Goal: Information Seeking & Learning: Learn about a topic

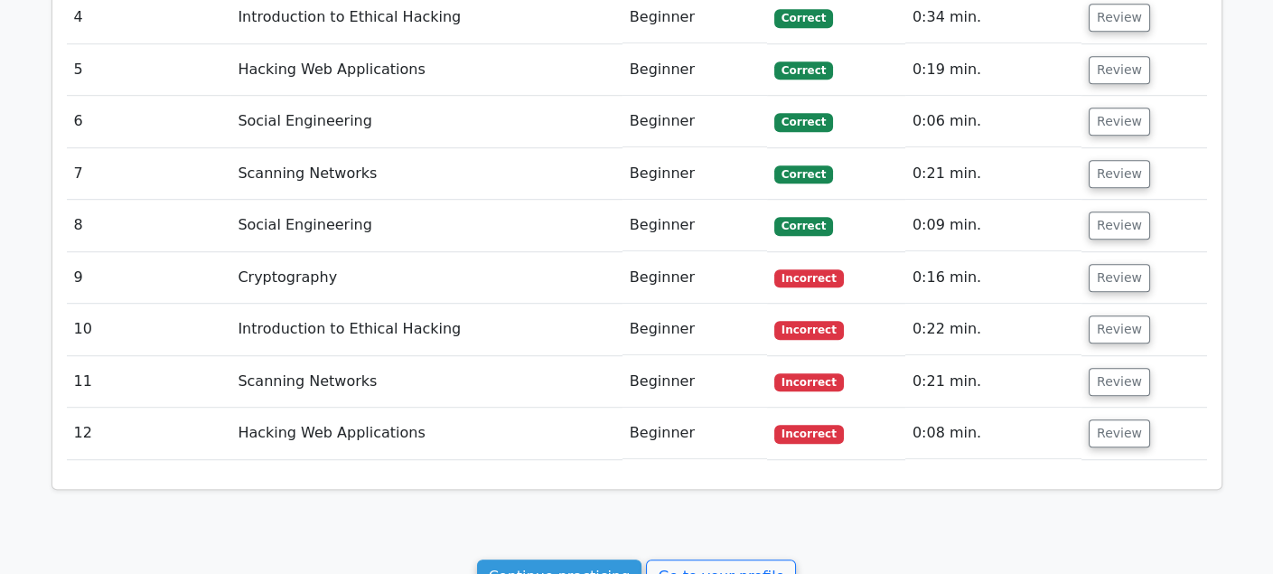
scroll to position [2330, 0]
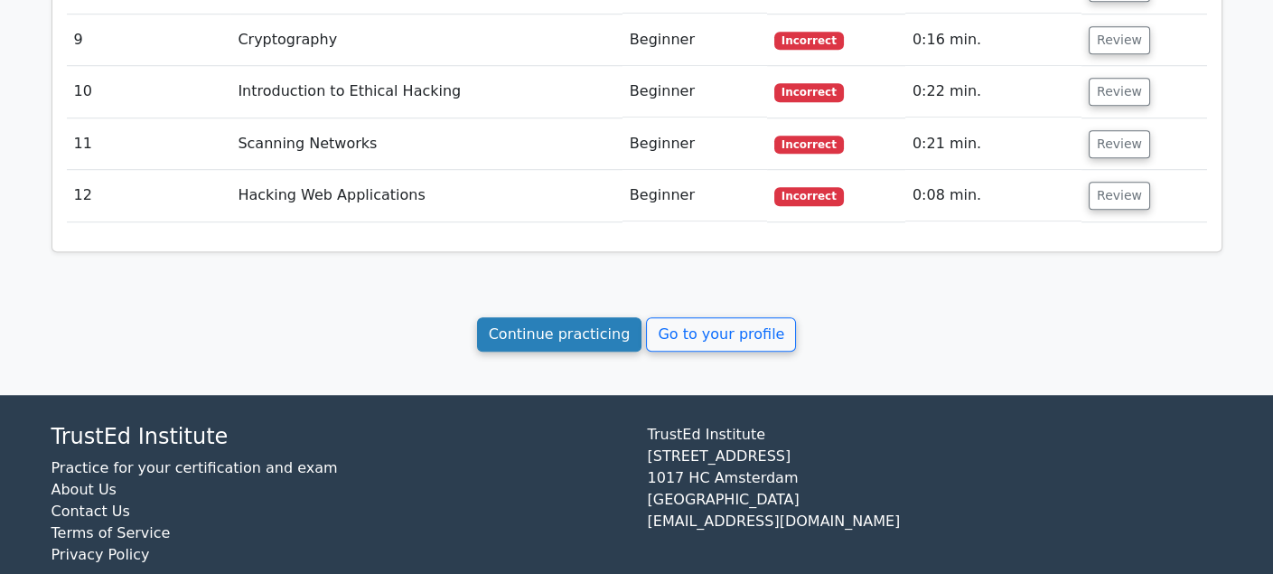
click at [627, 317] on link "Continue practicing" at bounding box center [559, 334] width 165 height 34
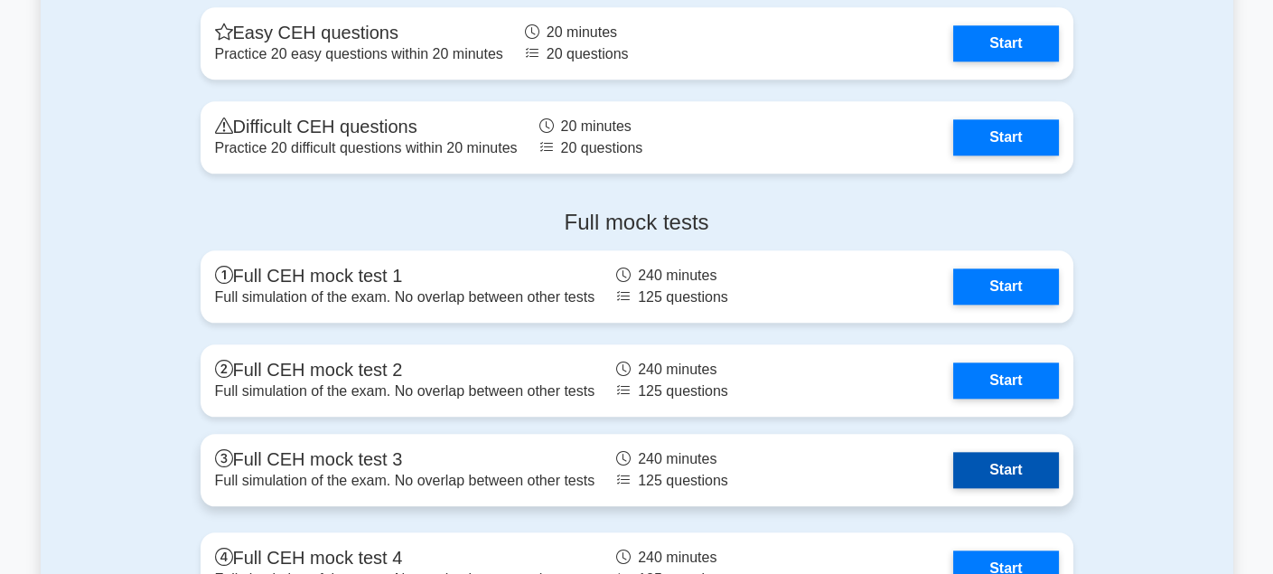
scroll to position [3342, 0]
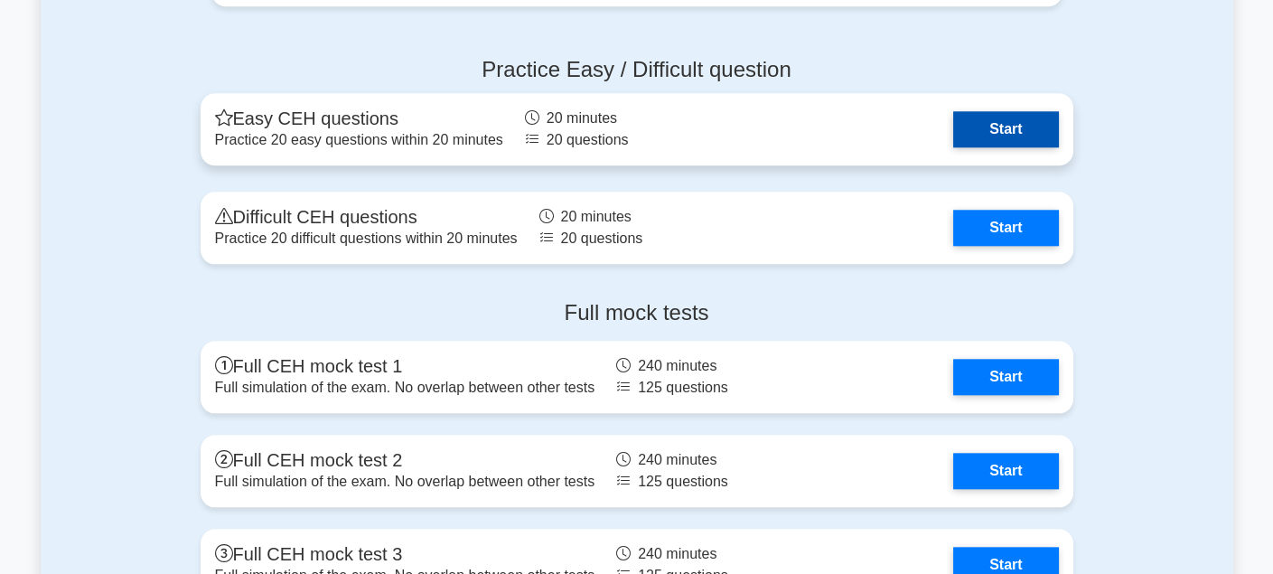
click at [1037, 120] on link "Start" at bounding box center [1005, 129] width 105 height 36
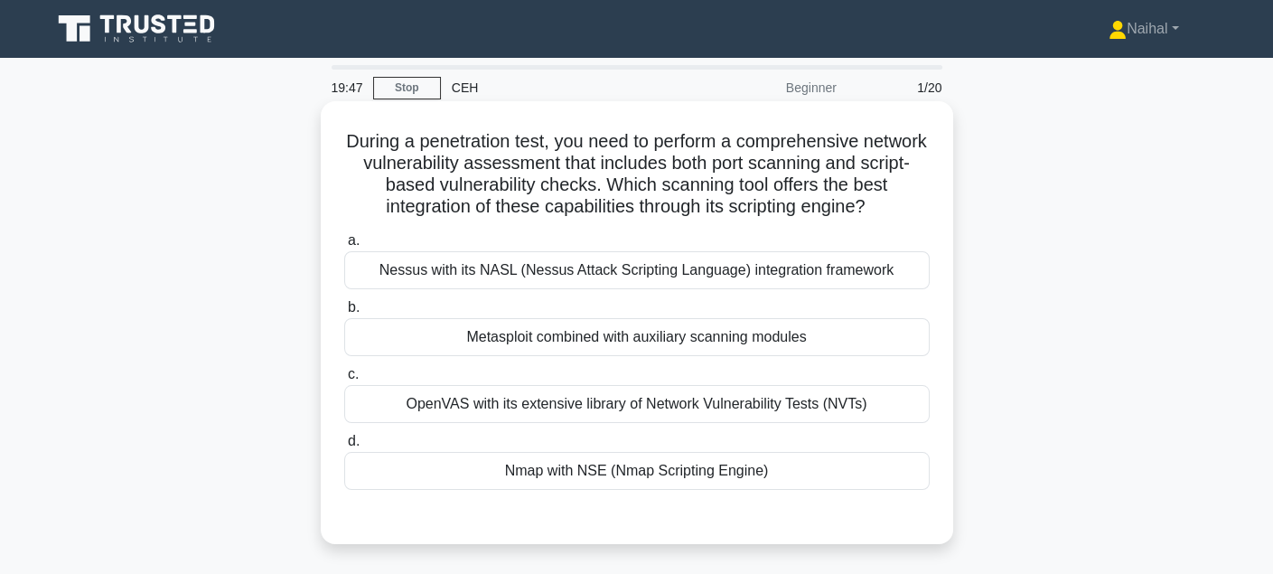
click at [630, 480] on div "Nmap with NSE (Nmap Scripting Engine)" at bounding box center [636, 471] width 585 height 38
click at [344, 447] on input "d. Nmap with NSE (Nmap Scripting Engine)" at bounding box center [344, 441] width 0 height 12
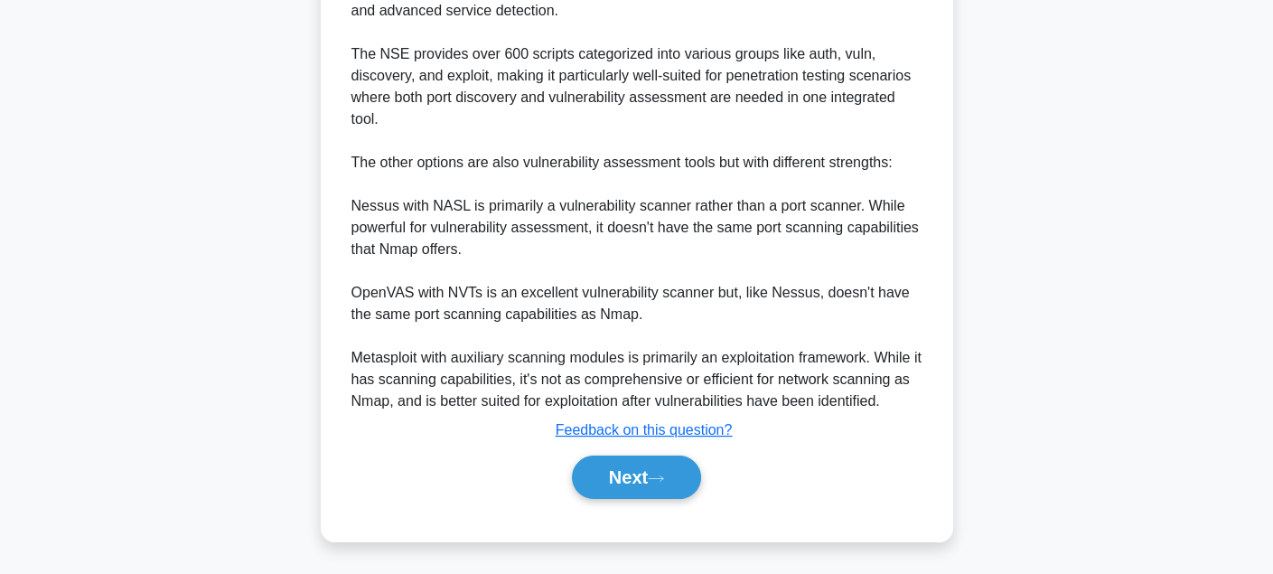
click at [630, 480] on button "Next" at bounding box center [636, 476] width 129 height 43
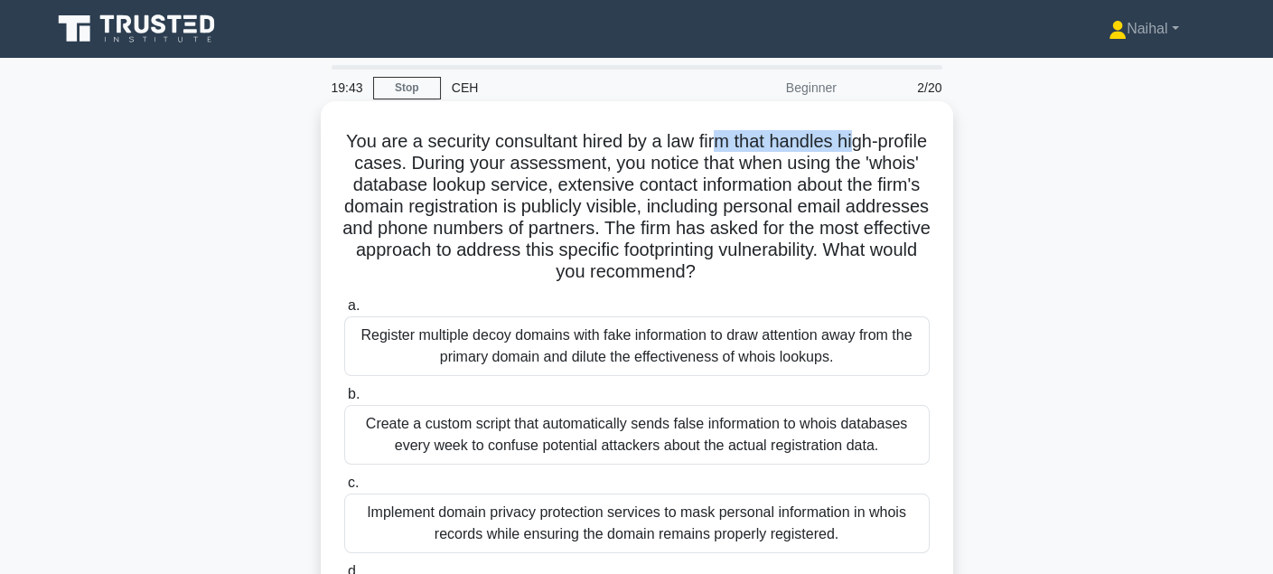
drag, startPoint x: 745, startPoint y: 134, endPoint x: 805, endPoint y: 145, distance: 60.8
click at [878, 133] on h5 "You are a security consultant hired by a law firm that handles high-profile cas…" at bounding box center [636, 207] width 589 height 154
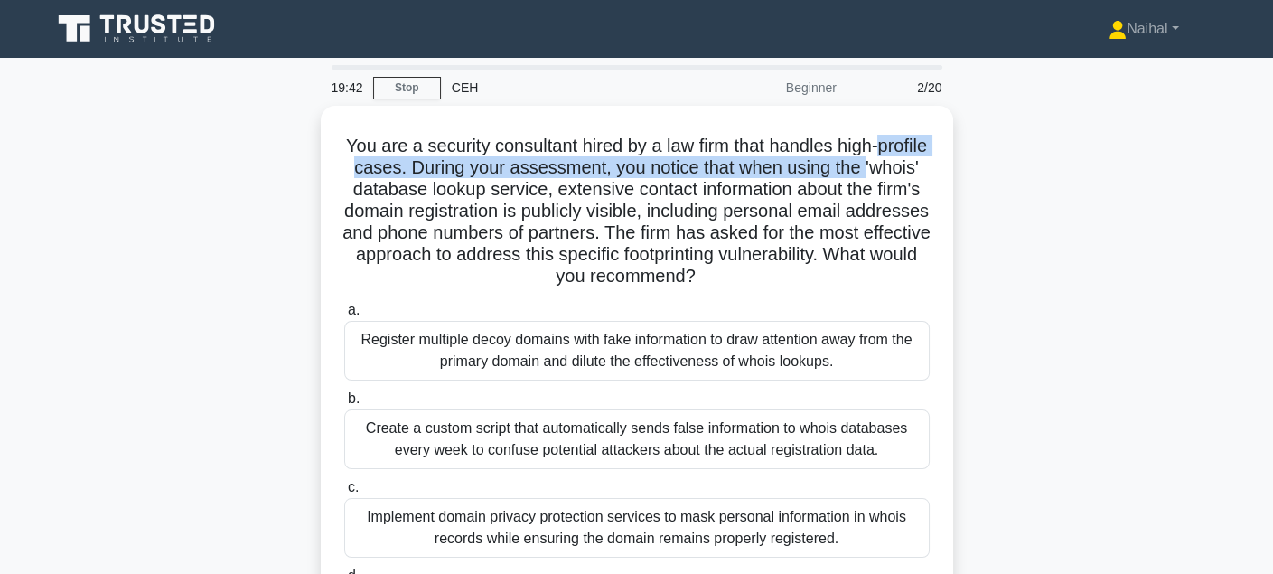
click at [299, 181] on div "You are a security consultant hired by a law firm that handles high-profile cas…" at bounding box center [637, 414] width 1192 height 616
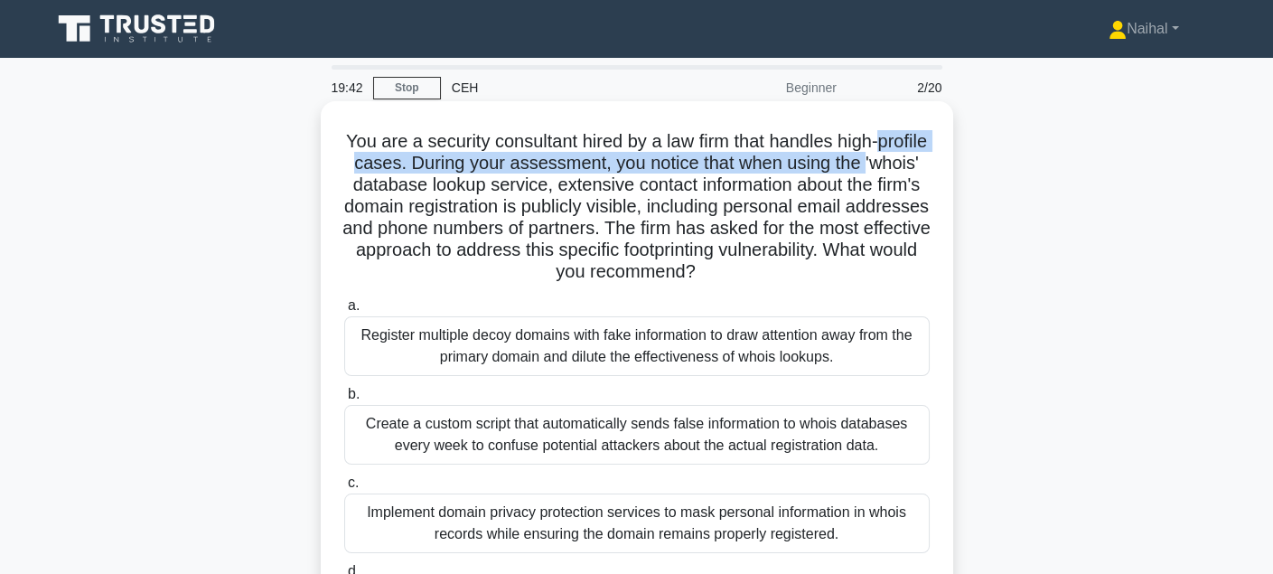
click at [535, 168] on h5 "You are a security consultant hired by a law firm that handles high-profile cas…" at bounding box center [636, 207] width 589 height 154
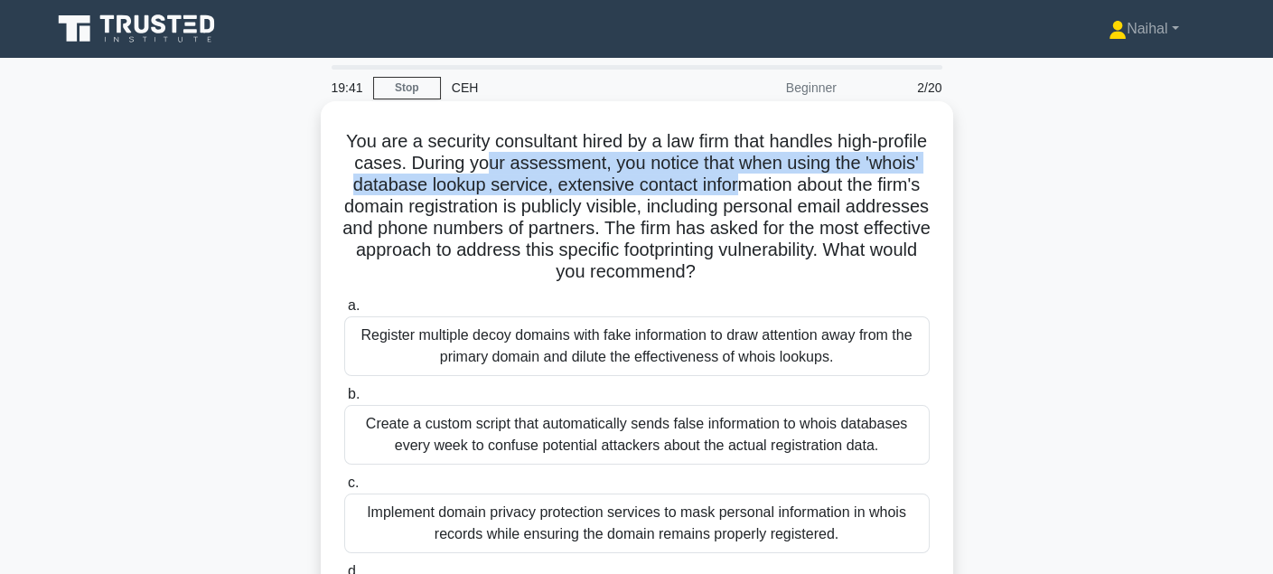
drag, startPoint x: 545, startPoint y: 167, endPoint x: 807, endPoint y: 183, distance: 262.4
click at [807, 183] on h5 "You are a security consultant hired by a law firm that handles high-profile cas…" at bounding box center [636, 207] width 589 height 154
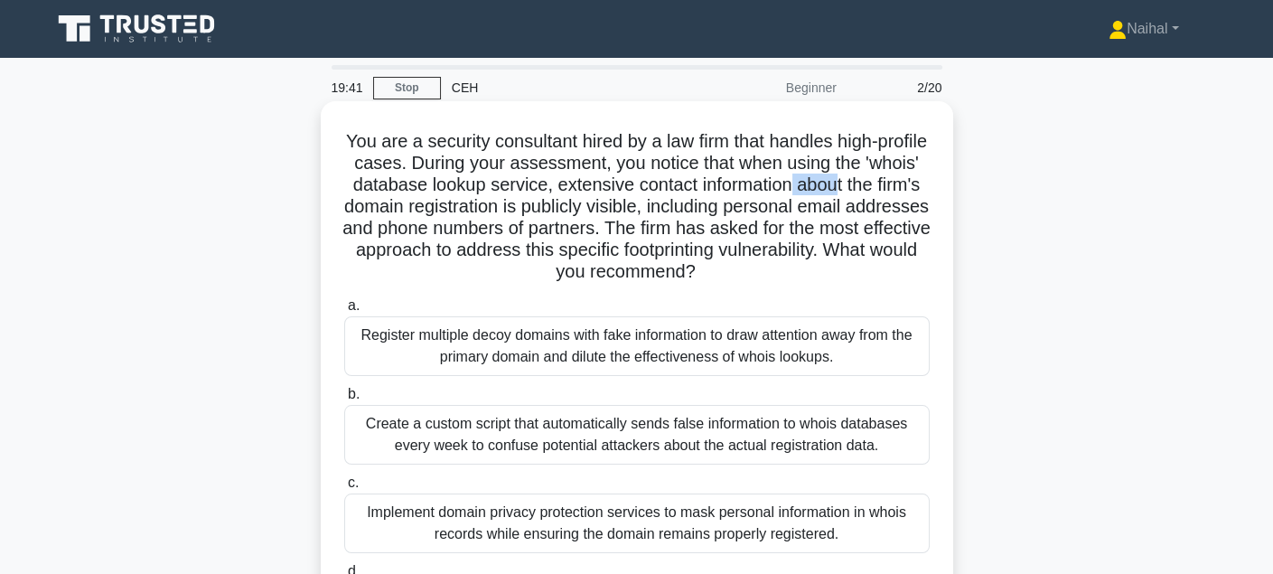
drag, startPoint x: 869, startPoint y: 177, endPoint x: 922, endPoint y: 180, distance: 53.4
click at [912, 180] on h5 "You are a security consultant hired by a law firm that handles high-profile cas…" at bounding box center [636, 207] width 589 height 154
click at [583, 184] on h5 "You are a security consultant hired by a law firm that handles high-profile cas…" at bounding box center [636, 207] width 589 height 154
drag, startPoint x: 479, startPoint y: 190, endPoint x: 538, endPoint y: 187, distance: 59.7
click at [516, 189] on h5 "You are a security consultant hired by a law firm that handles high-profile cas…" at bounding box center [636, 207] width 589 height 154
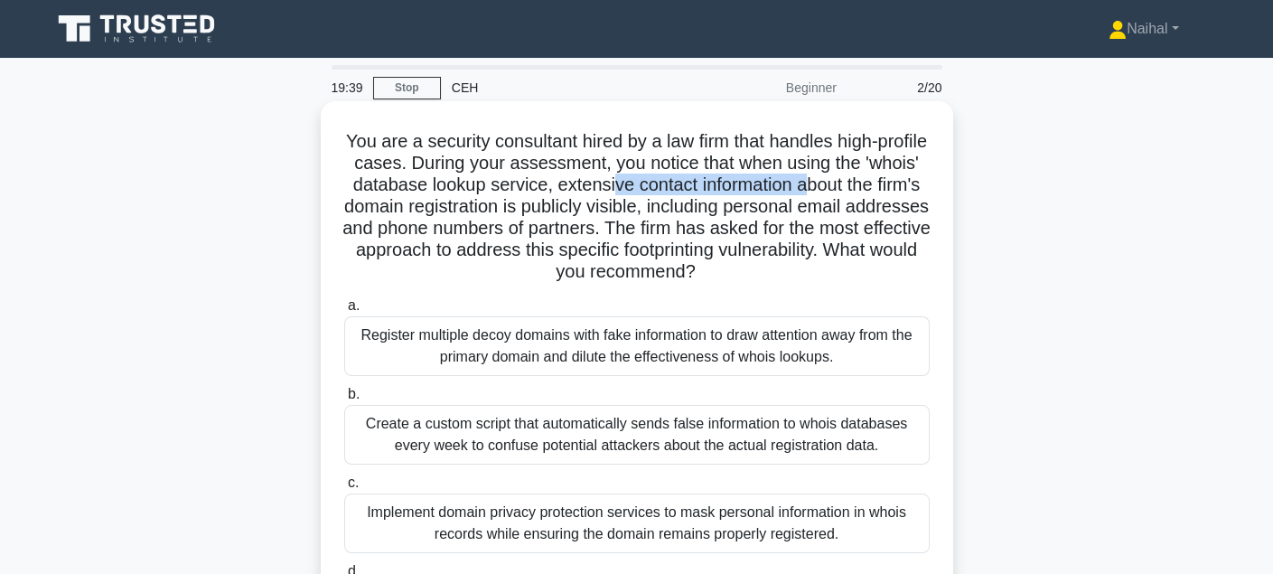
drag, startPoint x: 688, startPoint y: 180, endPoint x: 883, endPoint y: 185, distance: 195.2
click at [883, 185] on h5 "You are a security consultant hired by a law firm that handles high-profile cas…" at bounding box center [636, 207] width 589 height 154
click at [495, 210] on h5 "You are a security consultant hired by a law firm that handles high-profile cas…" at bounding box center [636, 207] width 589 height 154
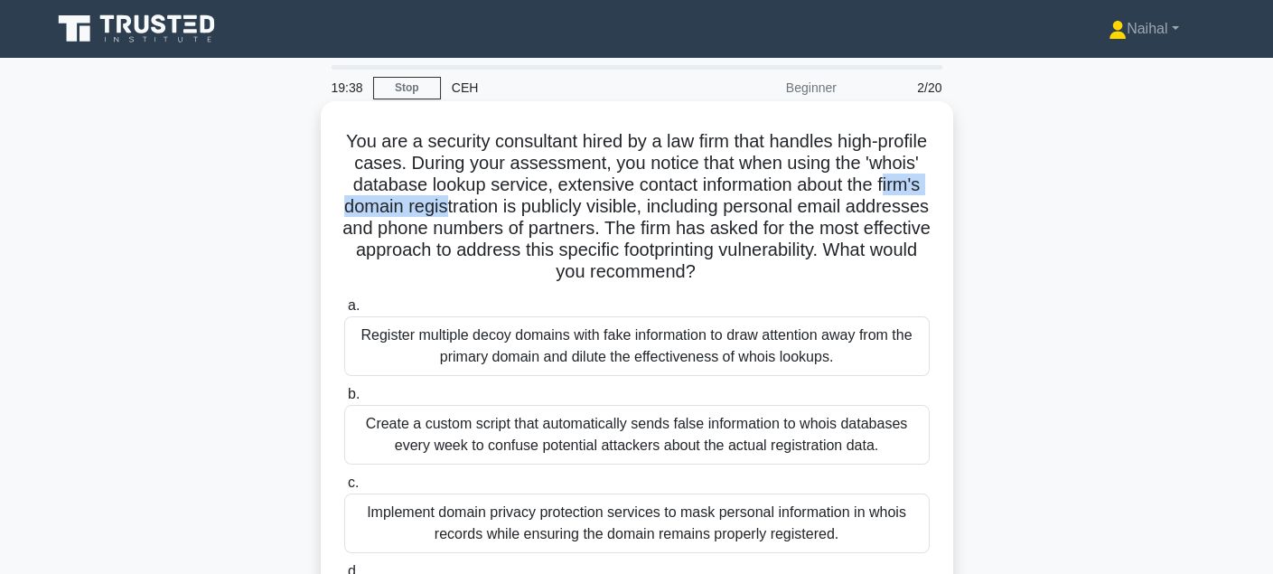
drag, startPoint x: 401, startPoint y: 210, endPoint x: 552, endPoint y: 205, distance: 150.9
click at [552, 205] on h5 "You are a security consultant hired by a law firm that handles high-profile cas…" at bounding box center [636, 207] width 589 height 154
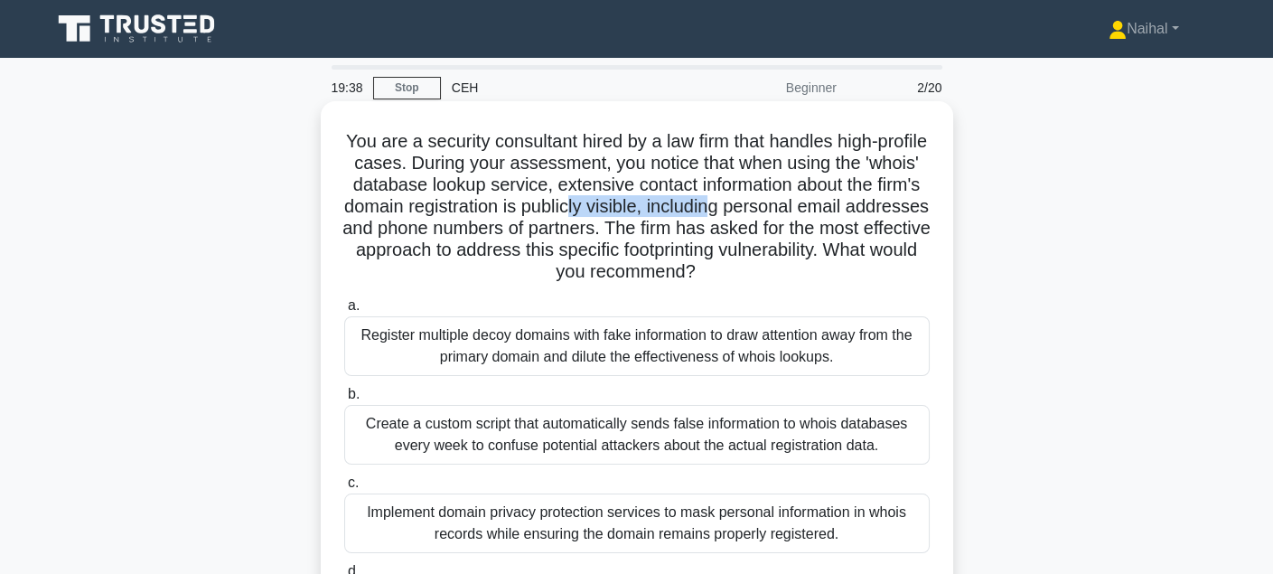
drag, startPoint x: 675, startPoint y: 197, endPoint x: 864, endPoint y: 199, distance: 189.7
click at [832, 200] on h5 "You are a security consultant hired by a law firm that handles high-profile cas…" at bounding box center [636, 207] width 589 height 154
drag, startPoint x: 865, startPoint y: 199, endPoint x: 902, endPoint y: 198, distance: 37.0
click at [888, 198] on h5 "You are a security consultant hired by a law firm that handles high-profile cas…" at bounding box center [636, 207] width 589 height 154
click at [548, 224] on h5 "You are a security consultant hired by a law firm that handles high-profile cas…" at bounding box center [636, 207] width 589 height 154
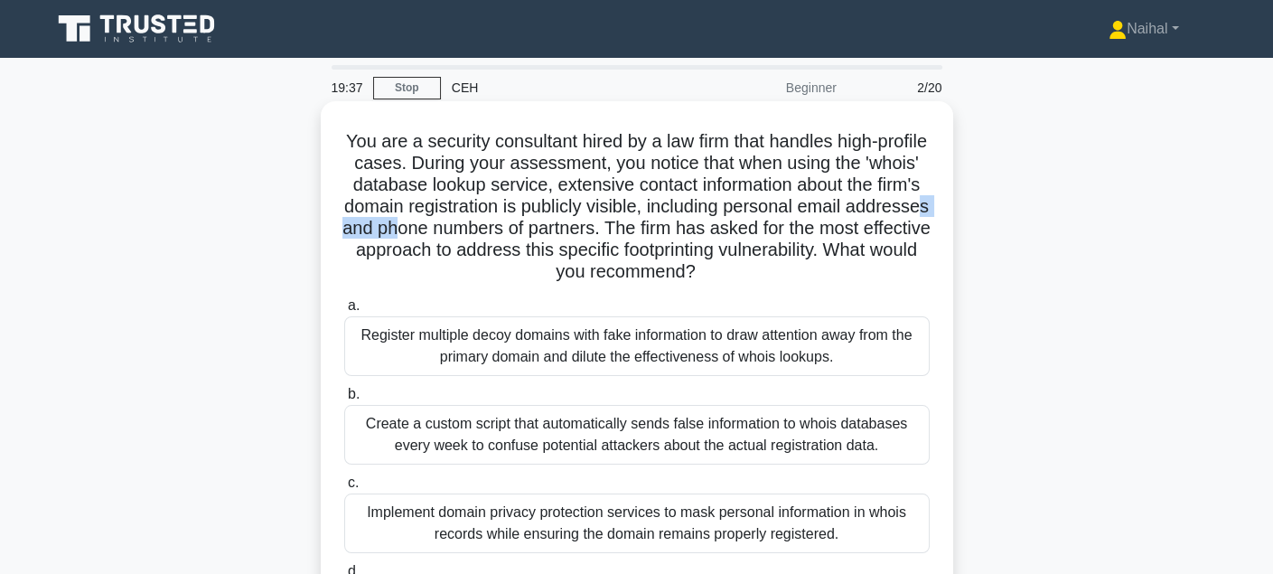
drag, startPoint x: 462, startPoint y: 220, endPoint x: 587, endPoint y: 225, distance: 125.6
click at [550, 226] on h5 "You are a security consultant hired by a law firm that handles high-profile cas…" at bounding box center [636, 207] width 589 height 154
drag, startPoint x: 826, startPoint y: 219, endPoint x: 852, endPoint y: 220, distance: 26.2
click at [846, 220] on h5 "You are a security consultant hired by a law firm that handles high-profile cas…" at bounding box center [636, 207] width 589 height 154
drag, startPoint x: 726, startPoint y: 246, endPoint x: 593, endPoint y: 257, distance: 133.2
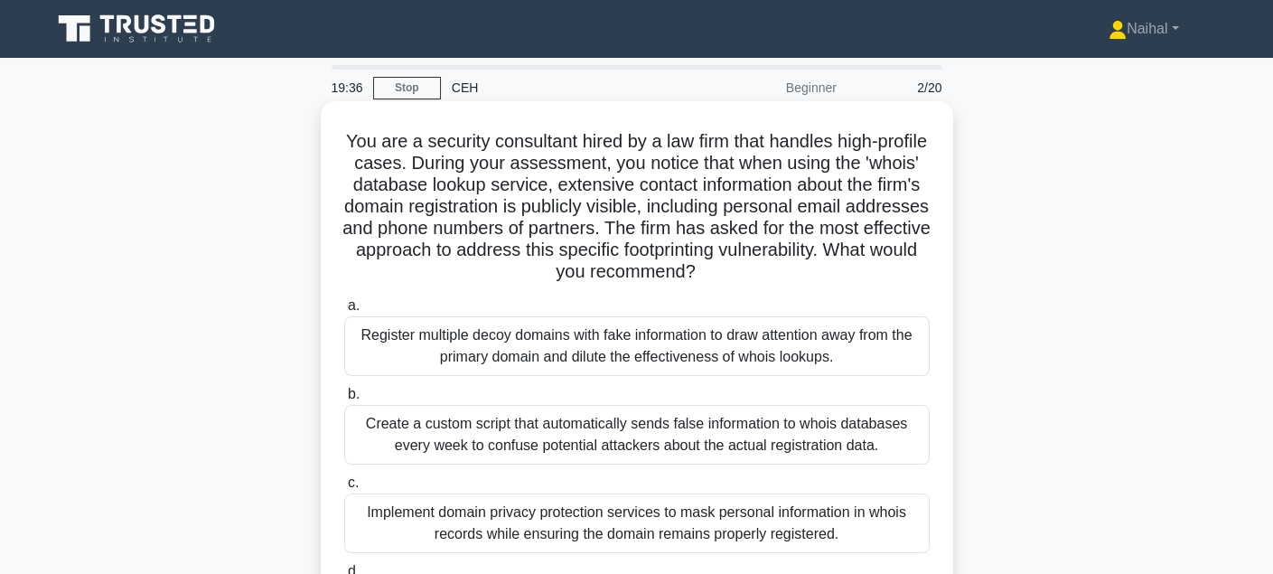
click at [725, 246] on h5 "You are a security consultant hired by a law firm that handles high-profile cas…" at bounding box center [636, 207] width 589 height 154
drag, startPoint x: 593, startPoint y: 257, endPoint x: 619, endPoint y: 259, distance: 25.4
click at [626, 256] on h5 "You are a security consultant hired by a law firm that handles high-profile cas…" at bounding box center [636, 207] width 589 height 154
drag, startPoint x: 575, startPoint y: 270, endPoint x: 805, endPoint y: 270, distance: 229.4
click at [733, 269] on h5 "You are a security consultant hired by a law firm that handles high-profile cas…" at bounding box center [636, 207] width 589 height 154
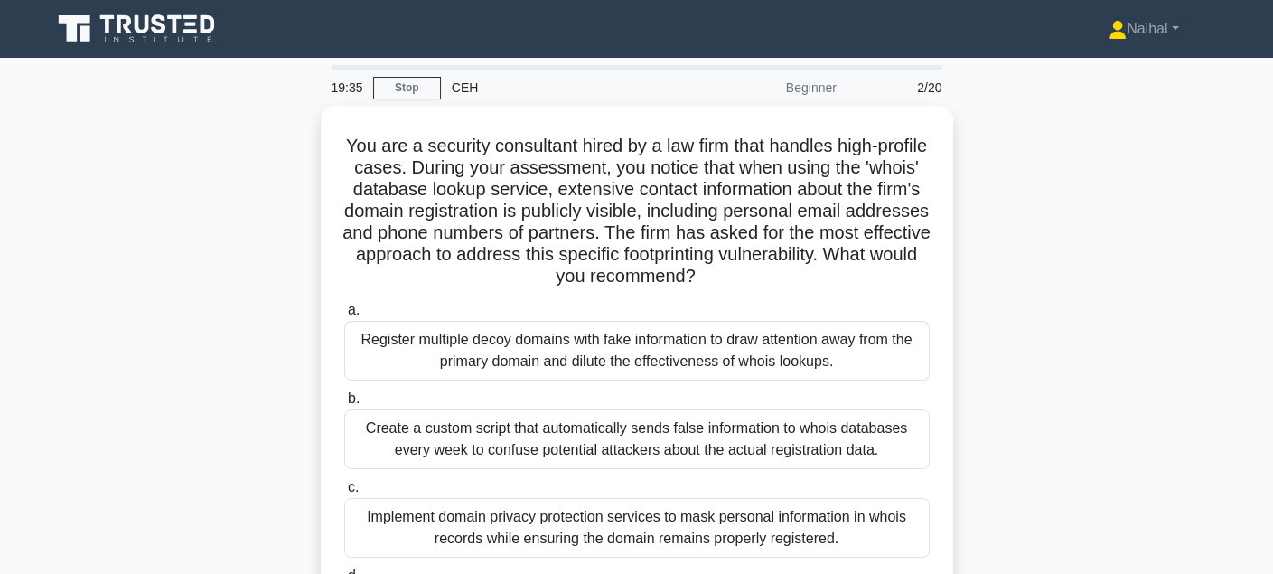
click at [1099, 270] on div "You are a security consultant hired by a law firm that handles high-profile cas…" at bounding box center [637, 414] width 1192 height 616
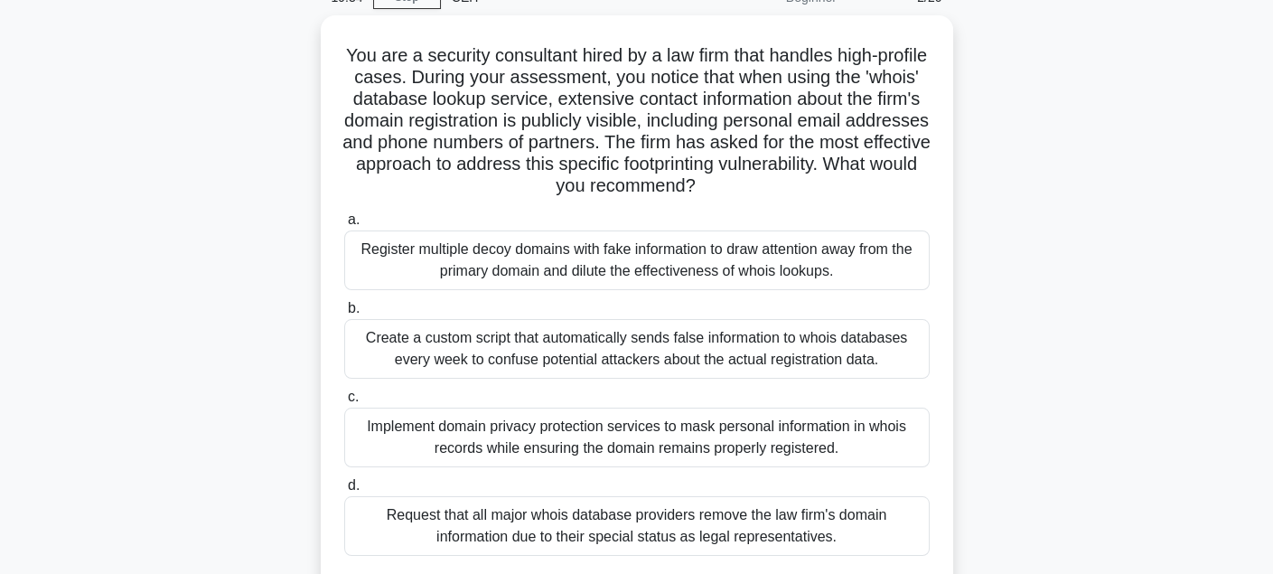
scroll to position [181, 0]
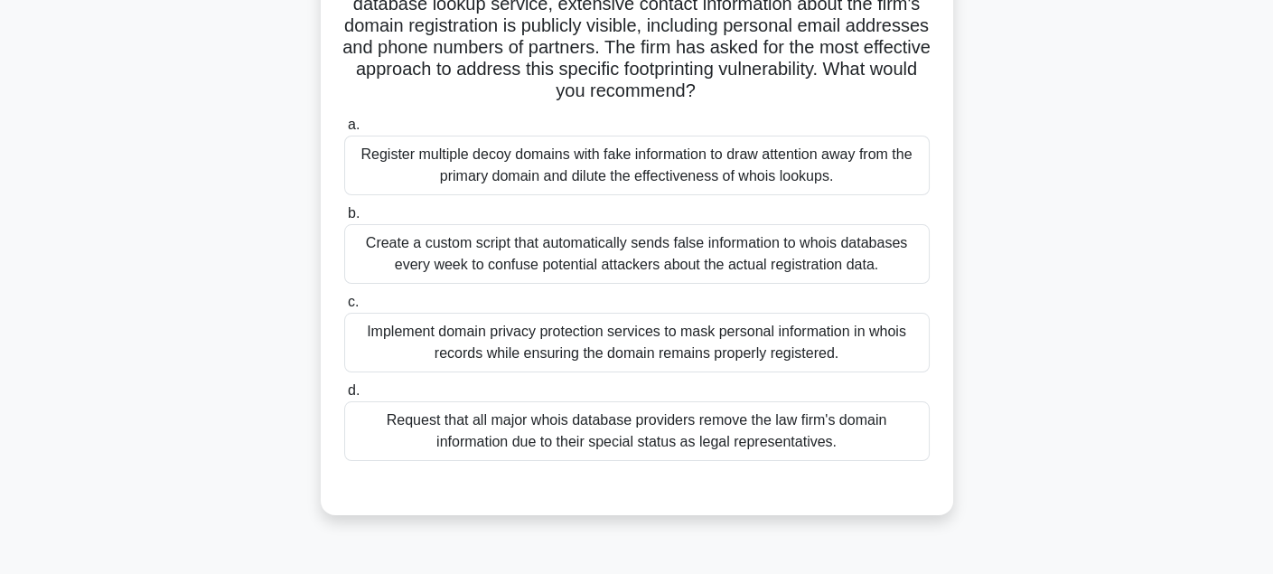
click at [561, 356] on div "Implement domain privacy protection services to mask personal information in wh…" at bounding box center [636, 343] width 585 height 60
click at [344, 308] on input "c. Implement domain privacy protection services to mask personal information in…" at bounding box center [344, 302] width 0 height 12
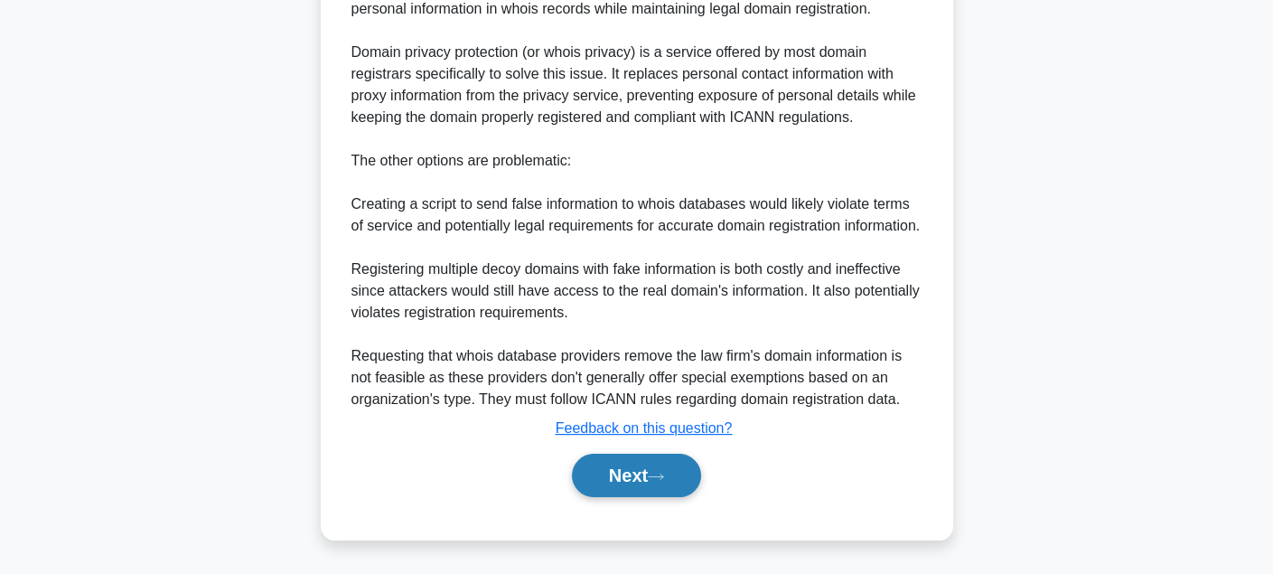
click at [601, 466] on button "Next" at bounding box center [636, 474] width 129 height 43
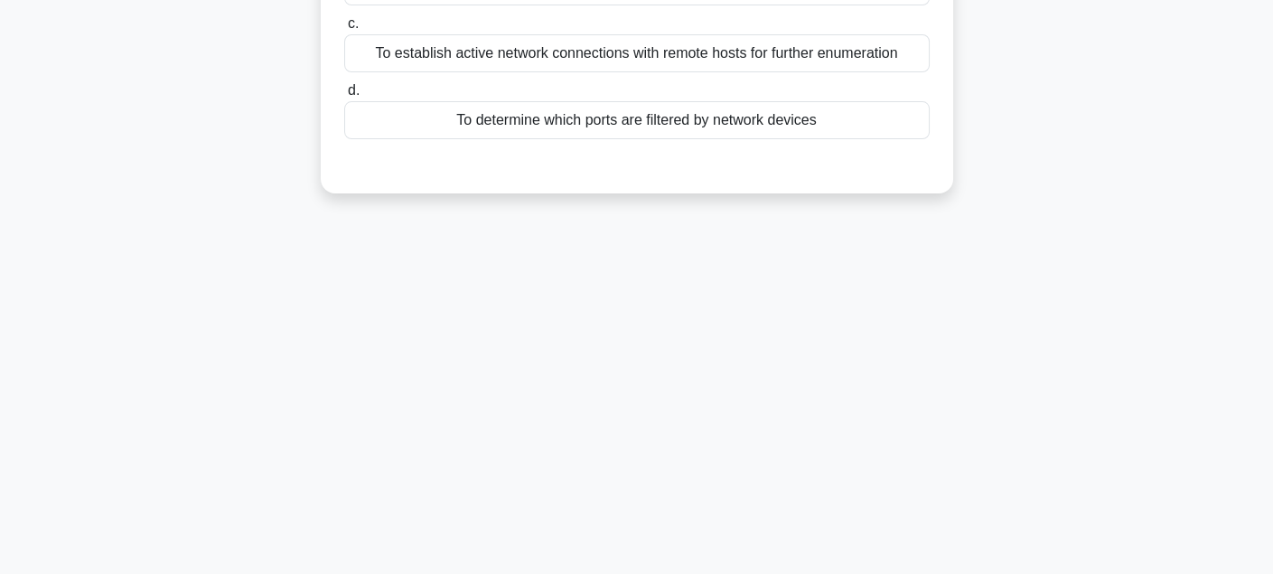
scroll to position [0, 0]
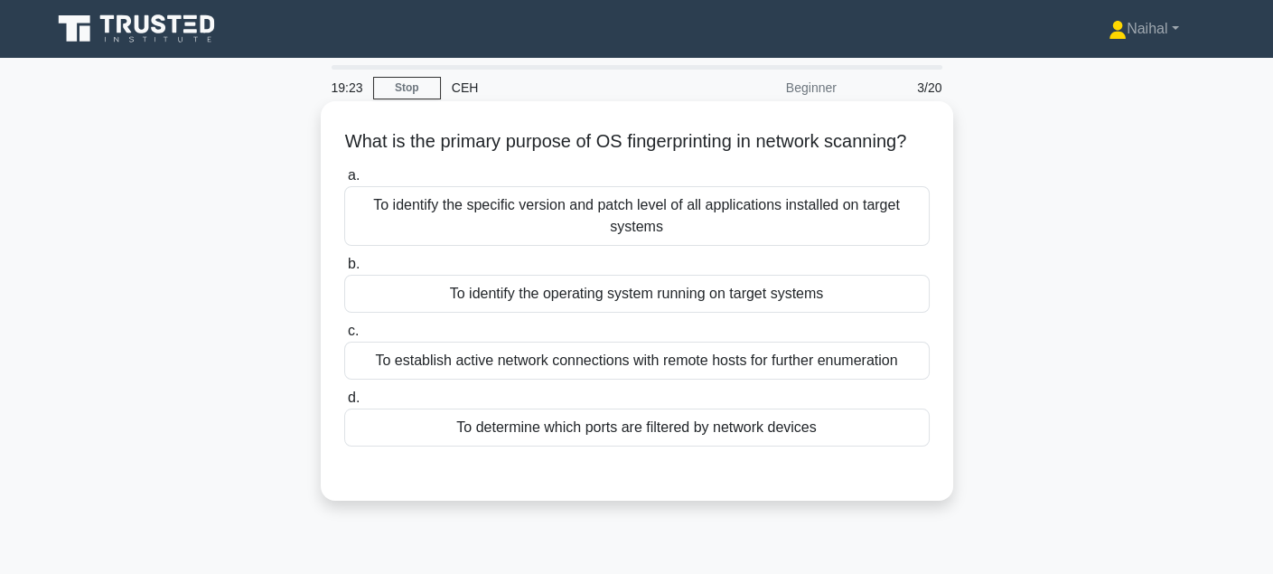
drag, startPoint x: 371, startPoint y: 139, endPoint x: 905, endPoint y: 184, distance: 535.7
click at [851, 154] on h5 "What is the primary purpose of OS fingerprinting in network scanning? .spinner_…" at bounding box center [636, 141] width 589 height 23
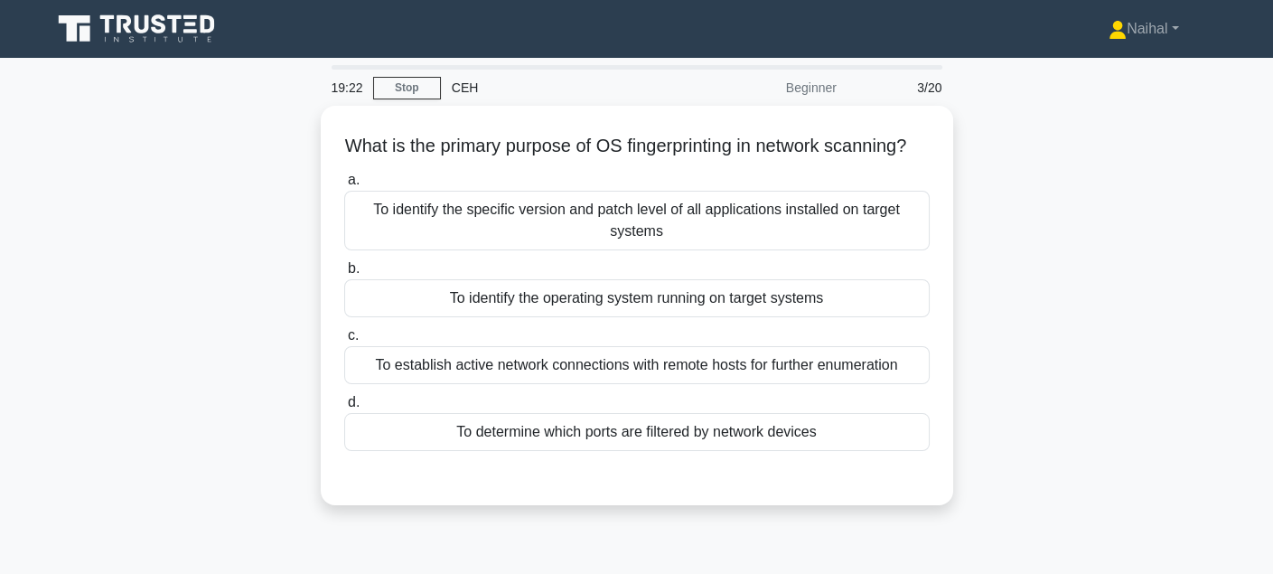
click at [995, 253] on div "What is the primary purpose of OS fingerprinting in network scanning? .spinner_…" at bounding box center [637, 316] width 1192 height 421
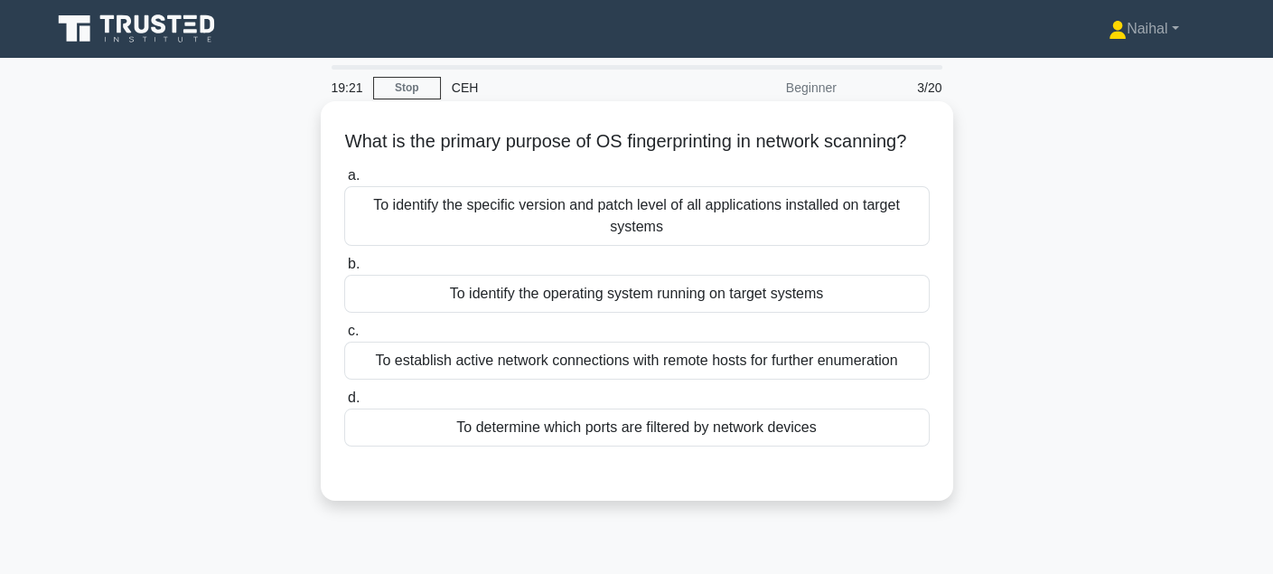
click at [808, 303] on div "To identify the operating system running on target systems" at bounding box center [636, 294] width 585 height 38
click at [344, 270] on input "b. To identify the operating system running on target systems" at bounding box center [344, 264] width 0 height 12
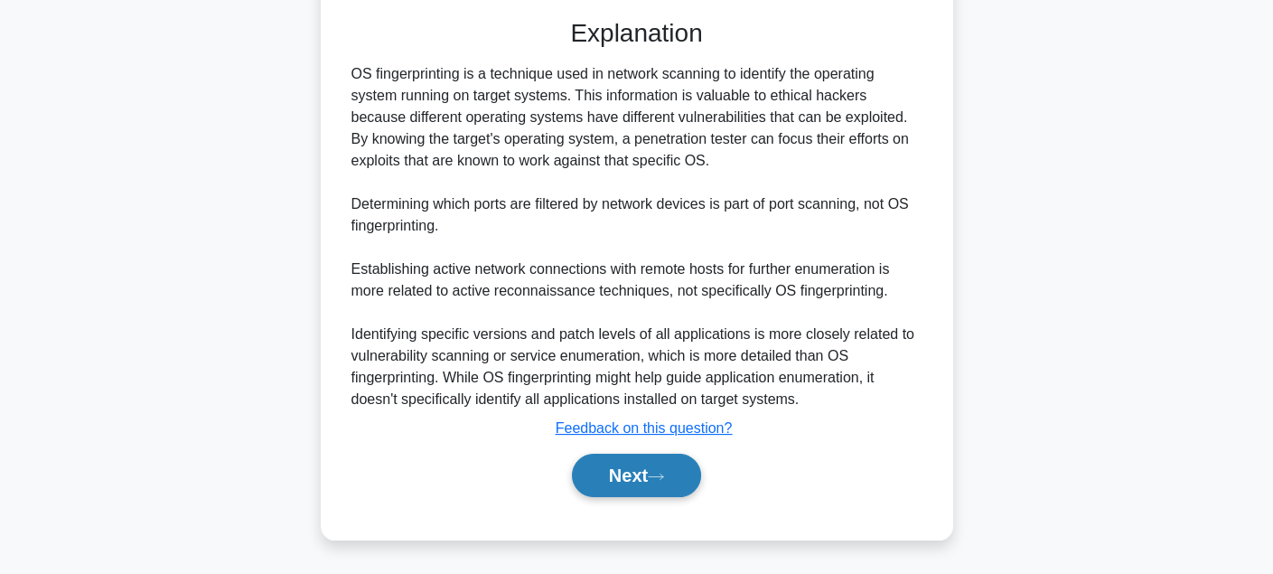
click at [593, 495] on button "Next" at bounding box center [636, 474] width 129 height 43
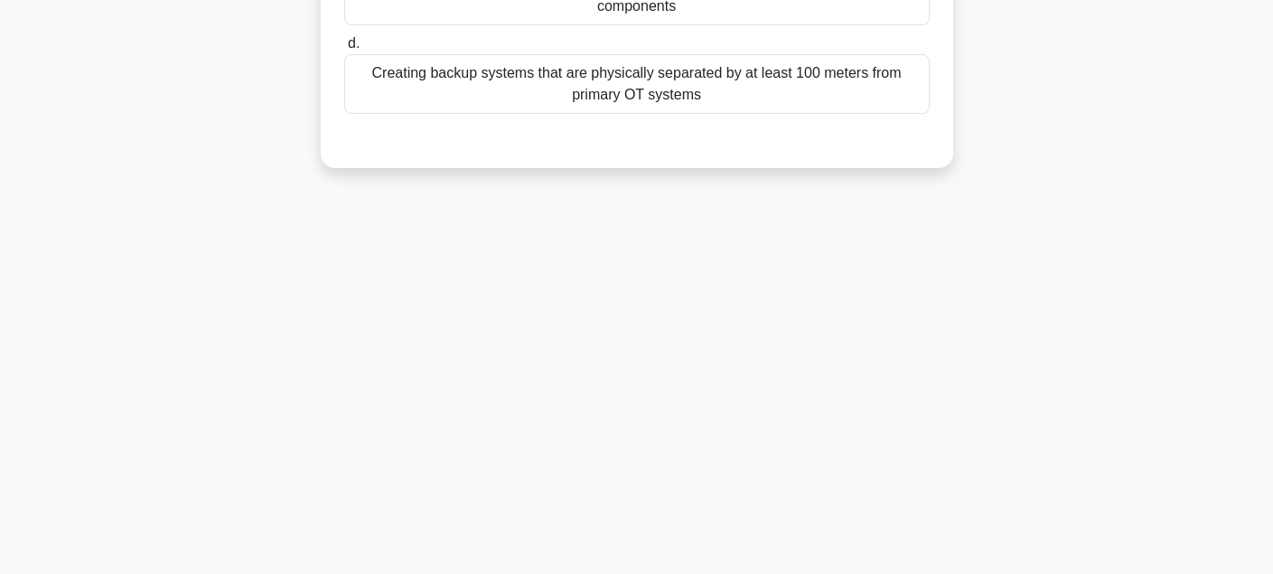
click at [702, 444] on div "19:19 Stop CEH Beginner 4/20 Which of the following best describes the concept …" at bounding box center [637, 114] width 1192 height 903
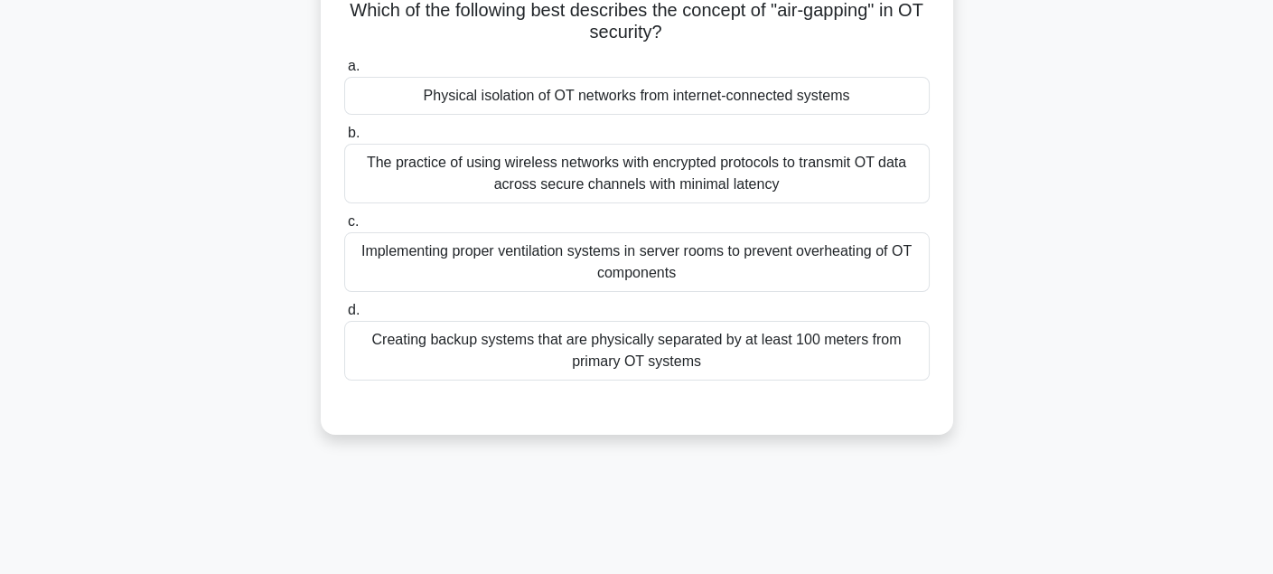
scroll to position [41, 0]
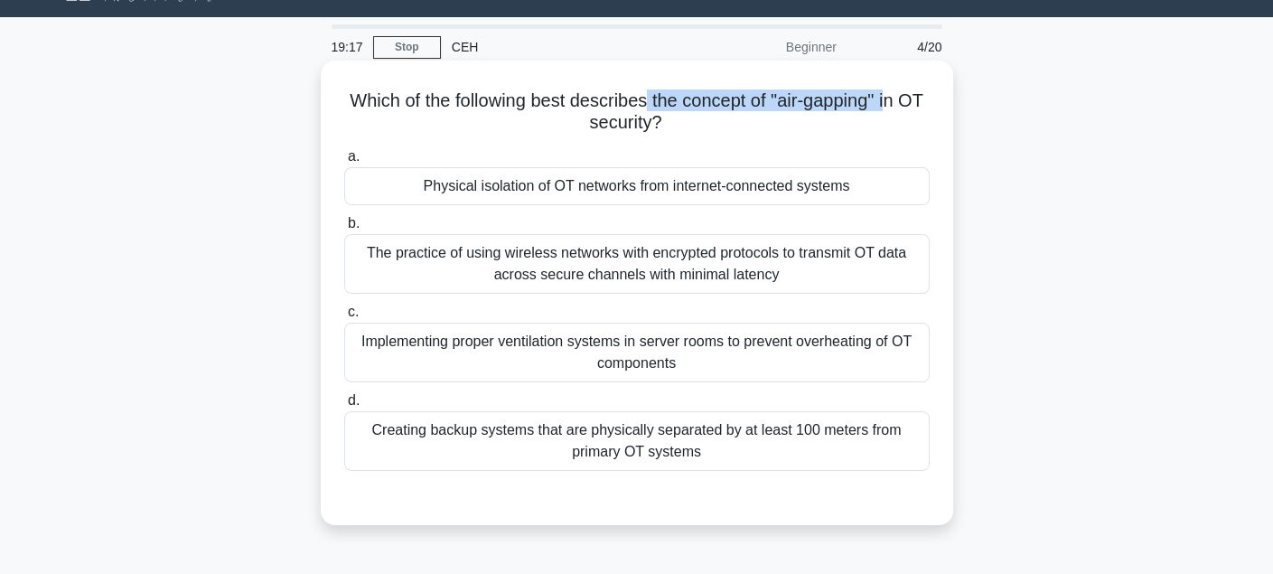
drag, startPoint x: 666, startPoint y: 89, endPoint x: 916, endPoint y: 89, distance: 250.2
click at [913, 89] on h5 "Which of the following best describes the concept of "air-gapping" in OT securi…" at bounding box center [636, 111] width 589 height 45
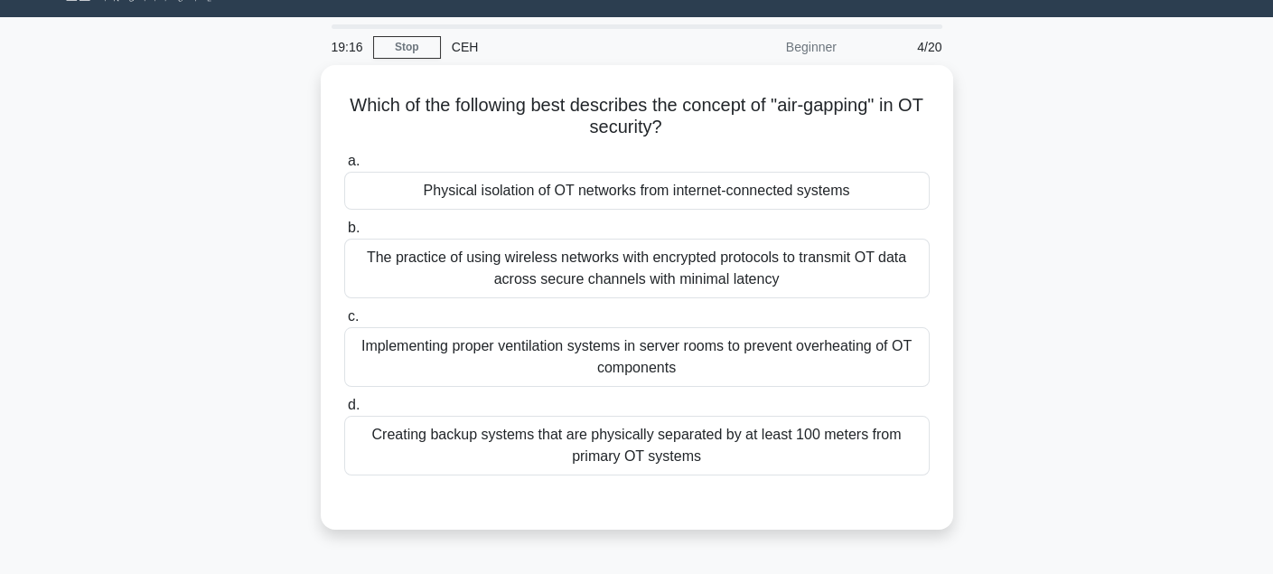
click at [1016, 133] on div "Which of the following best describes the concept of "air-gapping" in OT securi…" at bounding box center [637, 308] width 1192 height 486
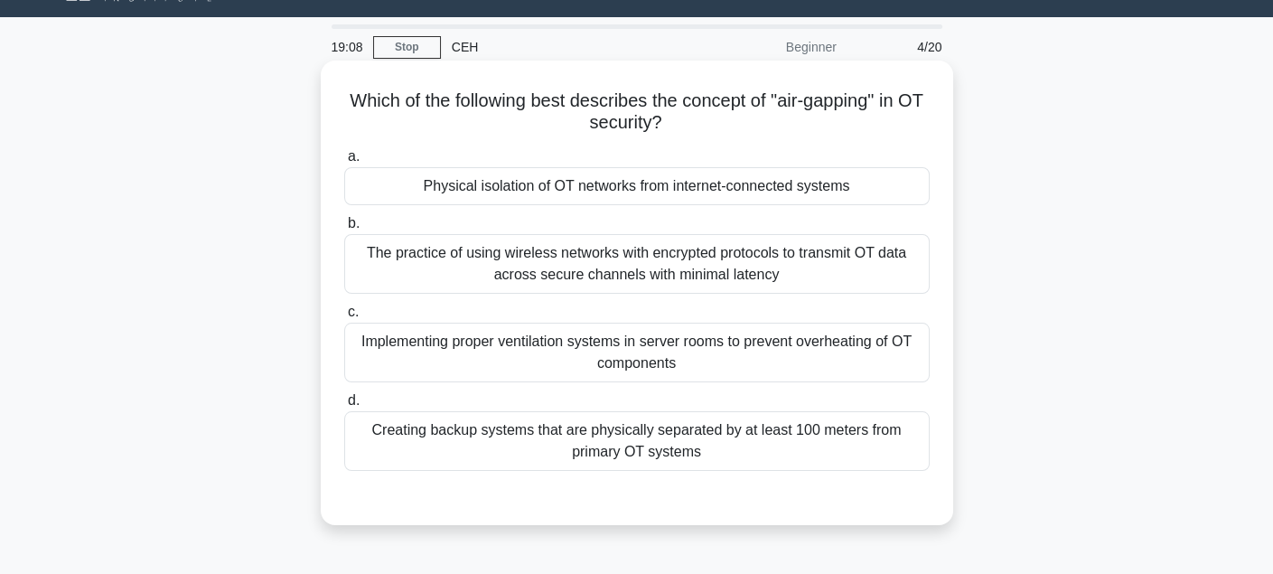
click at [649, 261] on div "The practice of using wireless networks with encrypted protocols to transmit OT…" at bounding box center [636, 264] width 585 height 60
click at [344, 229] on input "b. The practice of using wireless networks with encrypted protocols to transmit…" at bounding box center [344, 224] width 0 height 12
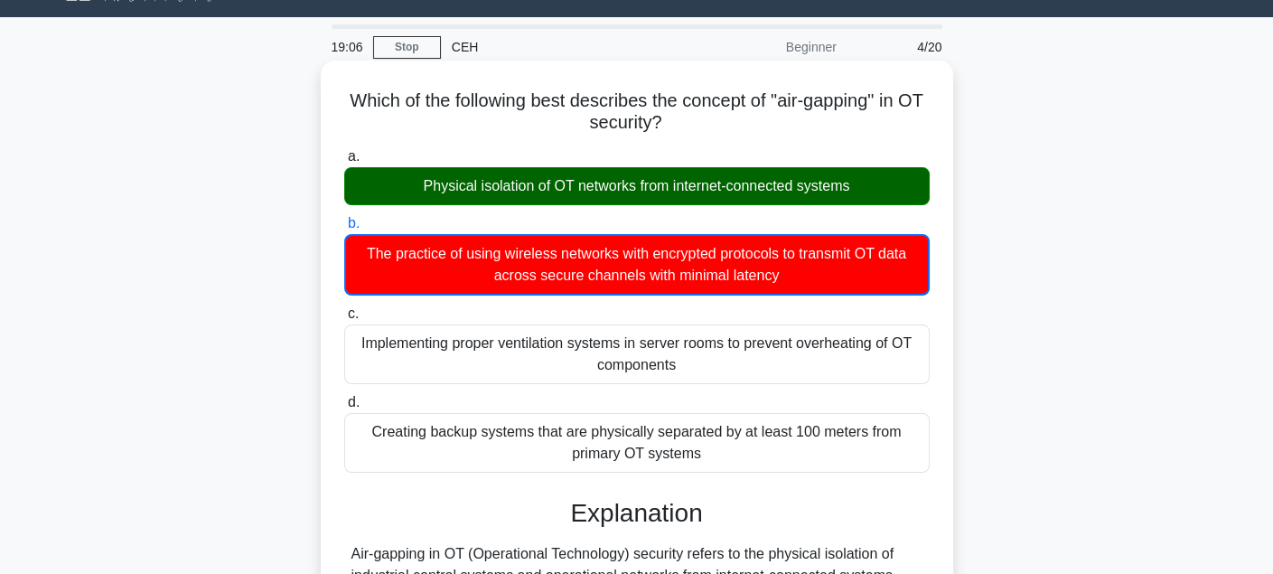
scroll to position [583, 0]
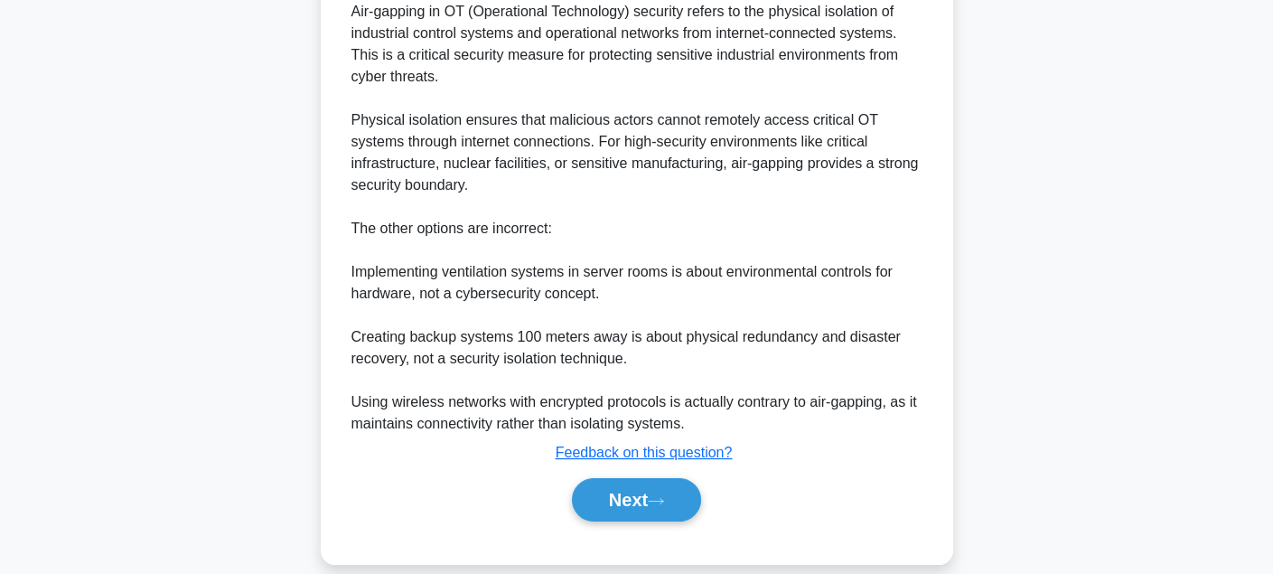
click at [596, 471] on div "Next" at bounding box center [636, 500] width 585 height 58
click at [597, 471] on div "Next" at bounding box center [636, 500] width 585 height 58
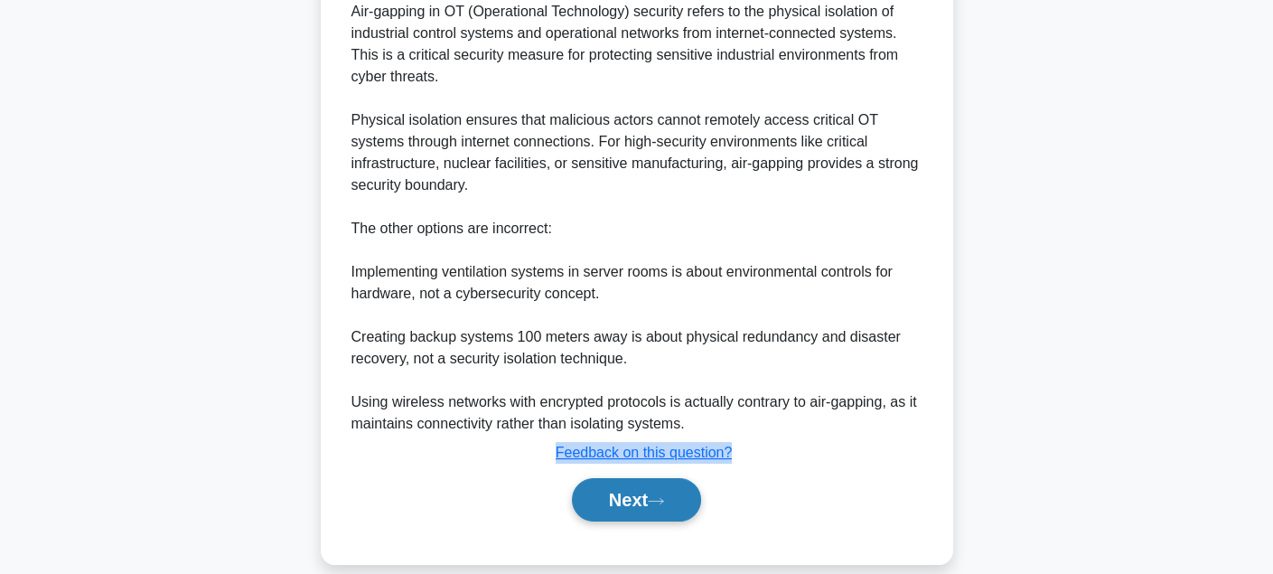
click at [605, 487] on button "Next" at bounding box center [636, 499] width 129 height 43
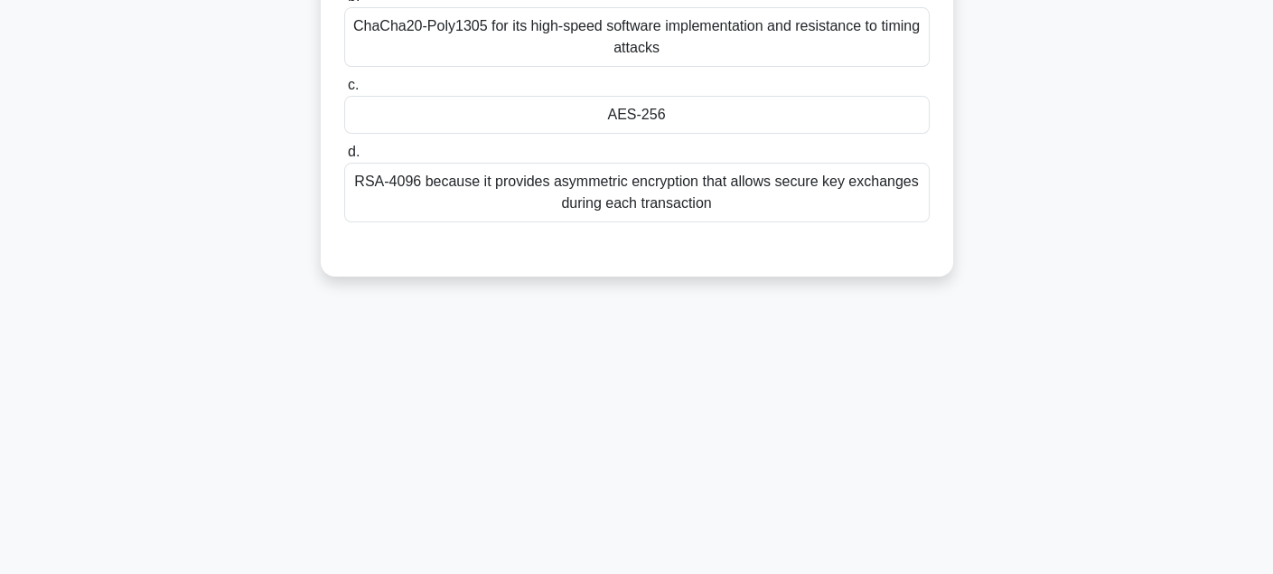
scroll to position [41, 0]
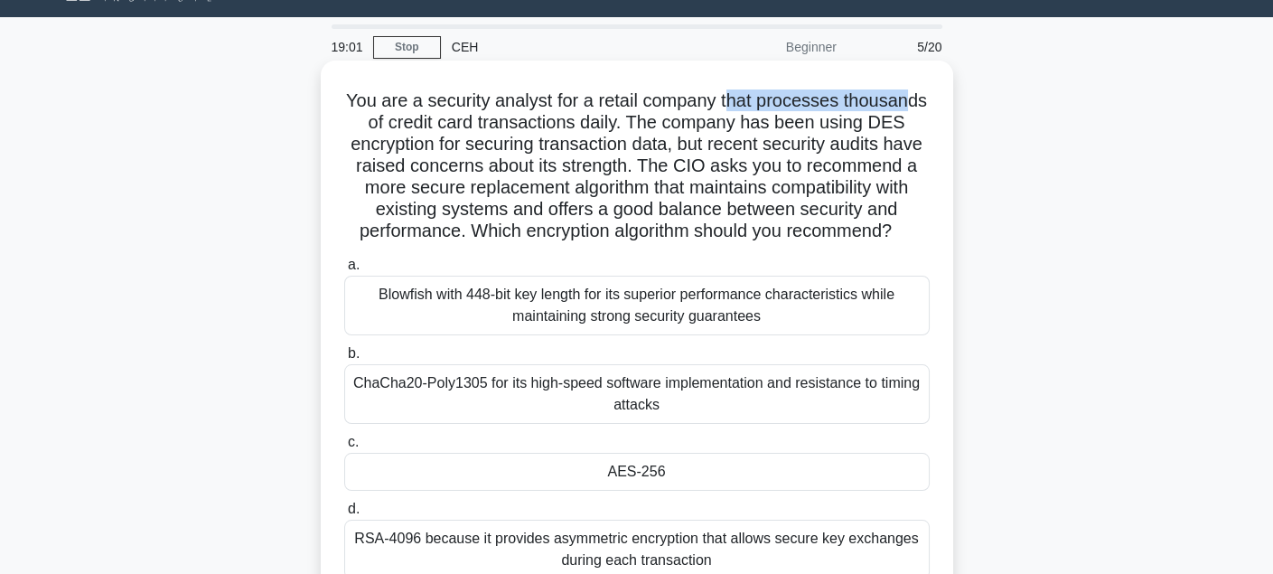
drag, startPoint x: 782, startPoint y: 89, endPoint x: 827, endPoint y: 103, distance: 47.2
click at [916, 95] on div "You are a security analyst for a retail company that processes thousands of cre…" at bounding box center [637, 347] width 618 height 558
click at [621, 128] on h5 "You are a security analyst for a retail company that processes thousands of cre…" at bounding box center [636, 166] width 589 height 154
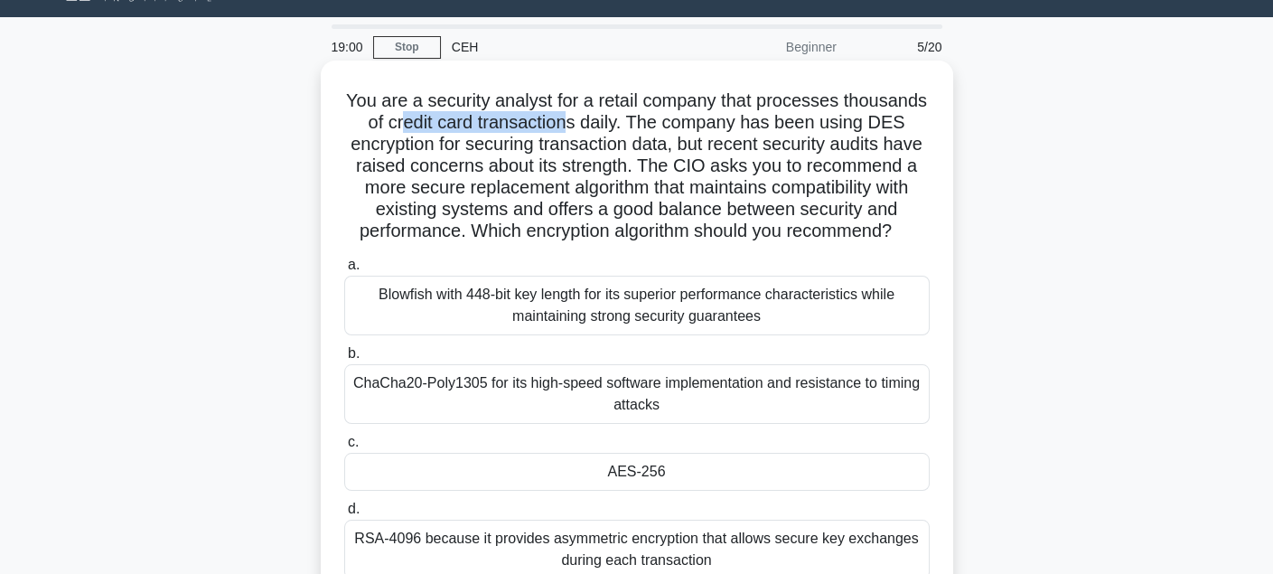
drag, startPoint x: 403, startPoint y: 127, endPoint x: 598, endPoint y: 129, distance: 195.1
click at [592, 129] on h5 "You are a security analyst for a retail company that processes thousands of cre…" at bounding box center [636, 166] width 589 height 154
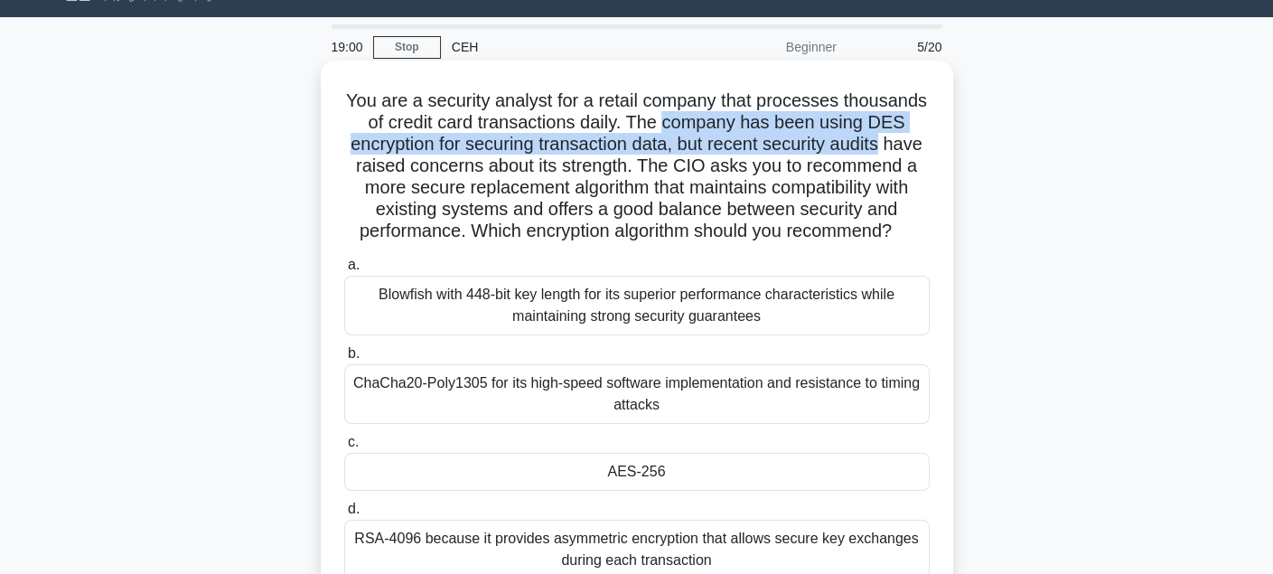
drag, startPoint x: 669, startPoint y: 130, endPoint x: 920, endPoint y: 137, distance: 250.3
click at [920, 137] on h5 "You are a security analyst for a retail company that processes thousands of cre…" at bounding box center [636, 166] width 589 height 154
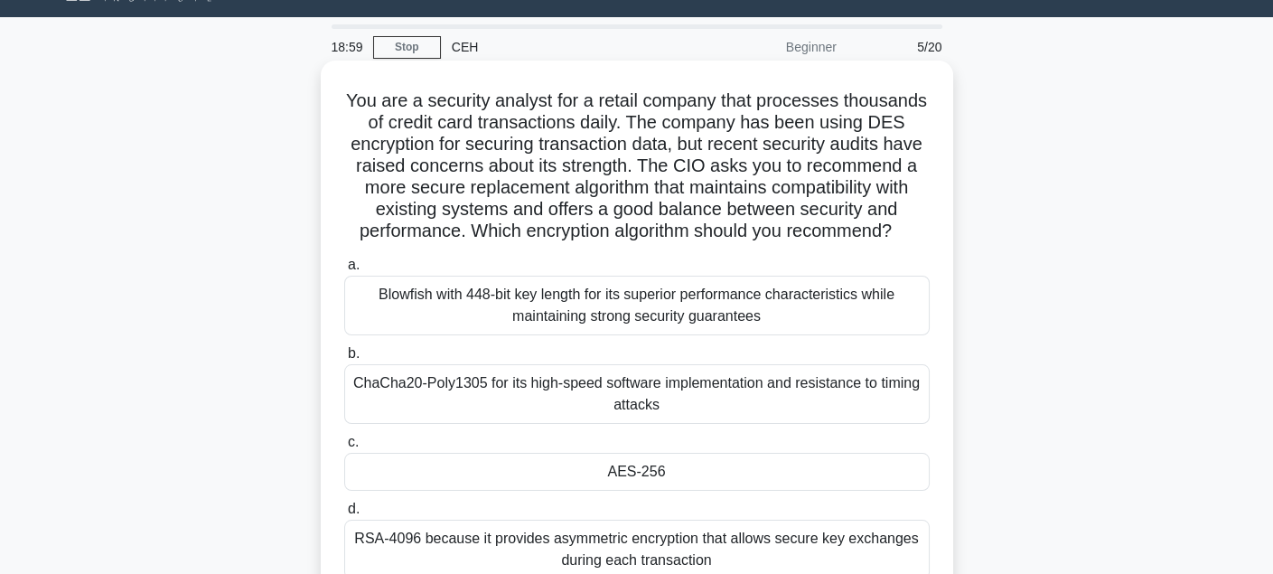
drag, startPoint x: 609, startPoint y: 133, endPoint x: 499, endPoint y: 145, distance: 110.9
click at [609, 133] on h5 "You are a security analyst for a retail company that processes thousands of cre…" at bounding box center [636, 166] width 589 height 154
drag, startPoint x: 389, startPoint y: 154, endPoint x: 494, endPoint y: 142, distance: 105.4
click at [398, 151] on h5 "You are a security analyst for a retail company that processes thousands of cre…" at bounding box center [636, 166] width 589 height 154
drag, startPoint x: 639, startPoint y: 138, endPoint x: 819, endPoint y: 149, distance: 181.0
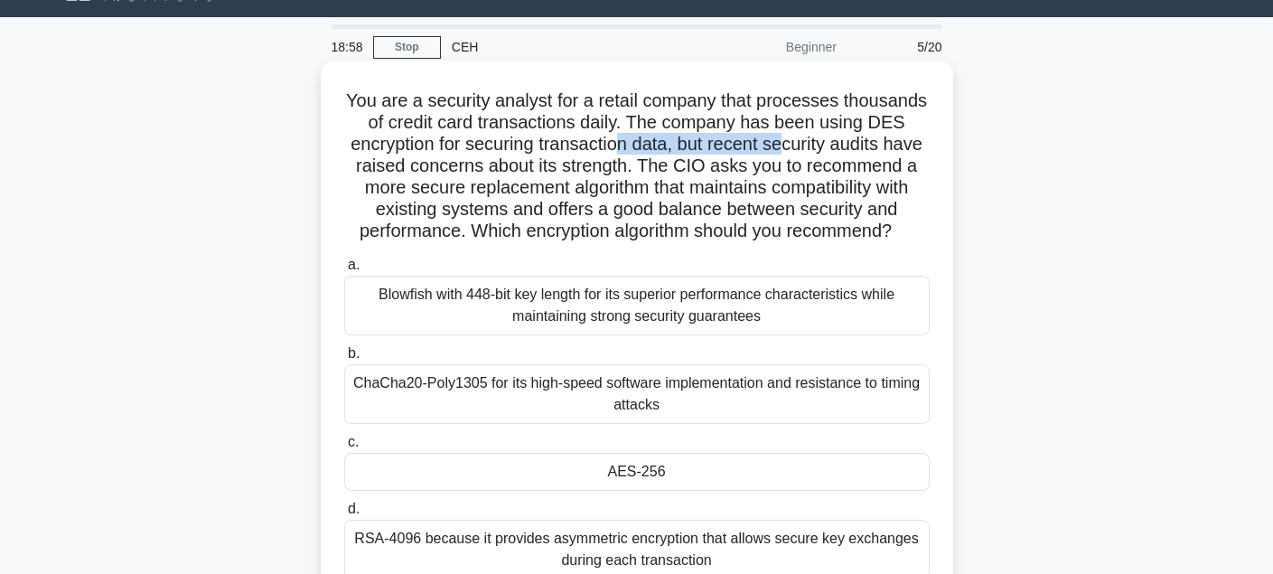
click at [815, 148] on h5 "You are a security analyst for a retail company that processes thousands of cre…" at bounding box center [636, 166] width 589 height 154
click at [819, 149] on h5 "You are a security analyst for a retail company that processes thousands of cre…" at bounding box center [636, 166] width 589 height 154
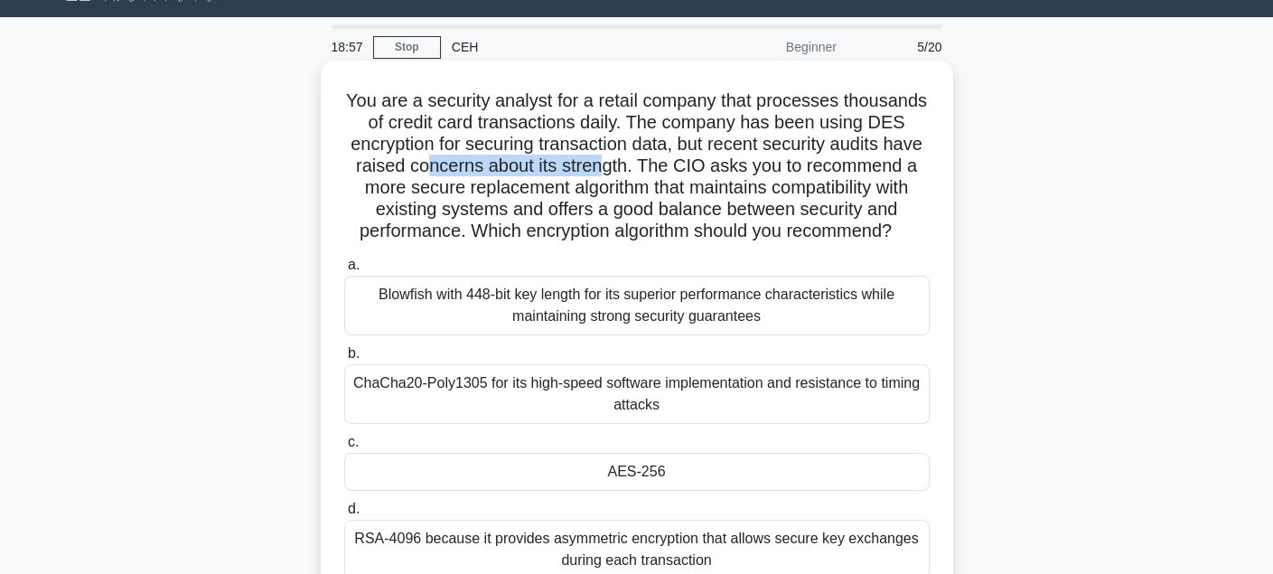
drag, startPoint x: 503, startPoint y: 175, endPoint x: 723, endPoint y: 167, distance: 219.6
click at [685, 167] on h5 "You are a security analyst for a retail company that processes thousands of cre…" at bounding box center [636, 166] width 589 height 154
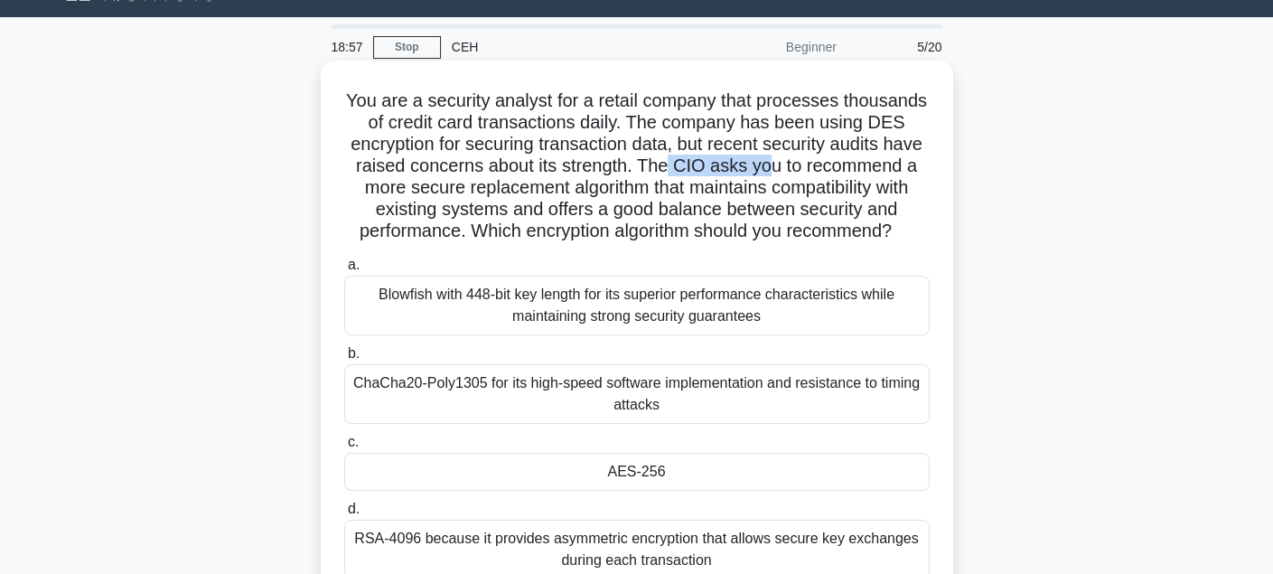
drag, startPoint x: 748, startPoint y: 167, endPoint x: 846, endPoint y: 169, distance: 98.5
click at [846, 169] on h5 "You are a security analyst for a retail company that processes thousands of cre…" at bounding box center [636, 166] width 589 height 154
drag, startPoint x: 528, startPoint y: 205, endPoint x: 436, endPoint y: 202, distance: 92.2
click at [527, 205] on h5 "You are a security analyst for a retail company that processes thousands of cre…" at bounding box center [636, 166] width 589 height 154
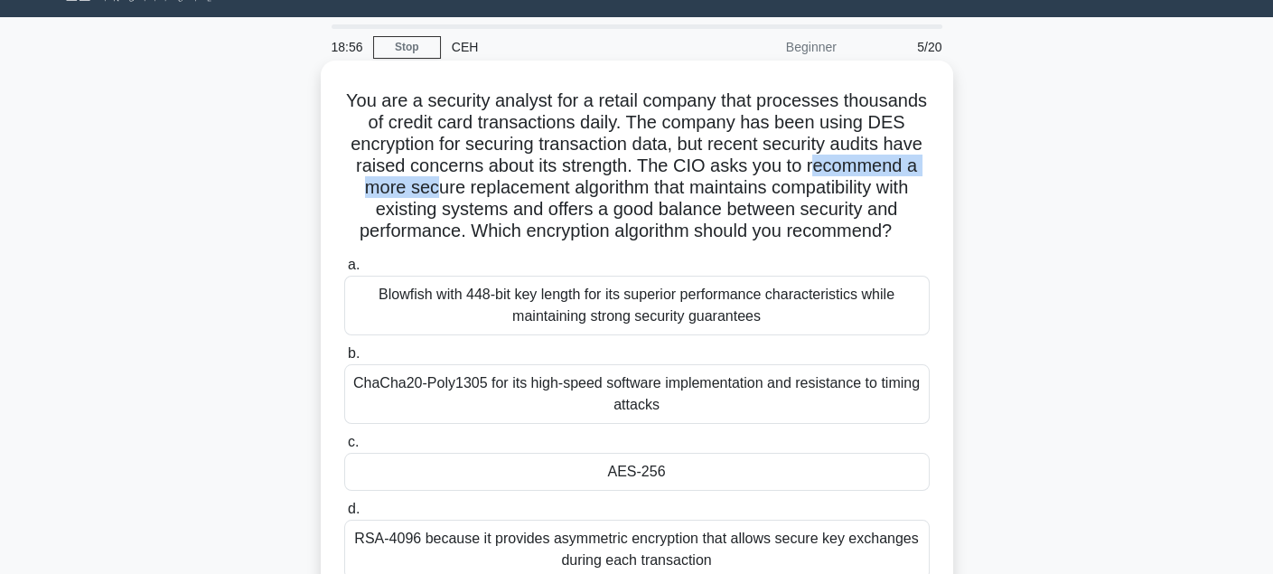
drag, startPoint x: 377, startPoint y: 199, endPoint x: 591, endPoint y: 194, distance: 214.1
click at [571, 197] on h5 "You are a security analyst for a retail company that processes thousands of cre…" at bounding box center [636, 166] width 589 height 154
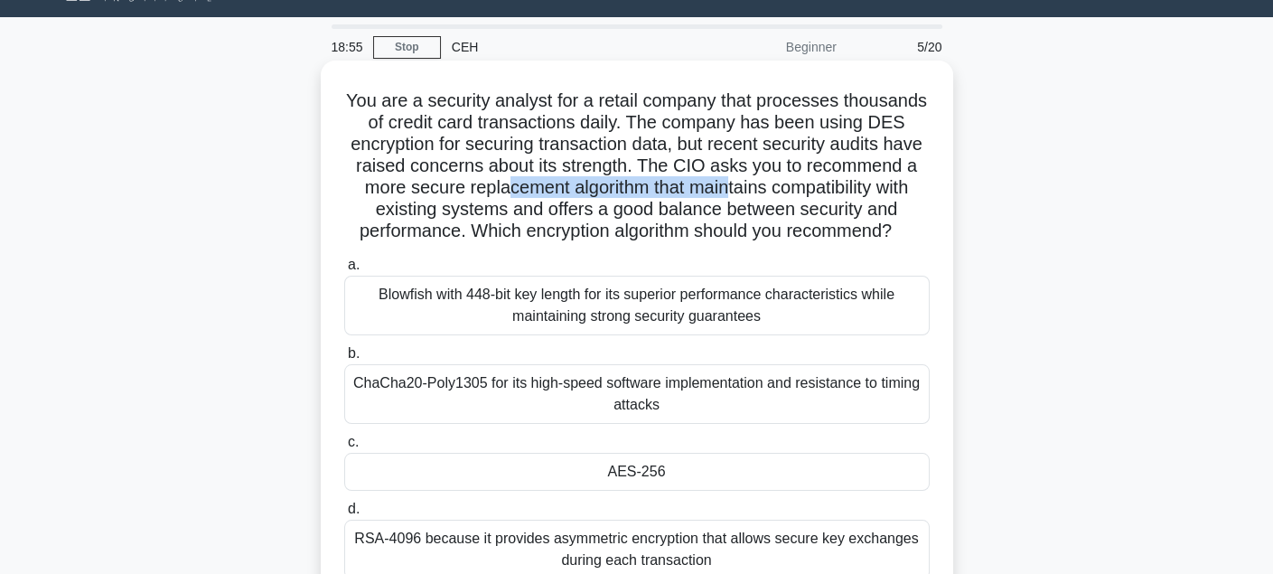
drag, startPoint x: 640, startPoint y: 192, endPoint x: 869, endPoint y: 188, distance: 229.5
click at [868, 188] on h5 "You are a security analyst for a retail company that processes thousands of cre…" at bounding box center [636, 166] width 589 height 154
drag, startPoint x: 647, startPoint y: 219, endPoint x: 349, endPoint y: 208, distance: 298.3
click at [644, 220] on h5 "You are a security analyst for a retail company that processes thousands of cre…" at bounding box center [636, 166] width 589 height 154
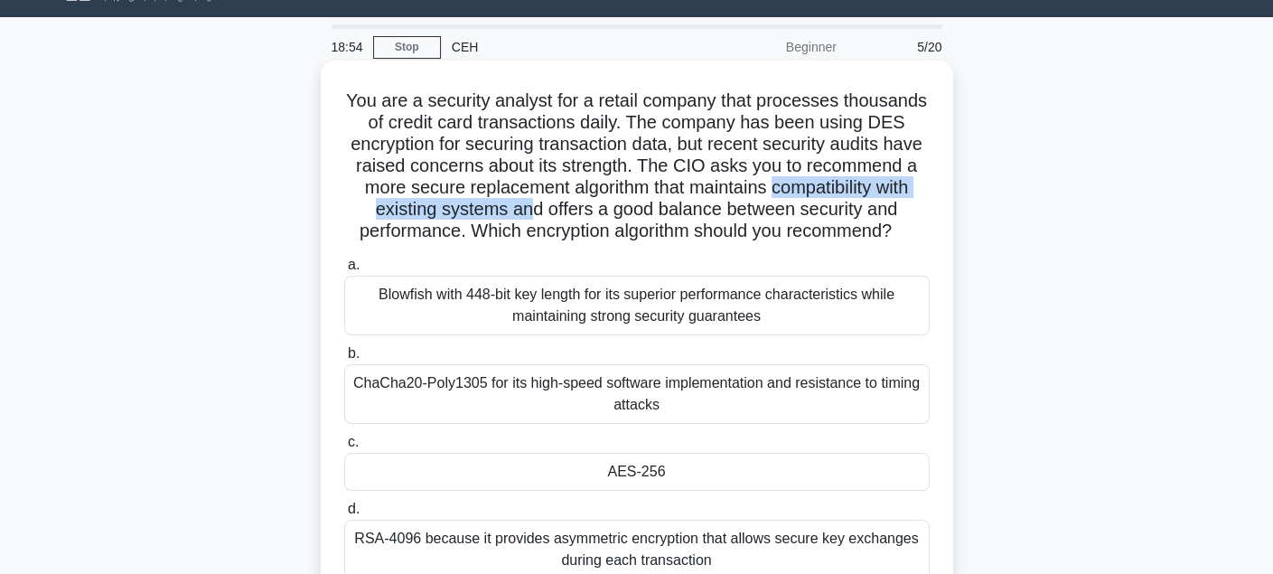
drag, startPoint x: 344, startPoint y: 207, endPoint x: 714, endPoint y: 201, distance: 370.4
click at [673, 204] on h5 "You are a security analyst for a retail company that processes thousands of cre…" at bounding box center [636, 166] width 589 height 154
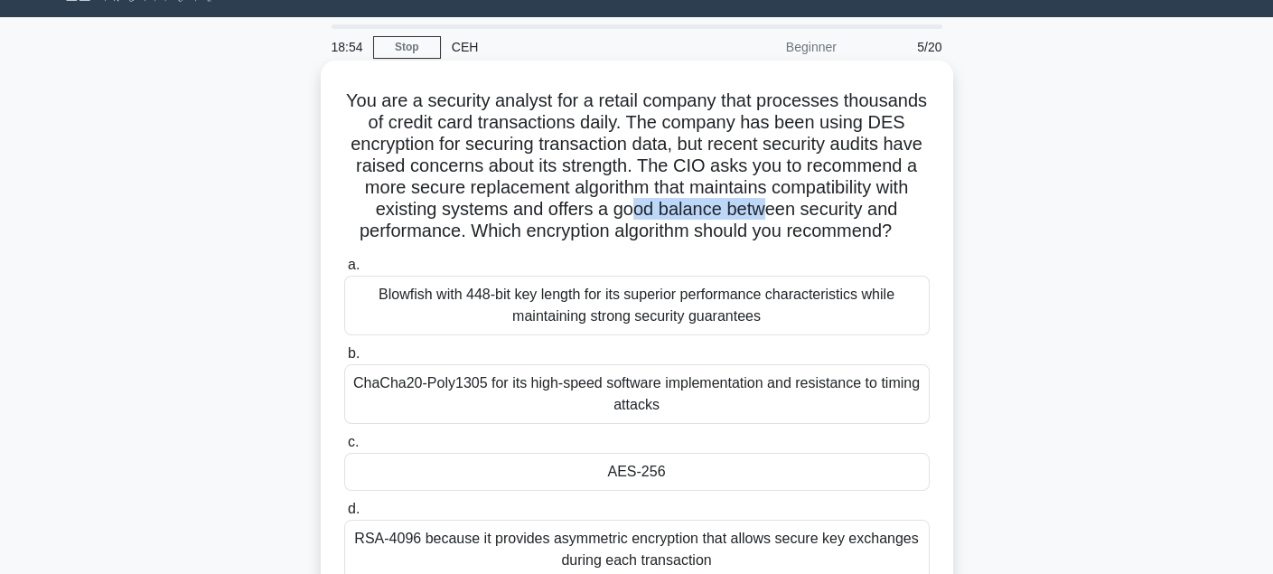
drag, startPoint x: 765, startPoint y: 200, endPoint x: 890, endPoint y: 201, distance: 124.7
click at [890, 201] on h5 "You are a security analyst for a retail company that processes thousands of cre…" at bounding box center [636, 166] width 589 height 154
click at [719, 218] on h5 "You are a security analyst for a retail company that processes thousands of cre…" at bounding box center [636, 166] width 589 height 154
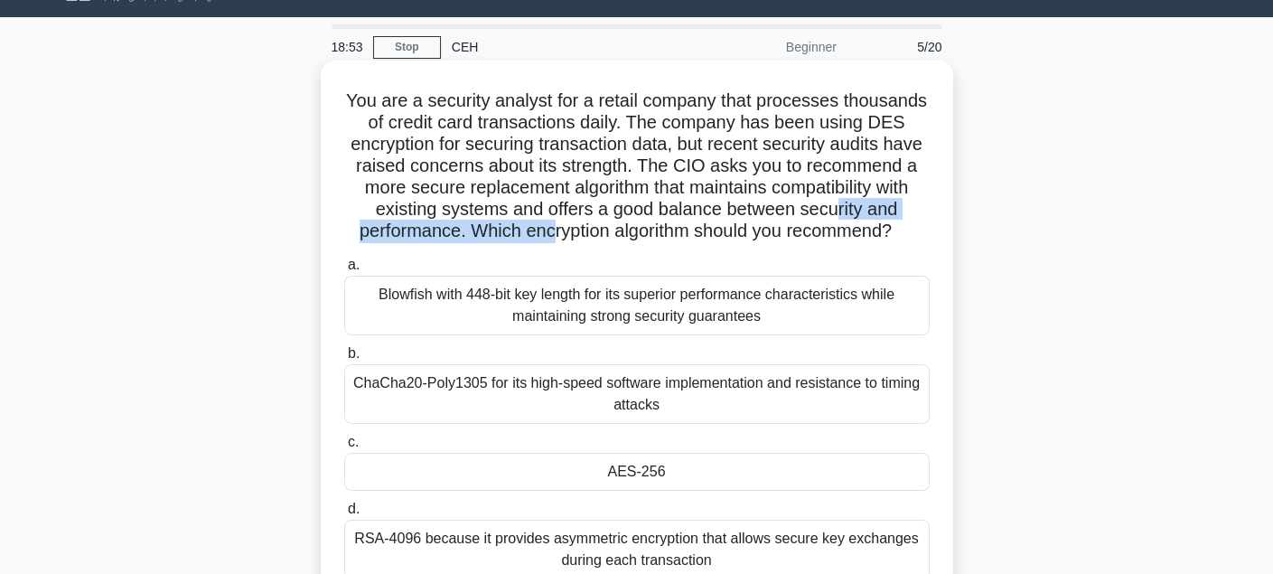
drag, startPoint x: 402, startPoint y: 229, endPoint x: 668, endPoint y: 222, distance: 266.6
click at [668, 222] on h5 "You are a security analyst for a retail company that processes thousands of cre…" at bounding box center [636, 166] width 589 height 154
click at [658, 241] on h5 "You are a security analyst for a retail company that processes thousands of cre…" at bounding box center [636, 166] width 589 height 154
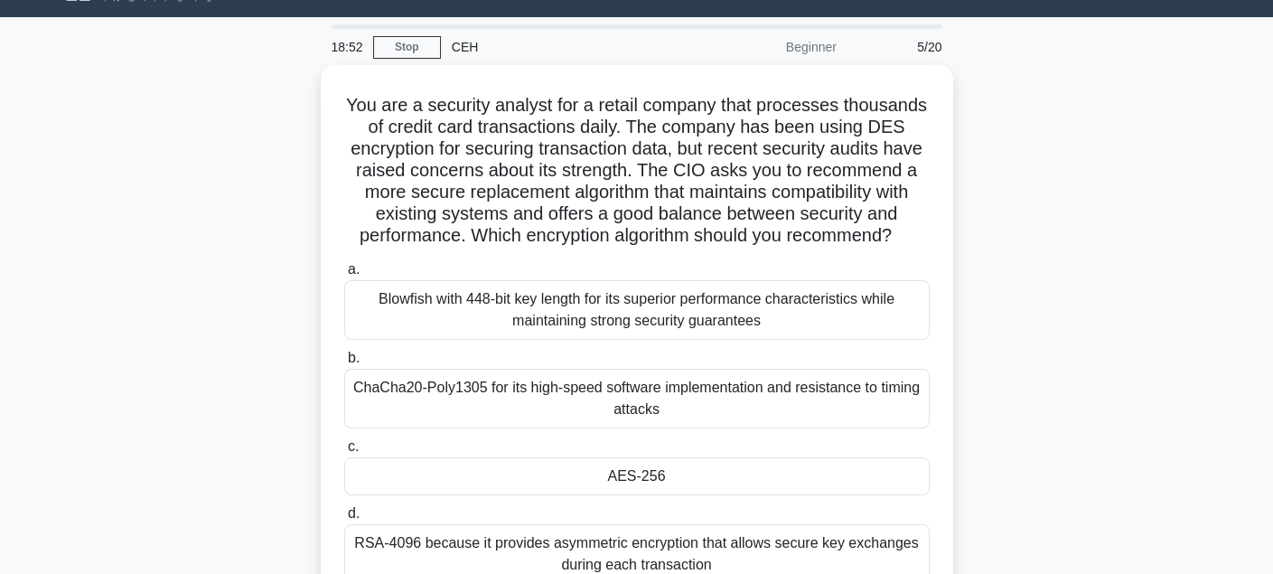
scroll to position [131, 0]
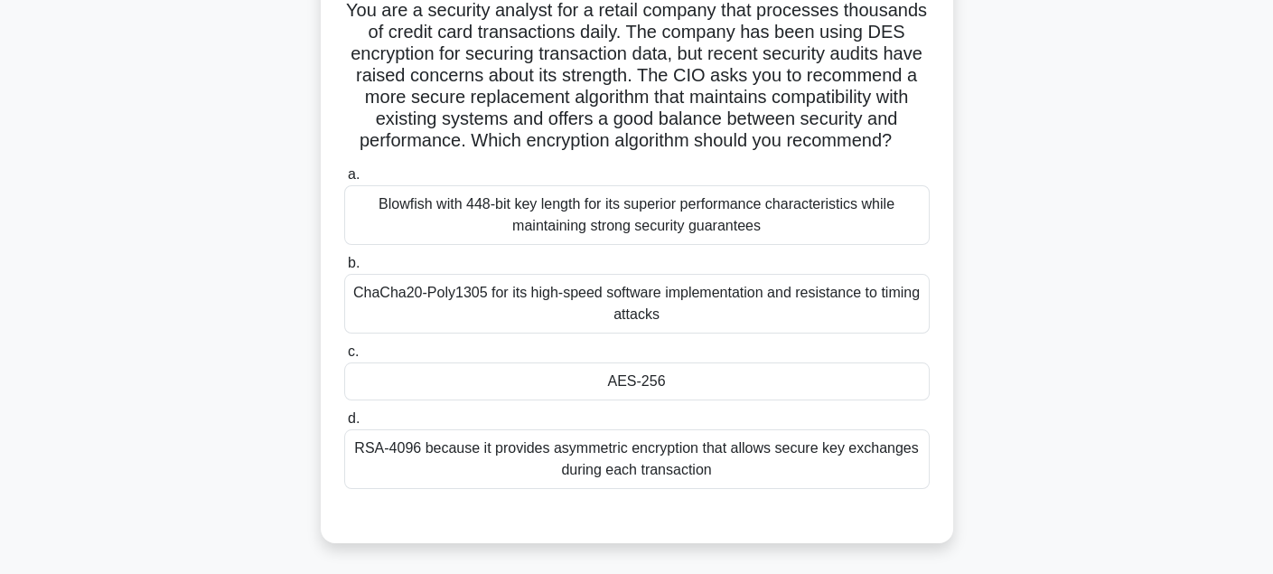
click at [820, 477] on div "RSA-4096 because it provides asymmetric encryption that allows secure key excha…" at bounding box center [636, 459] width 585 height 60
click at [344, 425] on input "d. RSA-4096 because it provides asymmetric encryption that allows secure key ex…" at bounding box center [344, 419] width 0 height 12
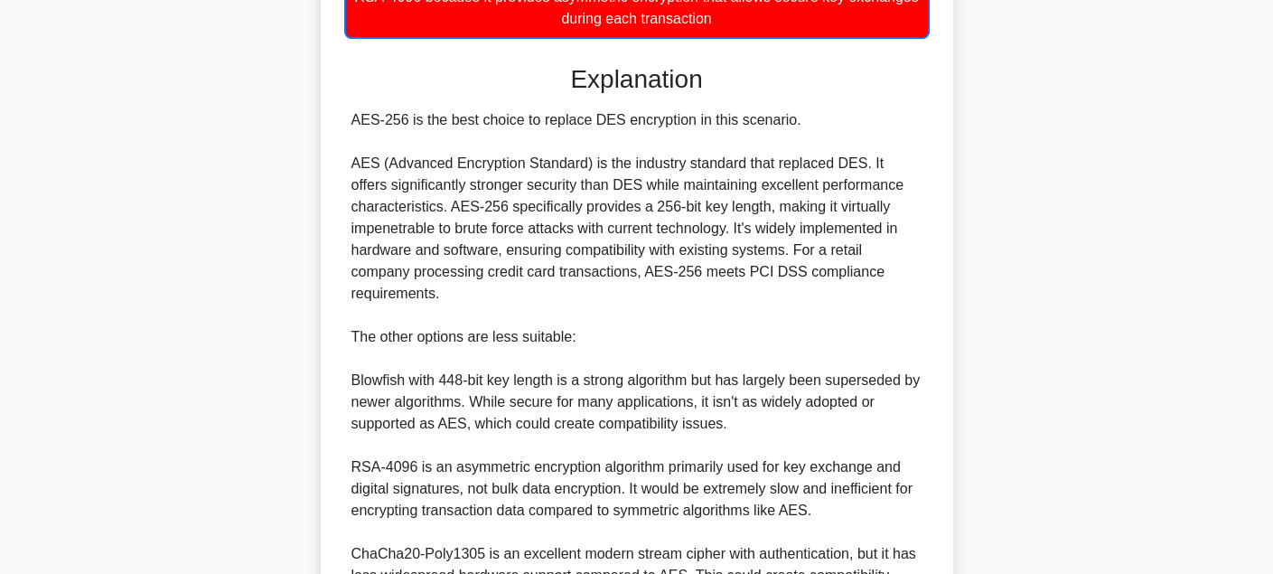
scroll to position [799, 0]
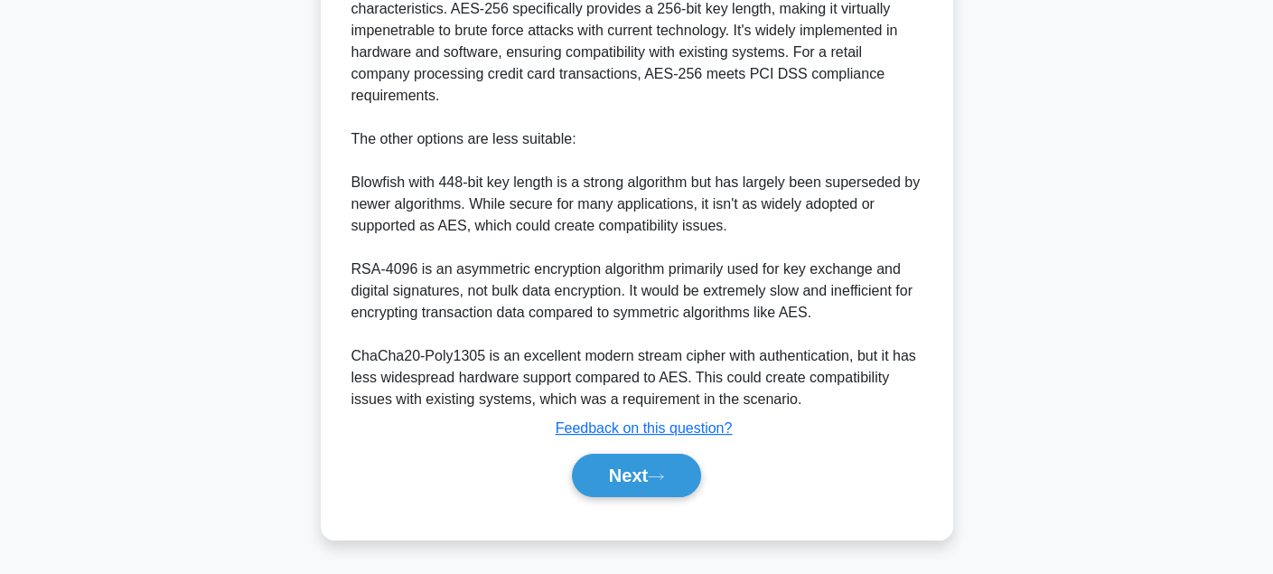
click at [714, 497] on div "Next" at bounding box center [637, 474] width 593 height 43
click at [674, 491] on button "Next" at bounding box center [636, 474] width 129 height 43
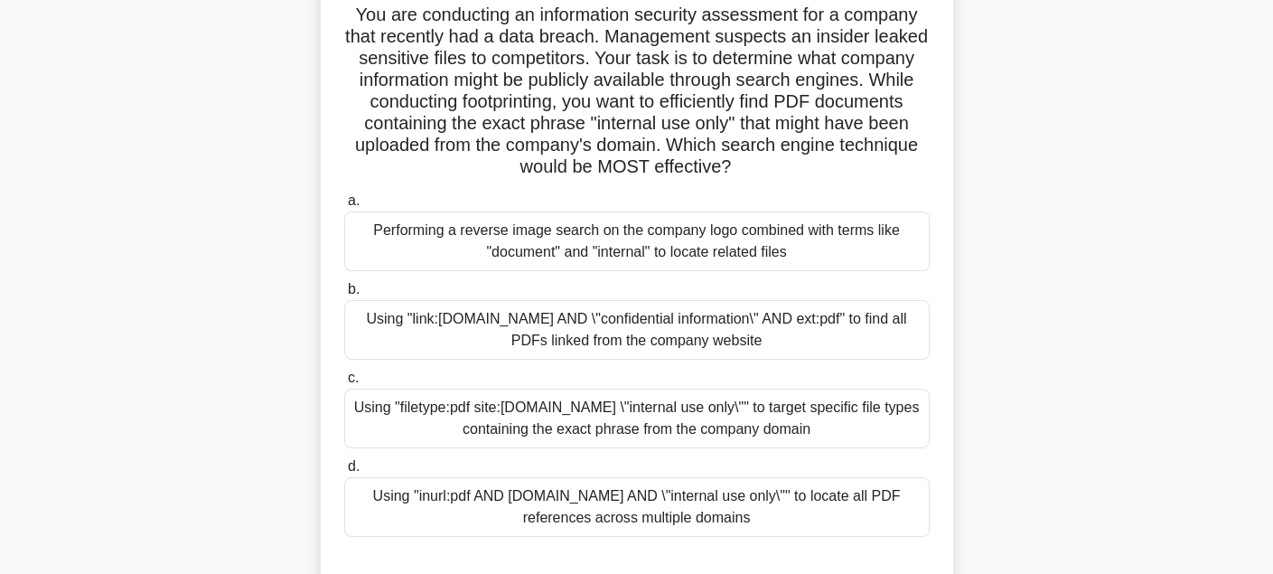
scroll to position [41, 0]
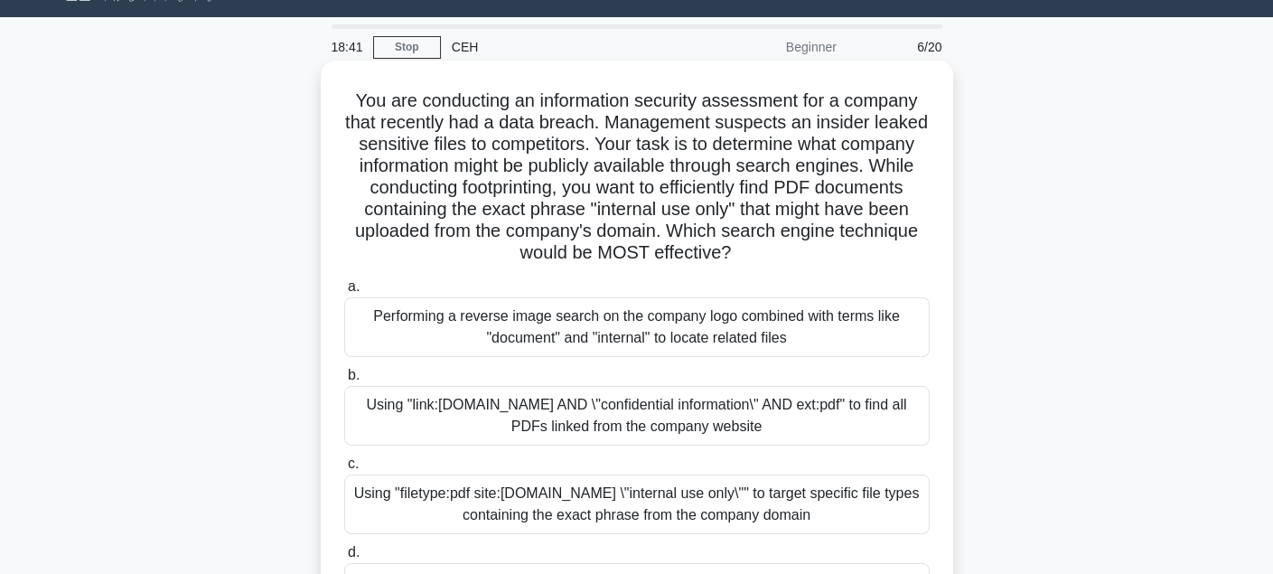
click at [869, 98] on h5 "You are conducting an information security assessment for a company that recent…" at bounding box center [636, 176] width 589 height 175
click at [532, 120] on h5 "You are conducting an information security assessment for a company that recent…" at bounding box center [636, 176] width 589 height 175
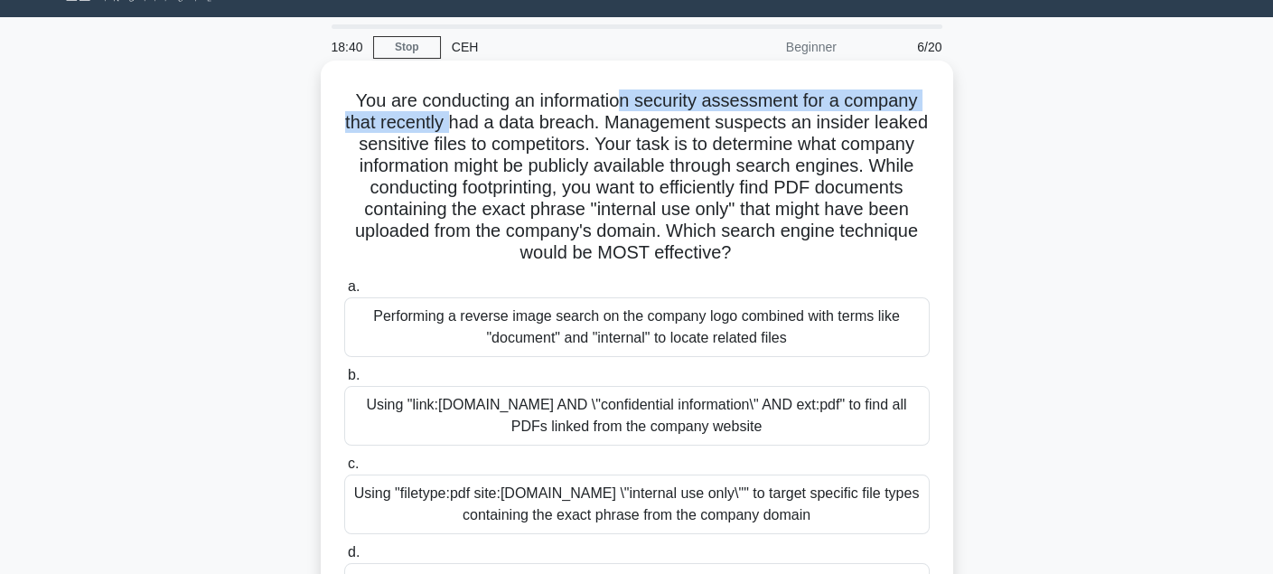
drag, startPoint x: 483, startPoint y: 118, endPoint x: 632, endPoint y: 112, distance: 149.2
click at [630, 112] on h5 "You are conducting an information security assessment for a company that recent…" at bounding box center [636, 176] width 589 height 175
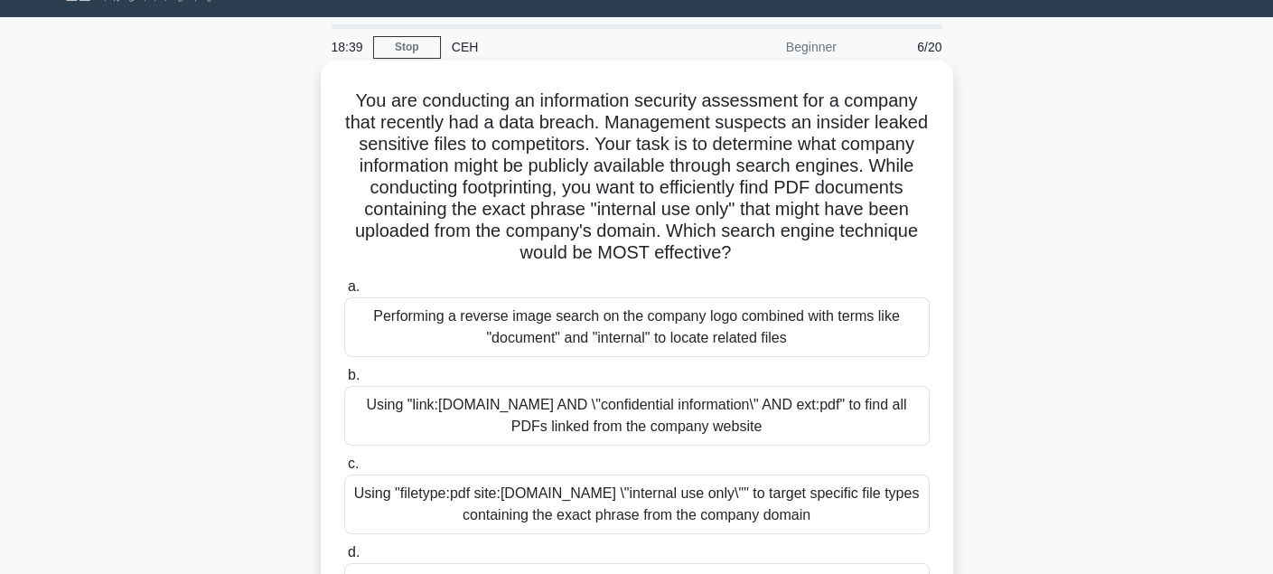
click at [696, 117] on h5 "You are conducting an information security assessment for a company that recent…" at bounding box center [636, 176] width 589 height 175
drag, startPoint x: 696, startPoint y: 117, endPoint x: 584, endPoint y: 154, distance: 118.0
click at [883, 127] on h5 "You are conducting an information security assessment for a company that recent…" at bounding box center [636, 176] width 589 height 175
click at [533, 155] on h5 "You are conducting an information security assessment for a company that recent…" at bounding box center [636, 176] width 589 height 175
drag, startPoint x: 417, startPoint y: 142, endPoint x: 658, endPoint y: 142, distance: 241.2
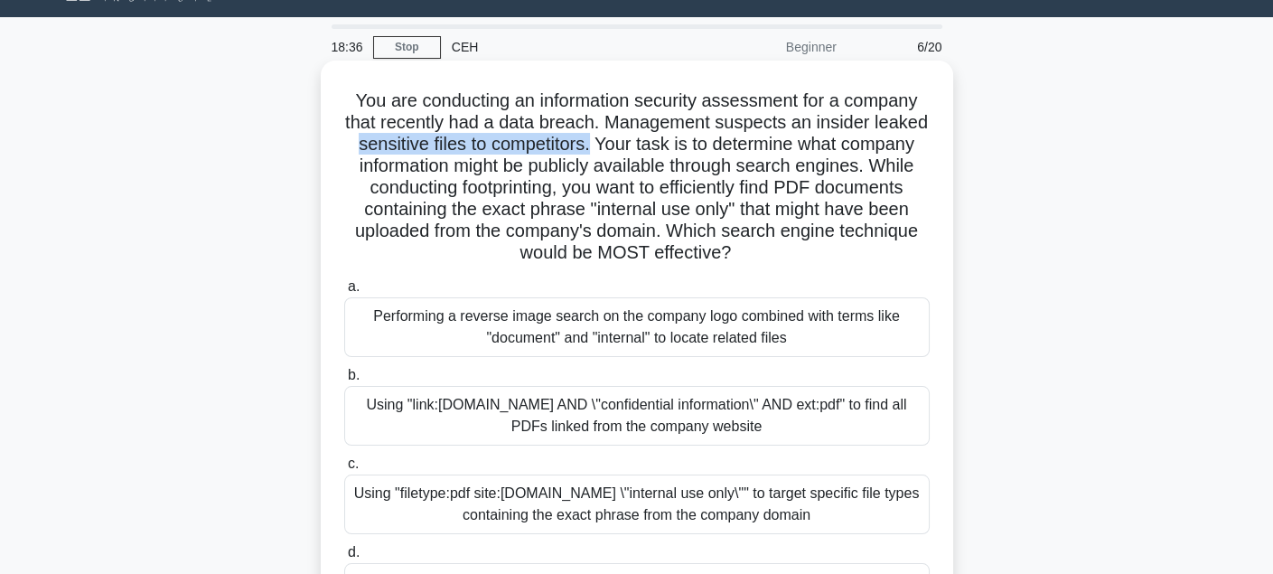
click at [658, 142] on h5 "You are conducting an information security assessment for a company that recent…" at bounding box center [636, 176] width 589 height 175
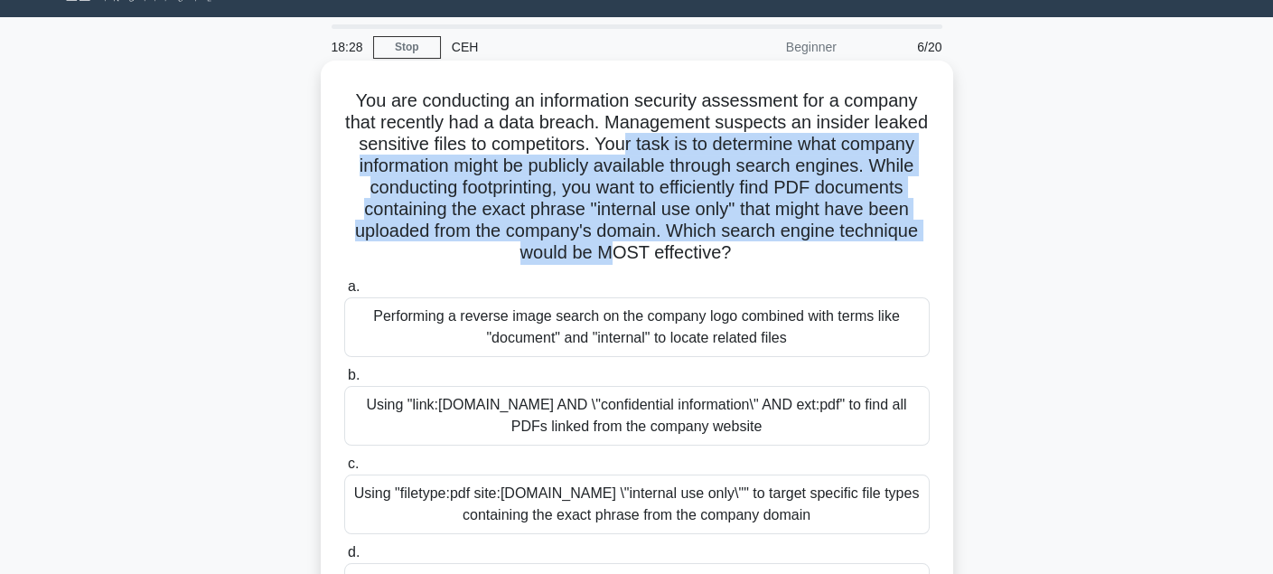
drag, startPoint x: 688, startPoint y: 142, endPoint x: 816, endPoint y: 254, distance: 169.6
click at [676, 249] on h5 "You are conducting an information security assessment for a company that recent…" at bounding box center [636, 176] width 589 height 175
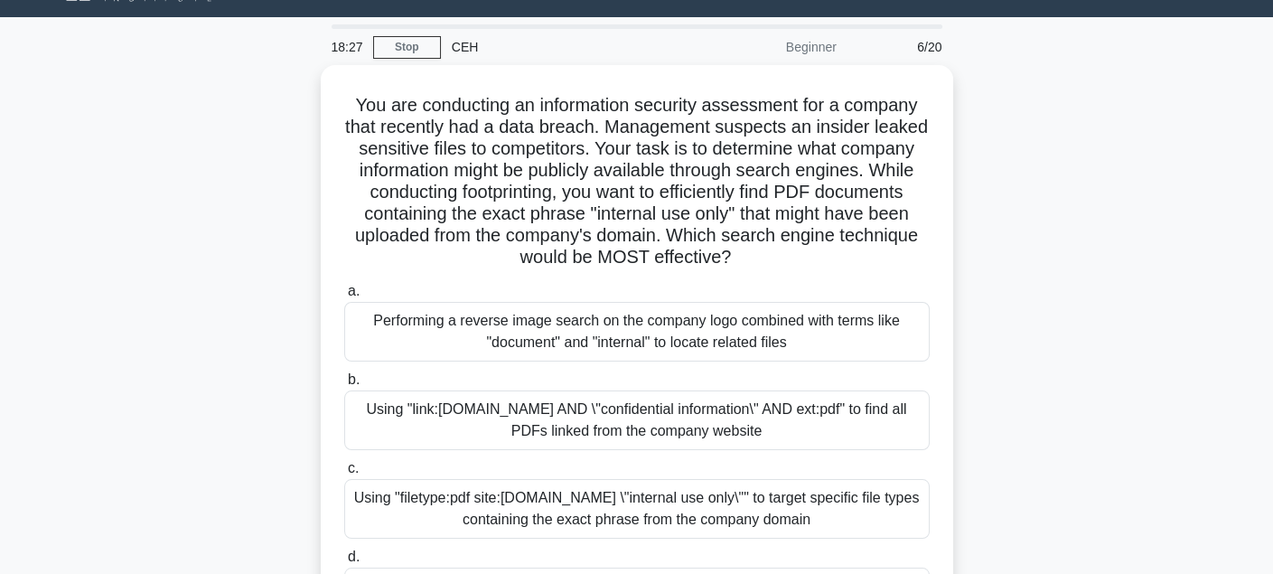
click at [1101, 267] on div "You are conducting an information security assessment for a company that recent…" at bounding box center [637, 384] width 1192 height 638
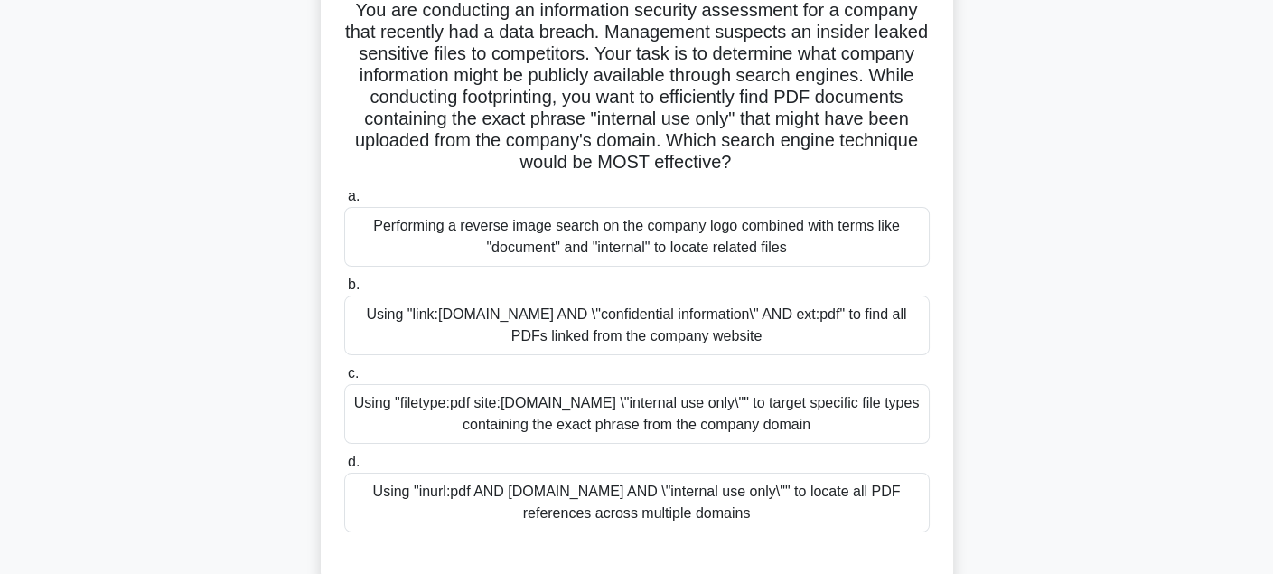
click at [783, 422] on div "Using "filetype:pdf site:company.com \"internal use only\"" to target specific …" at bounding box center [636, 414] width 585 height 60
click at [344, 379] on input "c. Using "filetype:pdf site:company.com \"internal use only\"" to target specif…" at bounding box center [344, 374] width 0 height 12
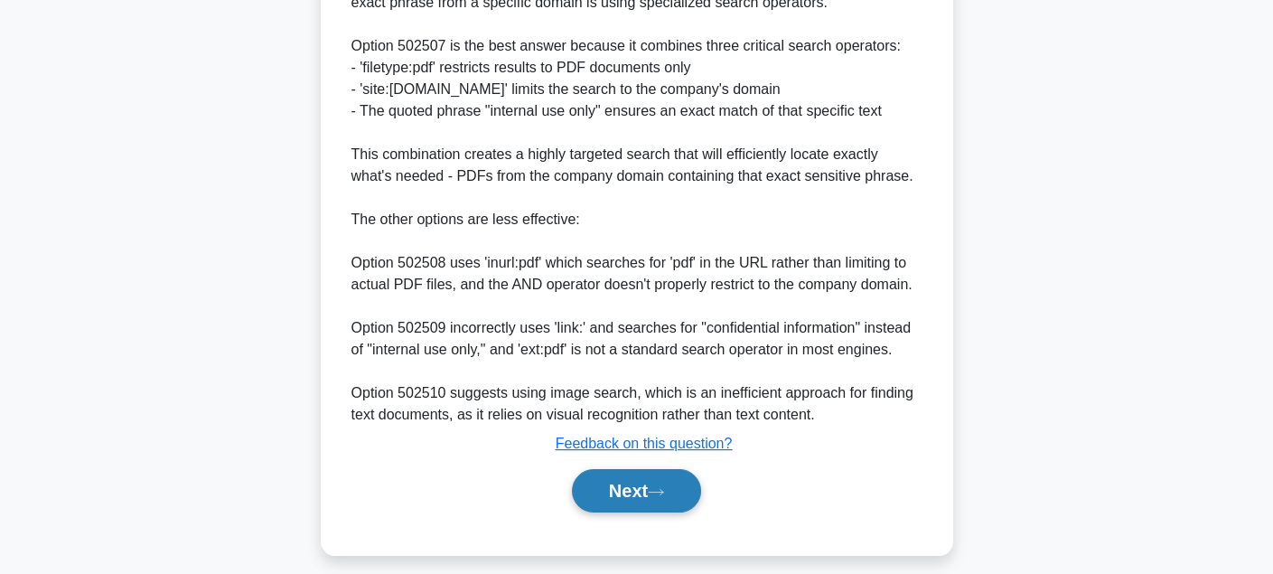
click at [686, 487] on button "Next" at bounding box center [636, 490] width 129 height 43
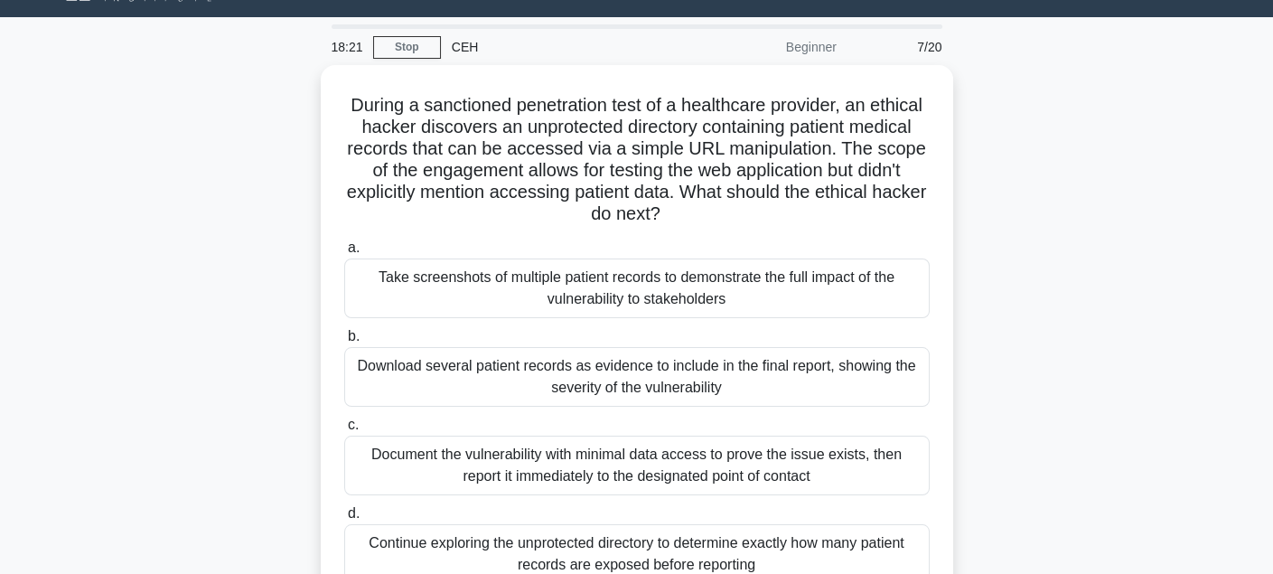
scroll to position [0, 0]
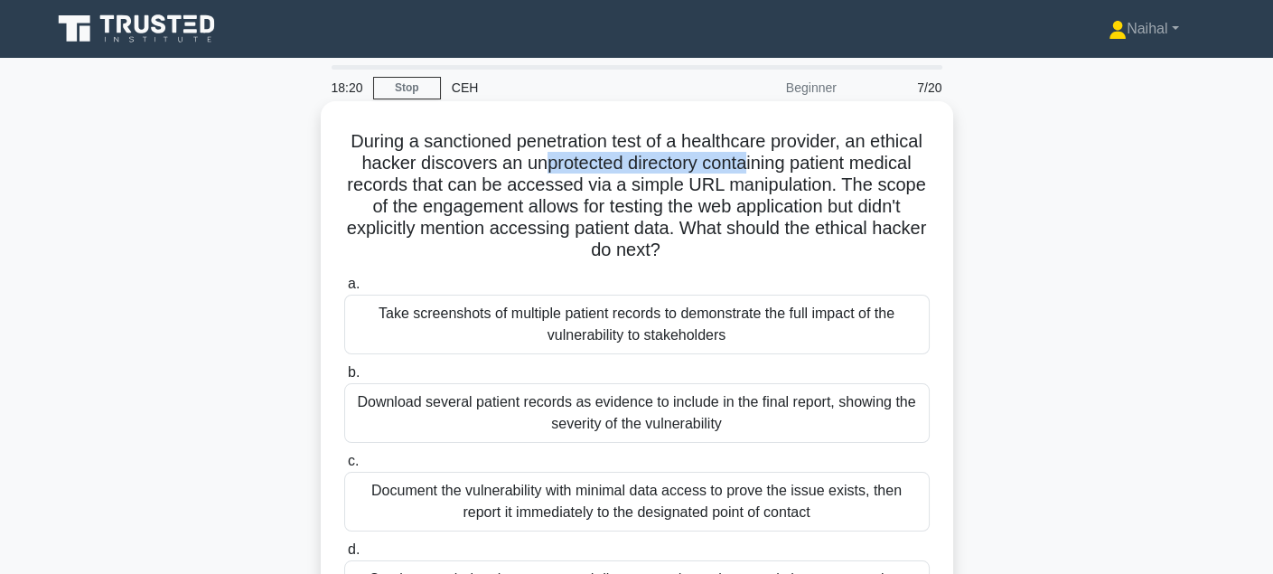
drag, startPoint x: 535, startPoint y: 163, endPoint x: 778, endPoint y: 146, distance: 243.6
click at [745, 156] on h5 "During a sanctioned penetration test of a healthcare provider, an ethical hacke…" at bounding box center [636, 196] width 589 height 132
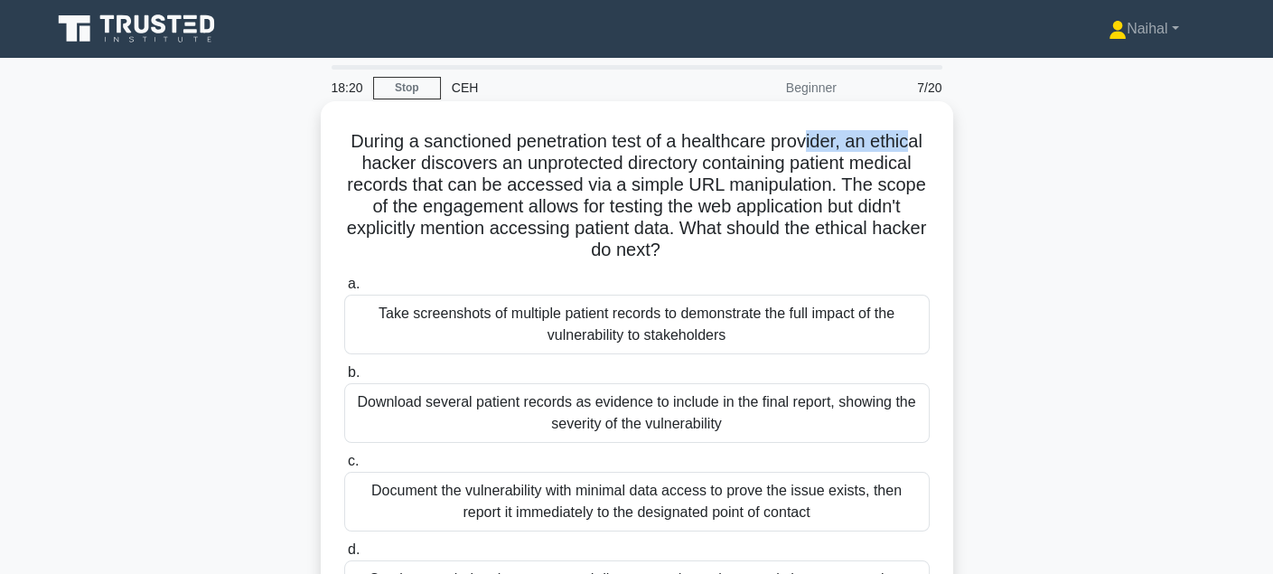
drag, startPoint x: 840, startPoint y: 141, endPoint x: 917, endPoint y: 144, distance: 76.8
click at [917, 144] on h5 "During a sanctioned penetration test of a healthcare provider, an ethical hacke…" at bounding box center [636, 196] width 589 height 132
click at [578, 165] on h5 "During a sanctioned penetration test of a healthcare provider, an ethical hacke…" at bounding box center [636, 196] width 589 height 132
drag, startPoint x: 378, startPoint y: 156, endPoint x: 545, endPoint y: 163, distance: 166.4
click at [524, 163] on h5 "During a sanctioned penetration test of a healthcare provider, an ethical hacke…" at bounding box center [636, 196] width 589 height 132
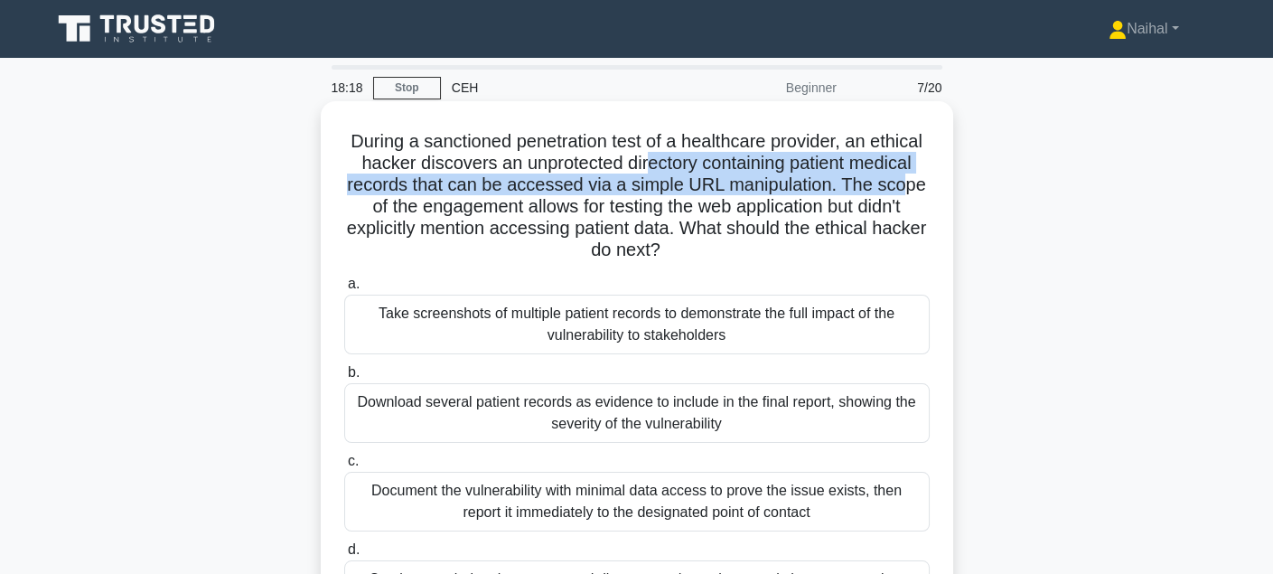
drag, startPoint x: 703, startPoint y: 173, endPoint x: 836, endPoint y: 173, distance: 133.7
click at [902, 178] on h5 "During a sanctioned penetration test of a healthcare provider, an ethical hacke…" at bounding box center [636, 196] width 589 height 132
drag, startPoint x: 770, startPoint y: 170, endPoint x: 528, endPoint y: 190, distance: 242.9
click at [770, 170] on h5 "During a sanctioned penetration test of a healthcare provider, an ethical hacke…" at bounding box center [636, 196] width 589 height 132
click at [492, 194] on h5 "During a sanctioned penetration test of a healthcare provider, an ethical hacke…" at bounding box center [636, 196] width 589 height 132
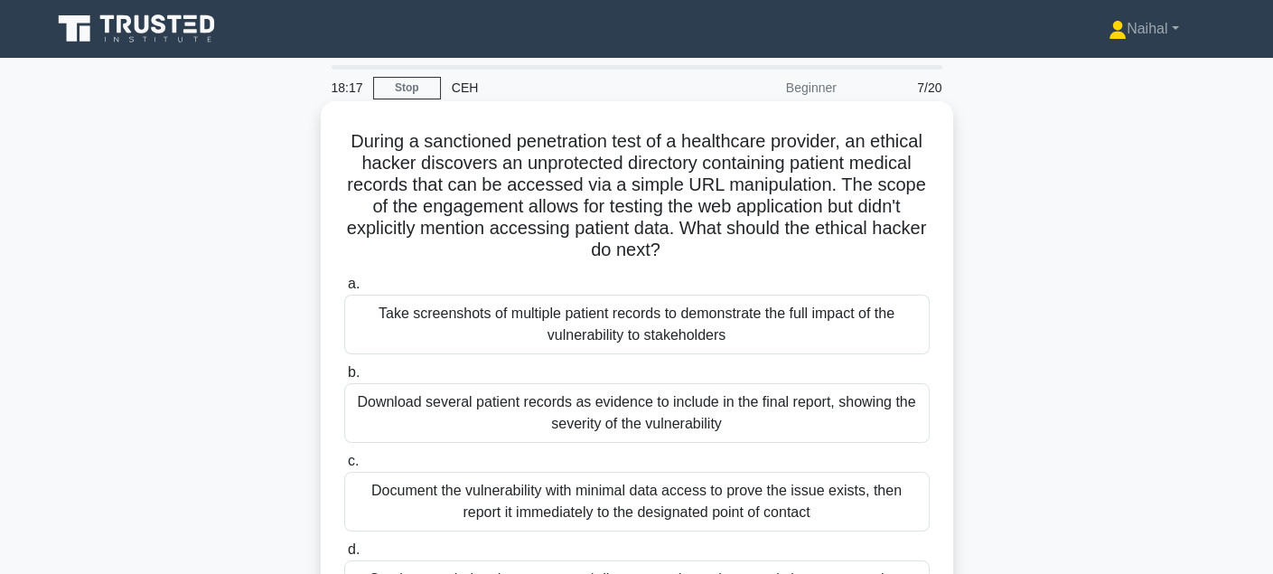
click at [478, 196] on h5 "During a sanctioned penetration test of a healthcare provider, an ethical hacke…" at bounding box center [636, 196] width 589 height 132
drag, startPoint x: 592, startPoint y: 188, endPoint x: 873, endPoint y: 185, distance: 280.9
click at [873, 185] on h5 "During a sanctioned penetration test of a healthcare provider, an ethical hacke…" at bounding box center [636, 196] width 589 height 132
click at [613, 218] on h5 "During a sanctioned penetration test of a healthcare provider, an ethical hacke…" at bounding box center [636, 196] width 589 height 132
drag, startPoint x: 381, startPoint y: 200, endPoint x: 686, endPoint y: 201, distance: 304.4
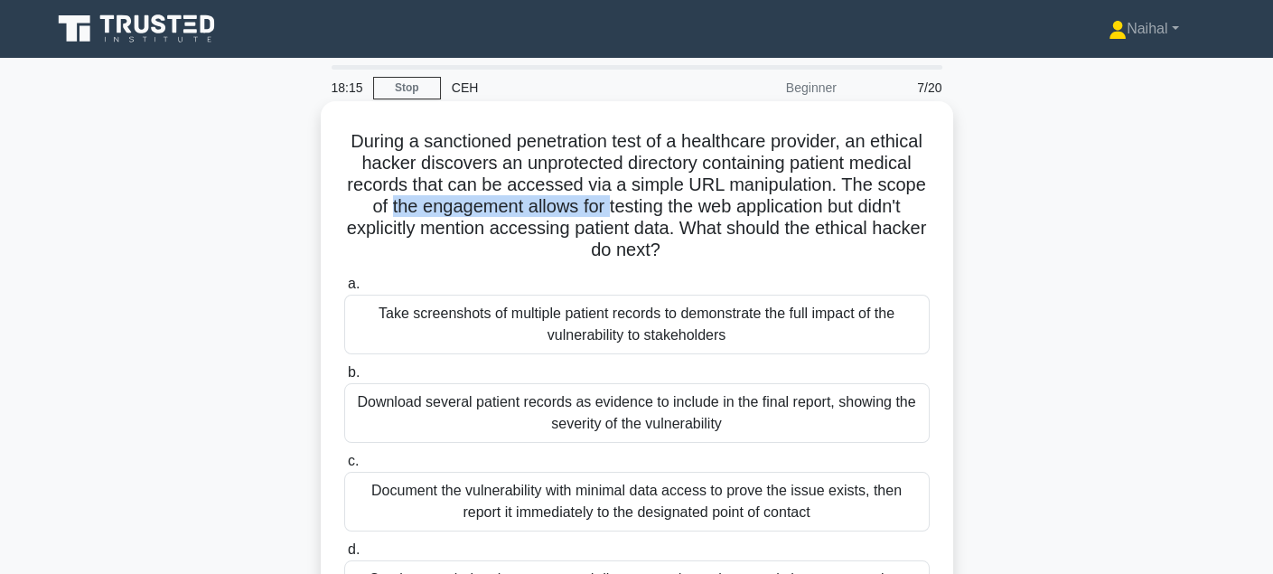
click at [618, 204] on h5 "During a sanctioned penetration test of a healthcare provider, an ethical hacke…" at bounding box center [636, 196] width 589 height 132
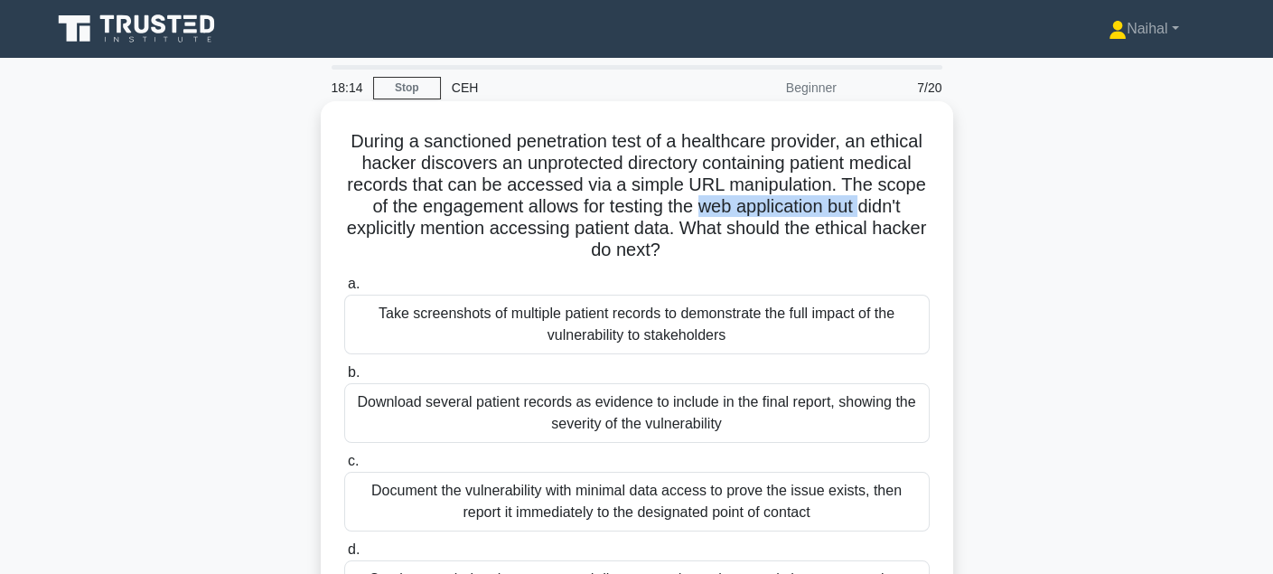
drag, startPoint x: 697, startPoint y: 201, endPoint x: 846, endPoint y: 210, distance: 149.4
click at [866, 205] on h5 "During a sanctioned penetration test of a healthcare provider, an ethical hacke…" at bounding box center [636, 196] width 589 height 132
drag, startPoint x: 634, startPoint y: 238, endPoint x: 444, endPoint y: 226, distance: 190.9
click at [625, 238] on h5 "During a sanctioned penetration test of a healthcare provider, an ethical hacke…" at bounding box center [636, 196] width 589 height 132
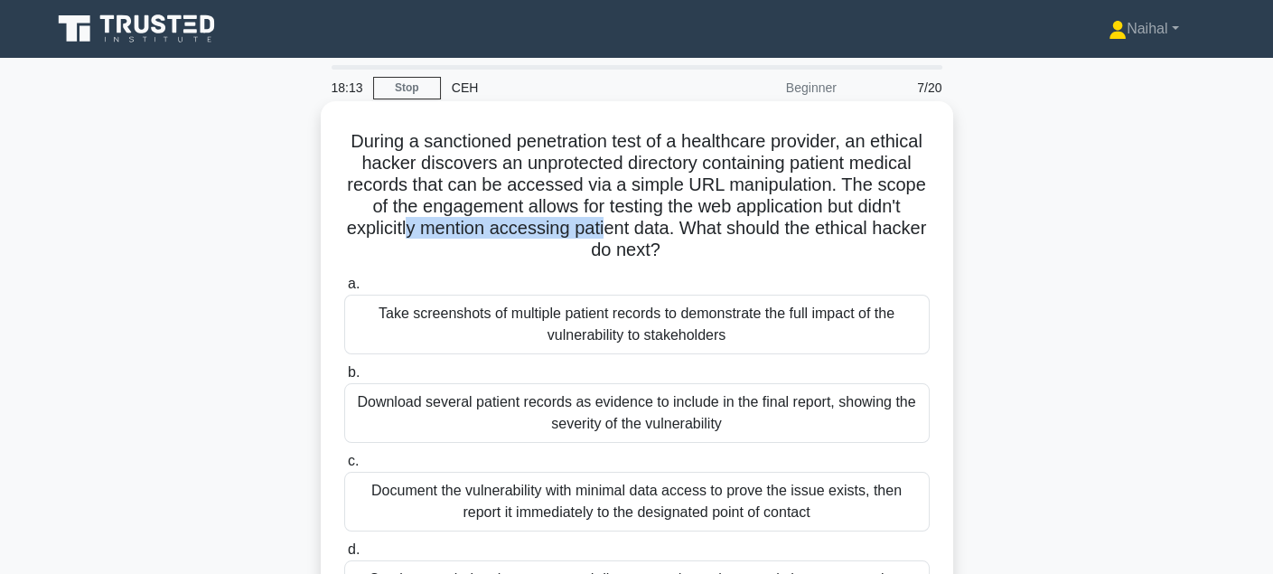
drag, startPoint x: 432, startPoint y: 225, endPoint x: 655, endPoint y: 229, distance: 223.2
click at [650, 229] on h5 "During a sanctioned penetration test of a healthcare provider, an ethical hacke…" at bounding box center [636, 196] width 589 height 132
drag, startPoint x: 672, startPoint y: 229, endPoint x: 833, endPoint y: 233, distance: 160.8
click at [833, 233] on h5 "During a sanctioned penetration test of a healthcare provider, an ethical hacke…" at bounding box center [636, 196] width 589 height 132
drag
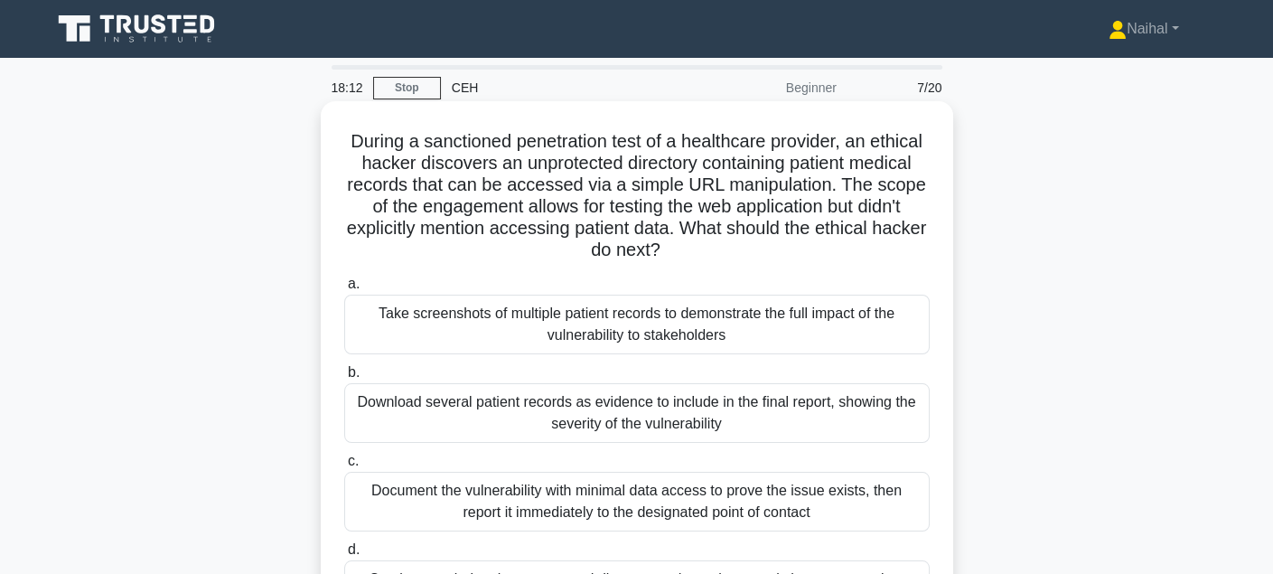
click at [630, 241] on h5 "During a sanctioned penetration test of a healthcare provider, an ethical hacke…" at bounding box center [636, 196] width 589 height 132
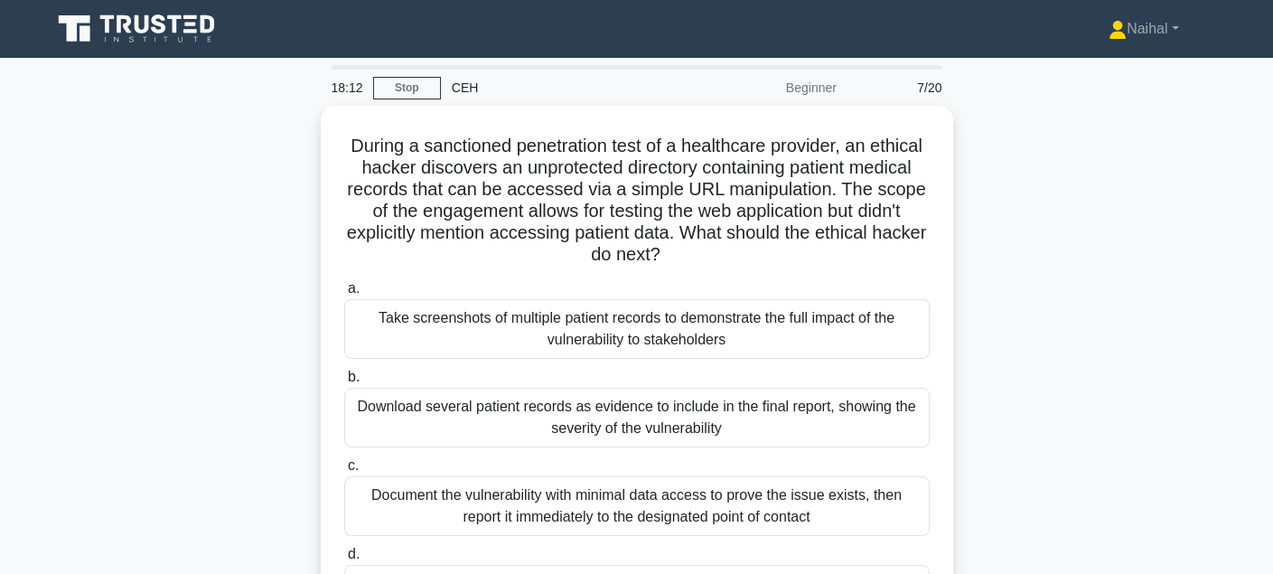
scroll to position [90, 0]
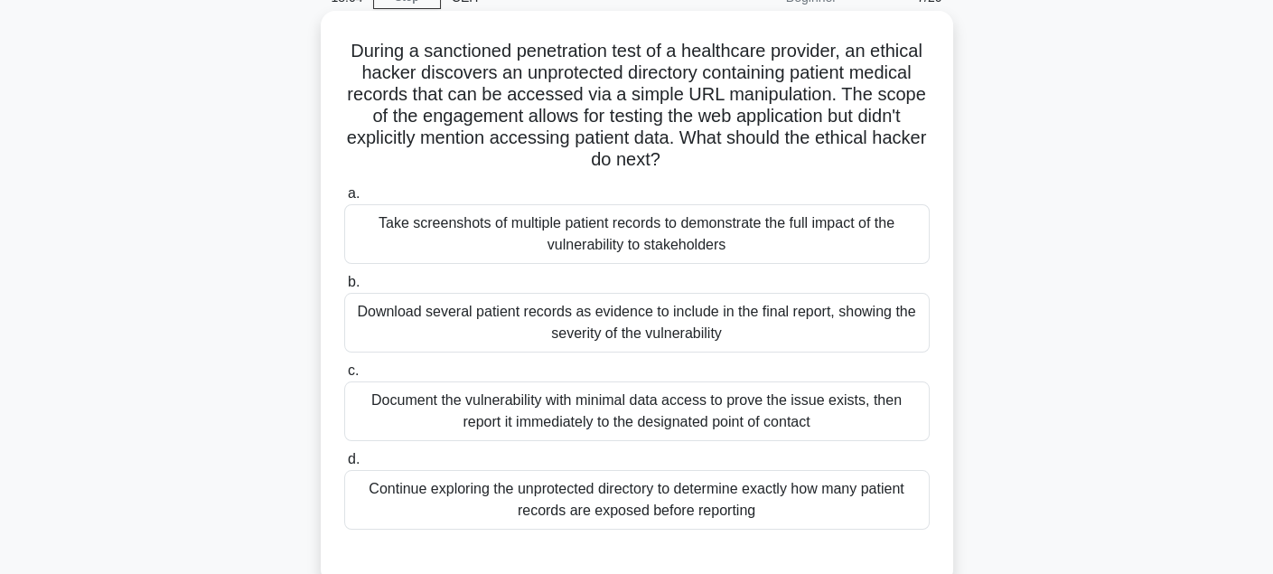
click at [703, 409] on div "Document the vulnerability with minimal data access to prove the issue exists, …" at bounding box center [636, 411] width 585 height 60
click at [344, 377] on input "c. Document the vulnerability with minimal data access to prove the issue exist…" at bounding box center [344, 371] width 0 height 12
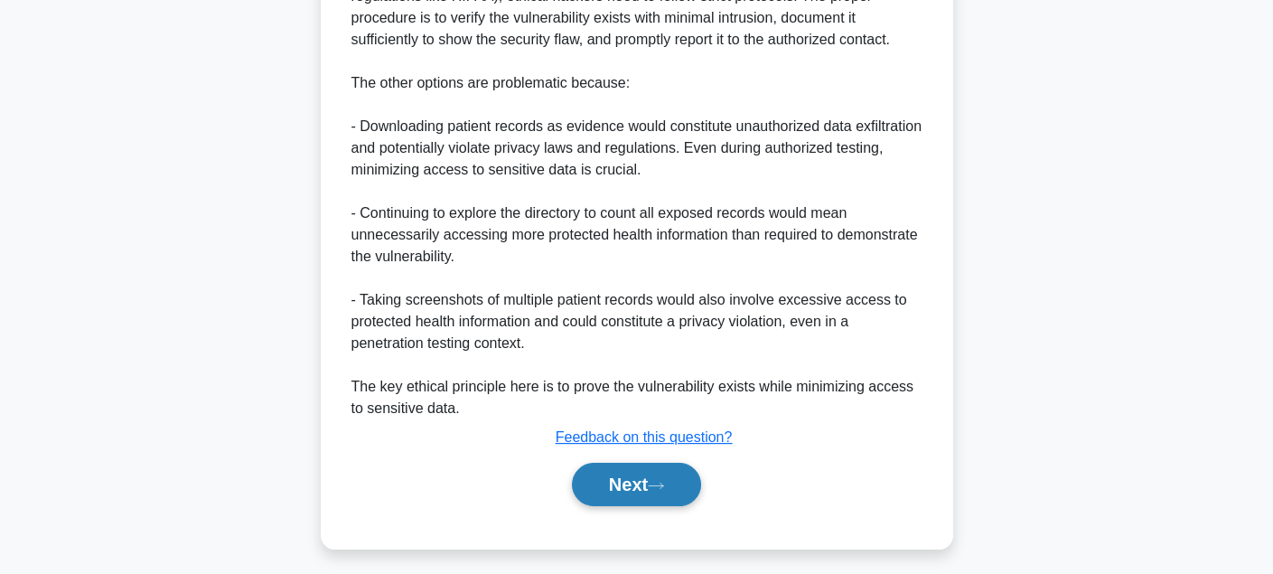
click at [663, 475] on button "Next" at bounding box center [636, 483] width 129 height 43
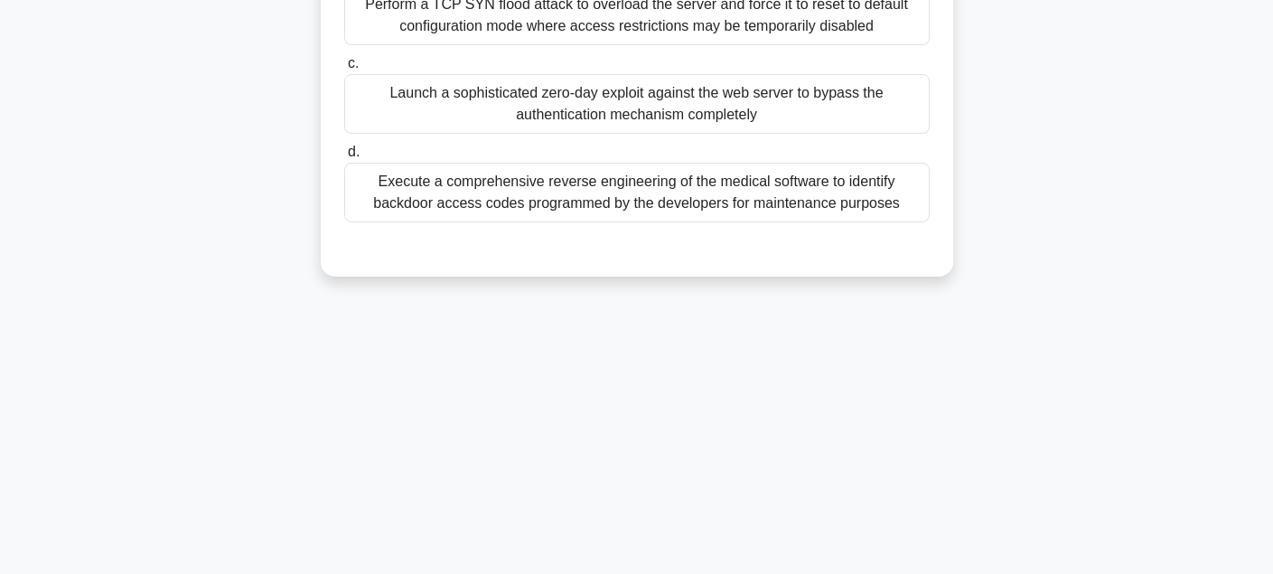
scroll to position [0, 0]
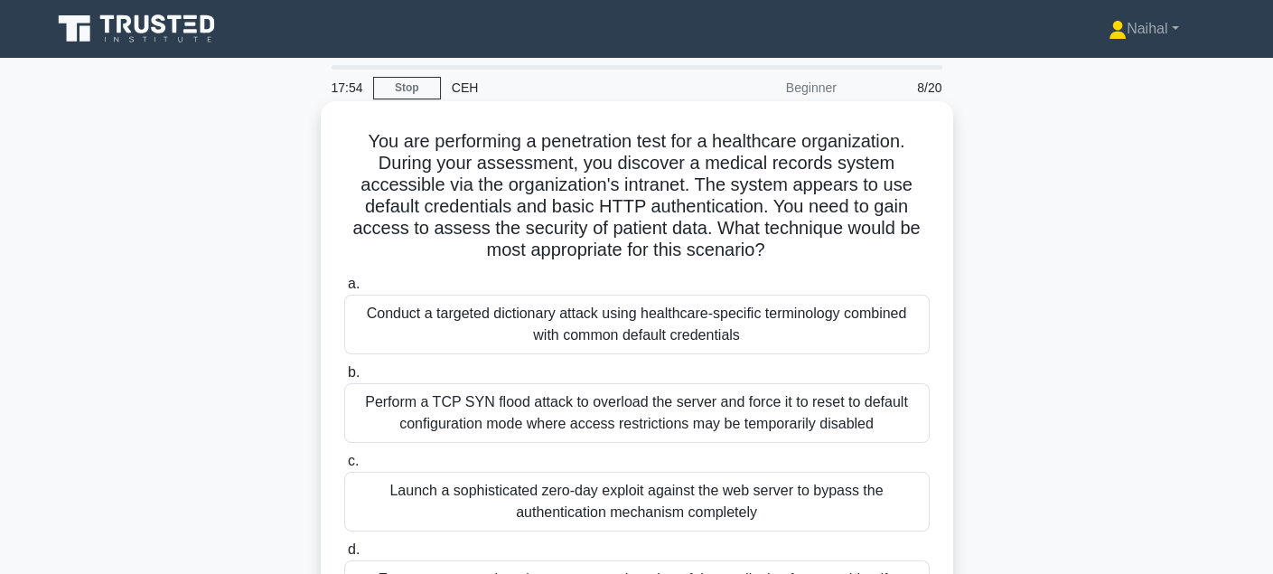
drag, startPoint x: 574, startPoint y: 130, endPoint x: 901, endPoint y: 250, distance: 348.4
click at [826, 247] on h5 "You are performing a penetration test for a healthcare organization. During you…" at bounding box center [636, 196] width 589 height 132
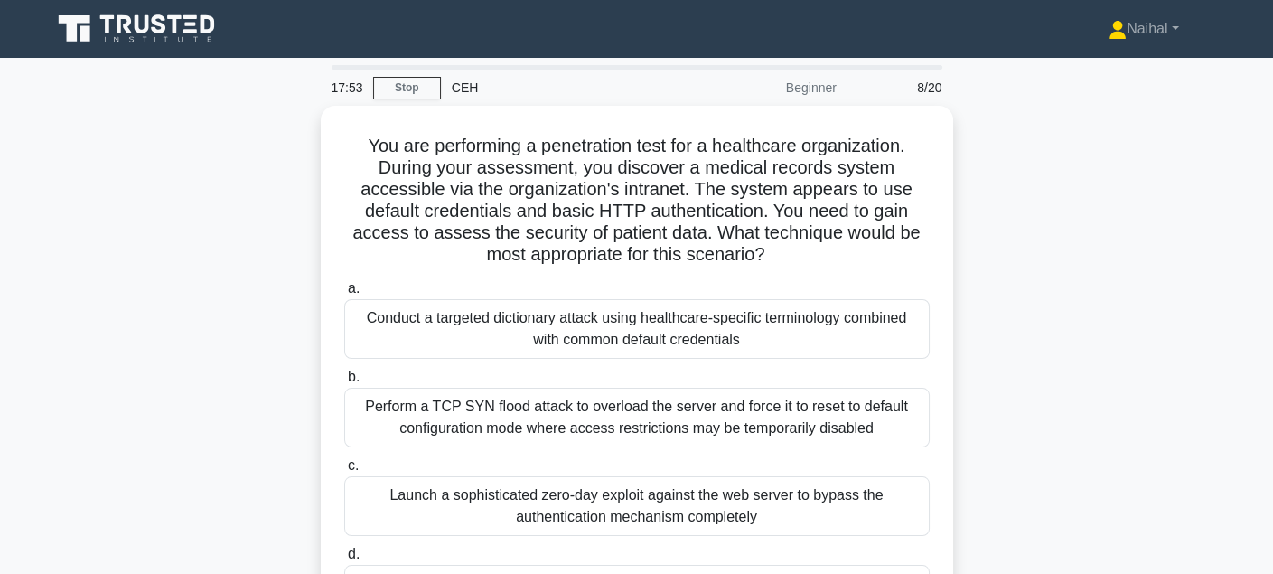
click at [1080, 257] on div "You are performing a penetration test for a healthcare organization. During you…" at bounding box center [637, 403] width 1192 height 594
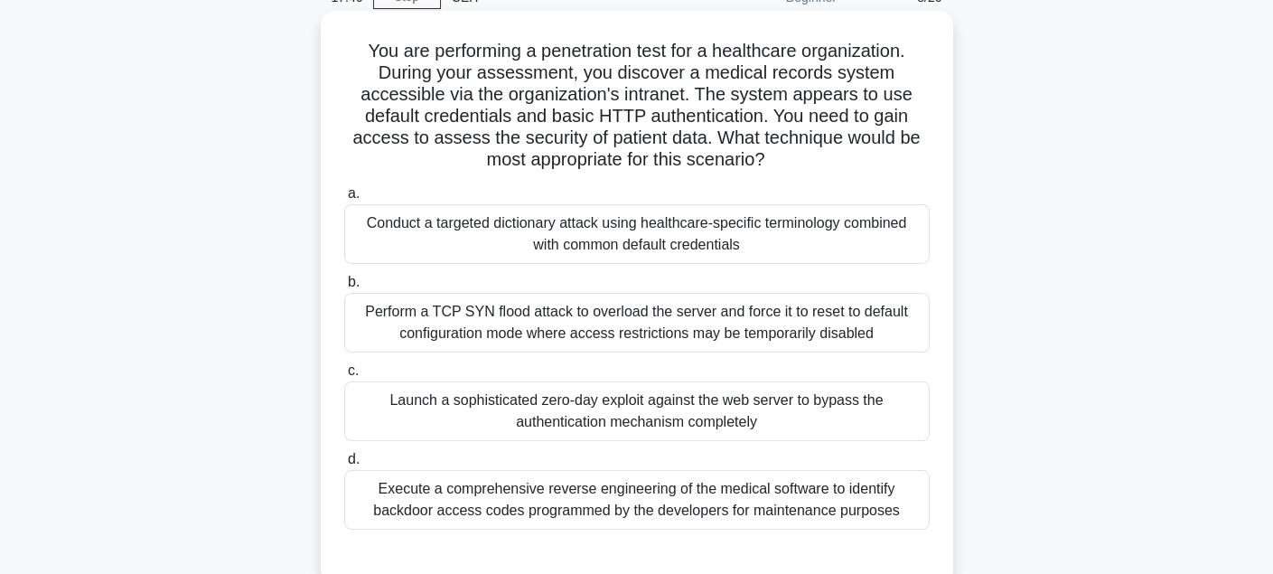
click at [826, 510] on div "Execute a comprehensive reverse engineering of the medical software to identify…" at bounding box center [636, 500] width 585 height 60
click at [344, 465] on input "d. Execute a comprehensive reverse engineering of the medical software to ident…" at bounding box center [344, 459] width 0 height 12
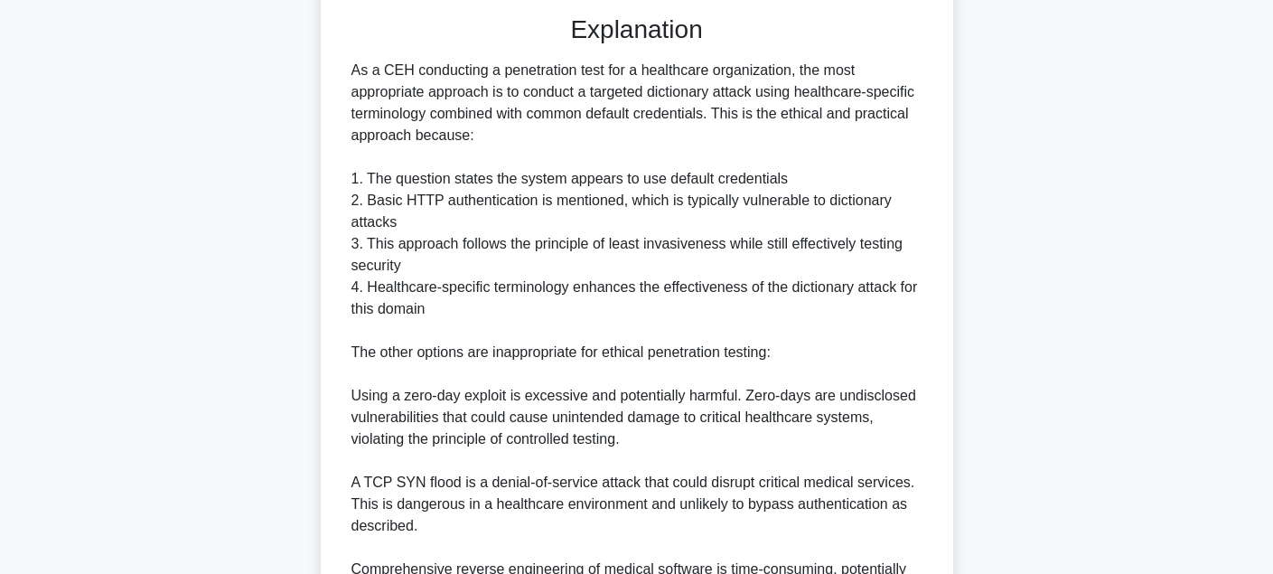
scroll to position [843, 0]
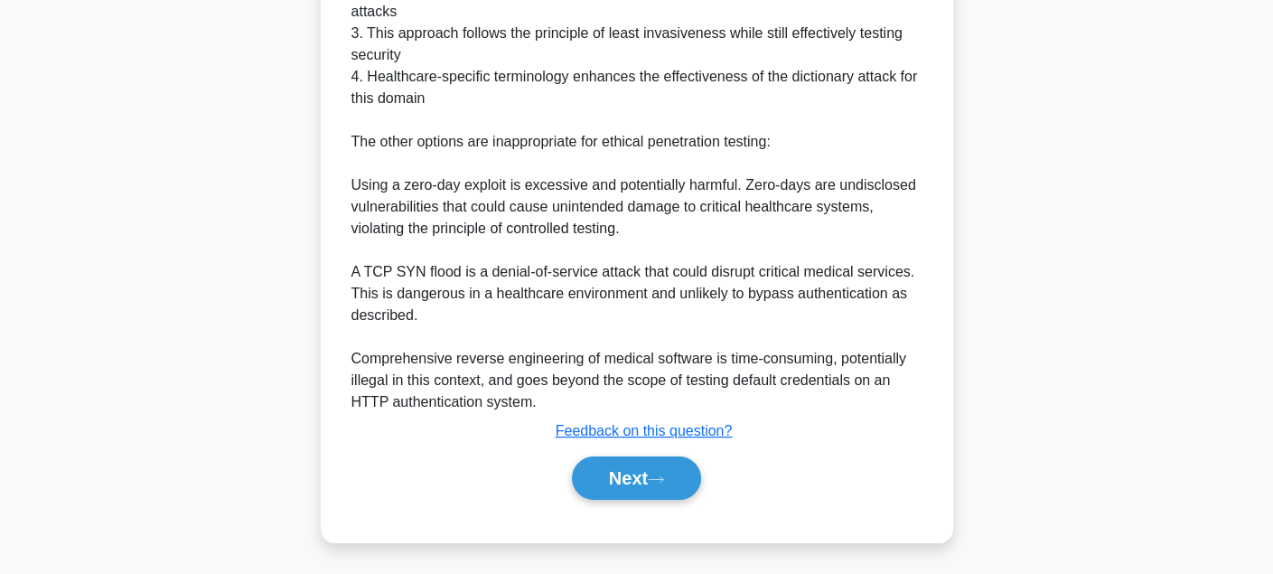
click at [710, 479] on div "Next" at bounding box center [637, 477] width 593 height 43
click at [630, 475] on button "Next" at bounding box center [636, 477] width 129 height 43
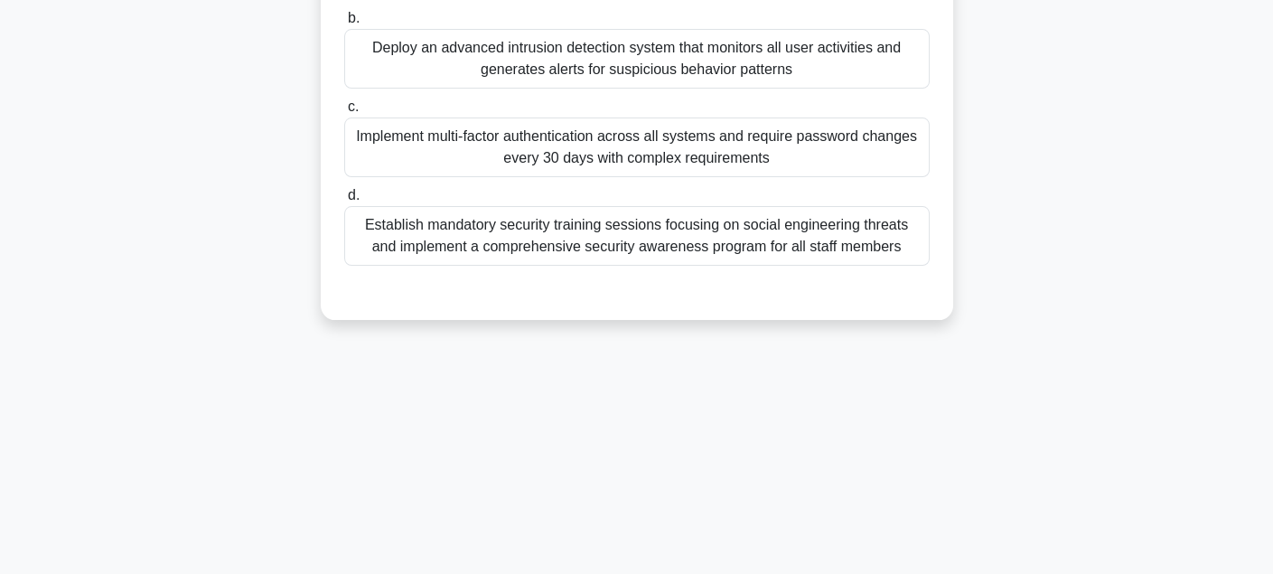
scroll to position [0, 0]
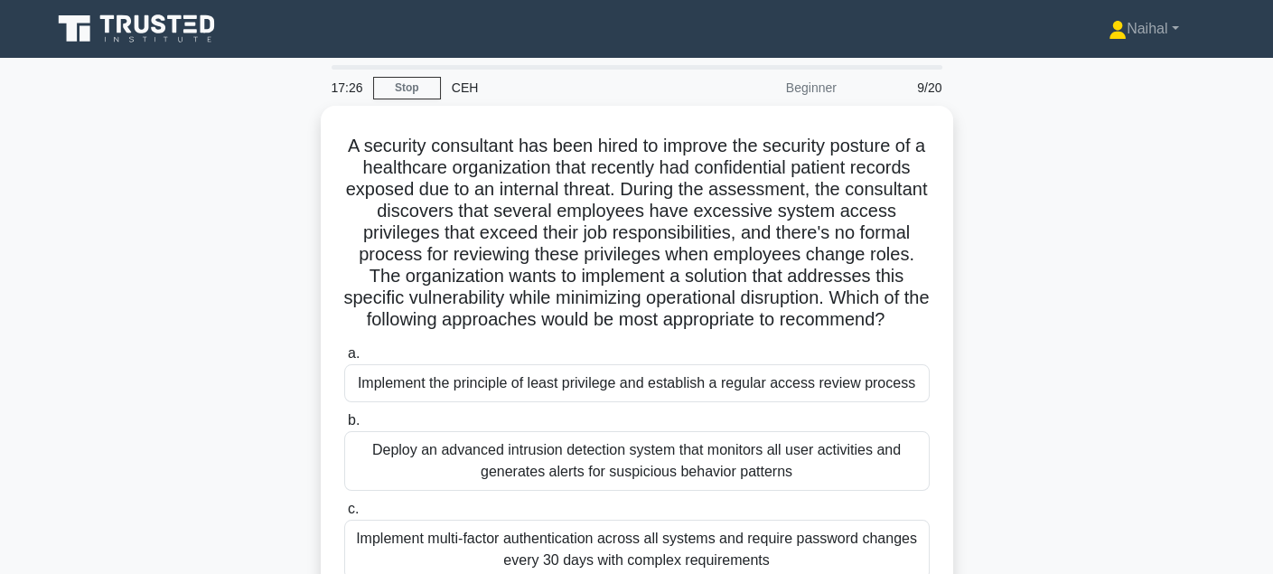
drag, startPoint x: 610, startPoint y: 145, endPoint x: 997, endPoint y: 322, distance: 425.7
click at [915, 329] on h5 "A security consultant has been hired to improve the security posture of a healt…" at bounding box center [636, 233] width 589 height 197
click at [1080, 316] on div "A security consultant has been hired to improve the security posture of a healt…" at bounding box center [637, 425] width 1192 height 638
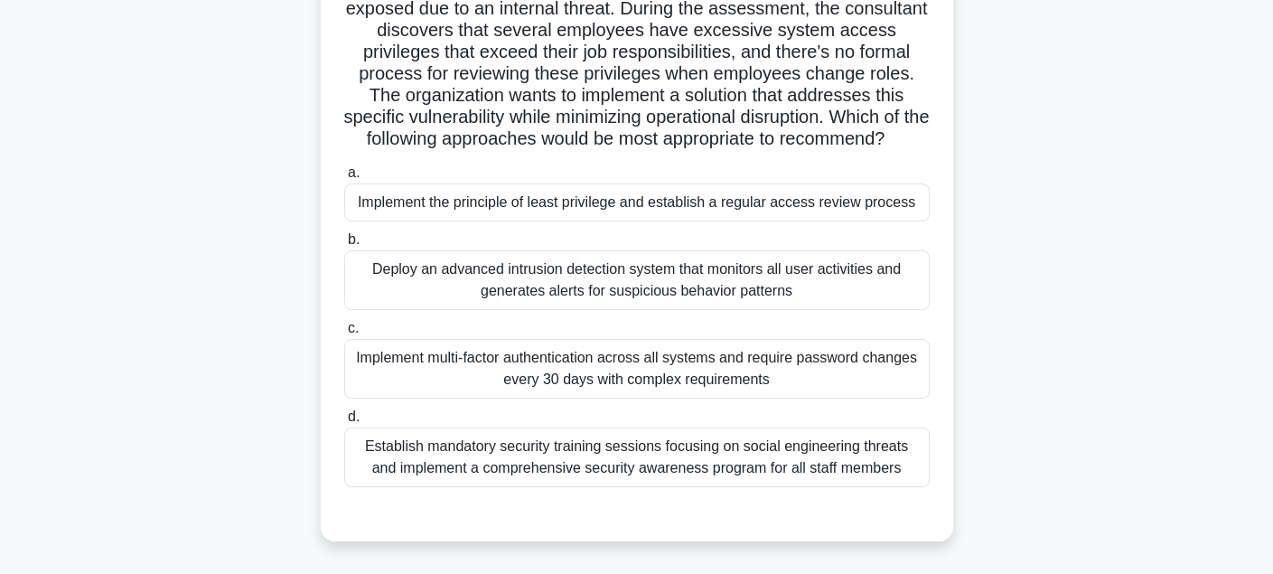
click at [1080, 316] on div "A security consultant has been hired to improve the security posture of a healt…" at bounding box center [637, 244] width 1192 height 638
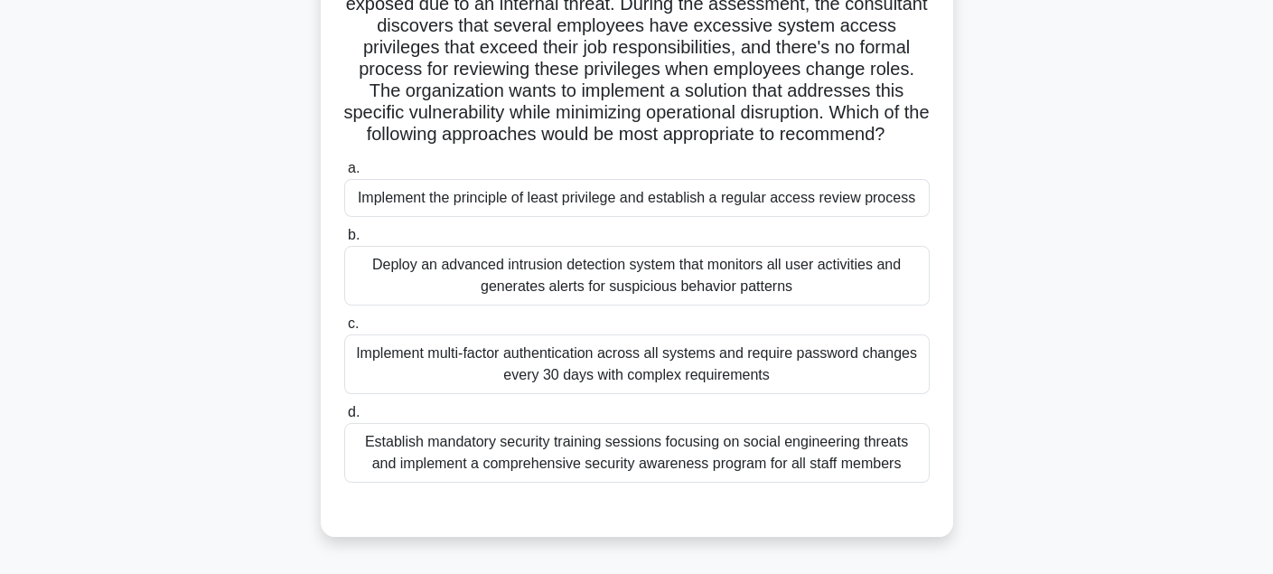
click at [876, 473] on div "Establish mandatory security training sessions focusing on social engineering t…" at bounding box center [636, 453] width 585 height 60
click at [344, 418] on input "d. Establish mandatory security training sessions focusing on social engineerin…" at bounding box center [344, 412] width 0 height 12
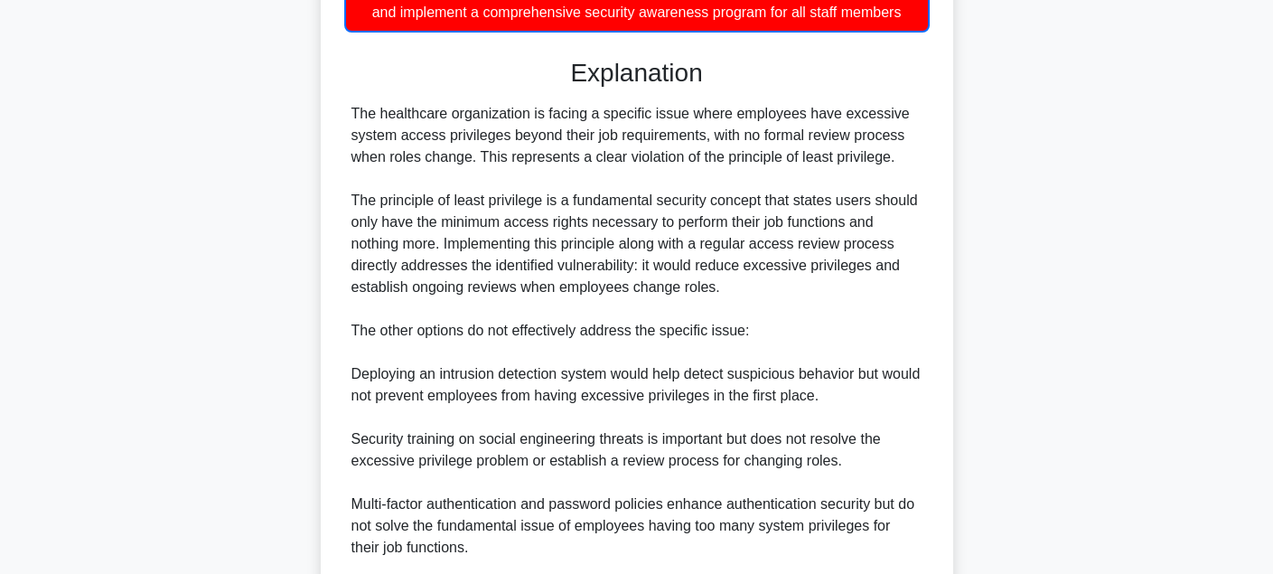
scroll to position [813, 0]
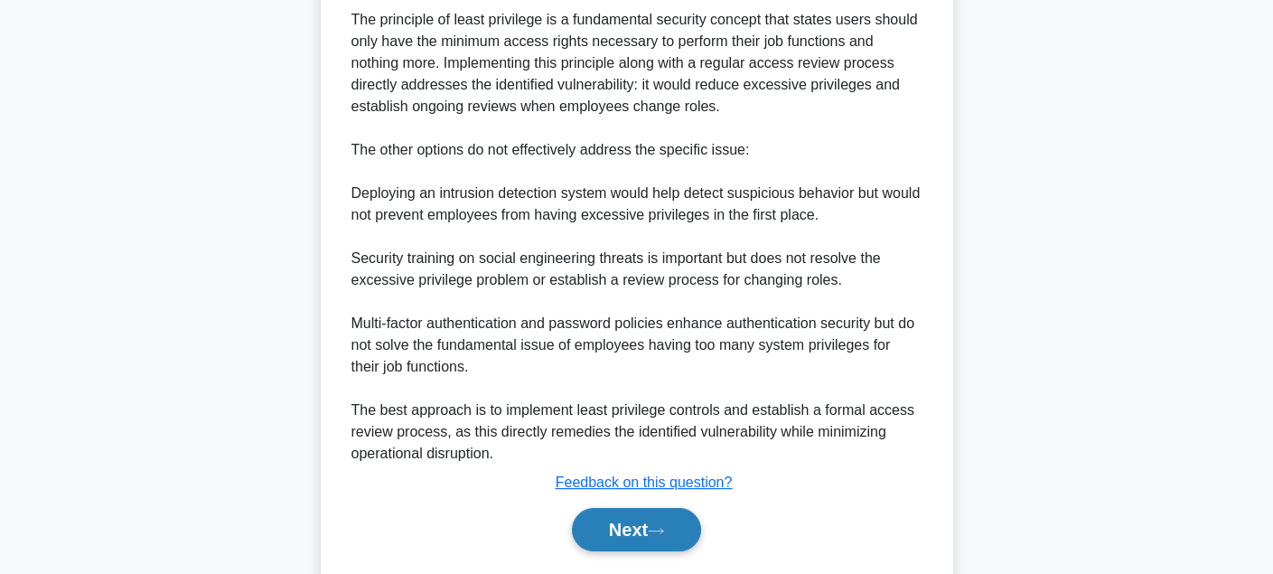
click at [602, 551] on button "Next" at bounding box center [636, 529] width 129 height 43
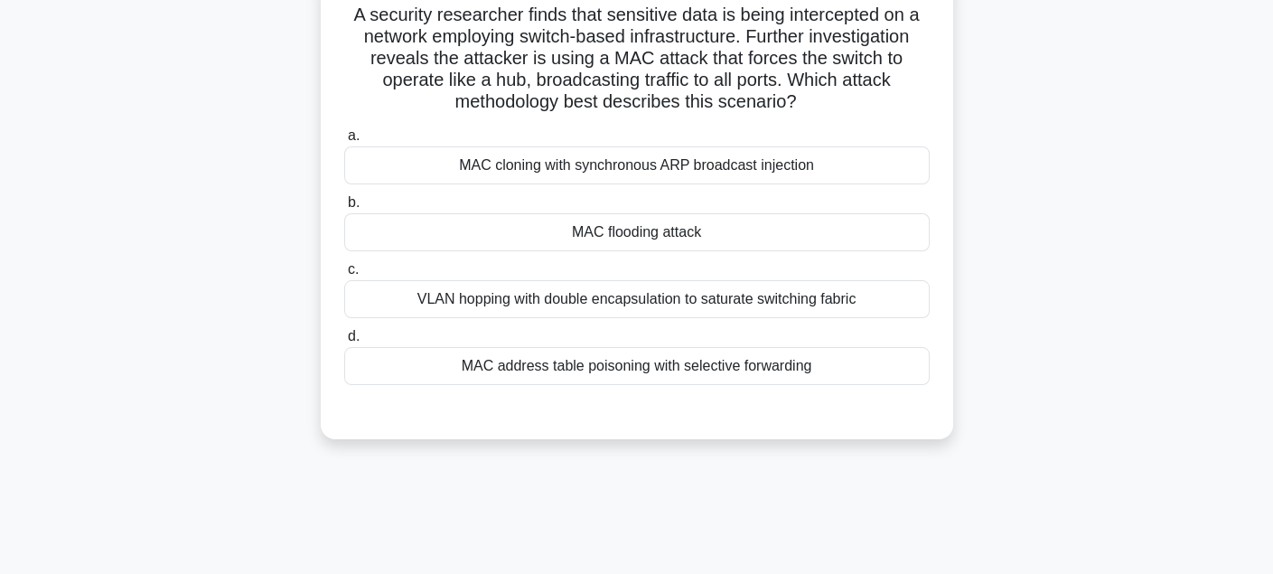
scroll to position [41, 0]
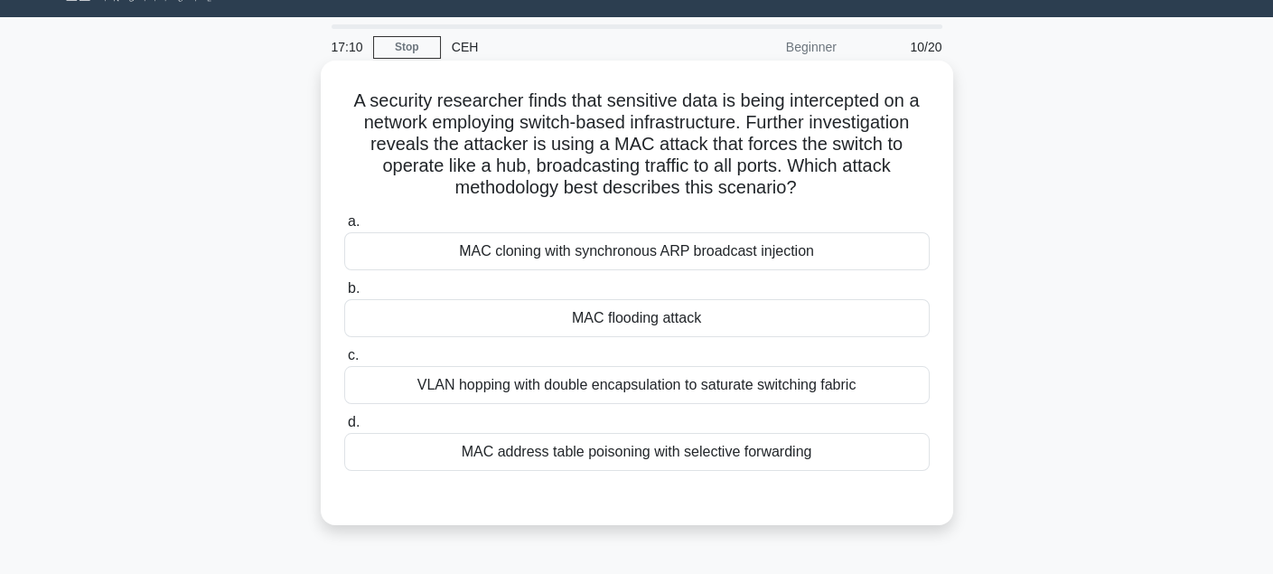
click at [677, 331] on div "MAC flooding attack" at bounding box center [636, 318] width 585 height 38
click at [344, 294] on input "b. MAC flooding attack" at bounding box center [344, 289] width 0 height 12
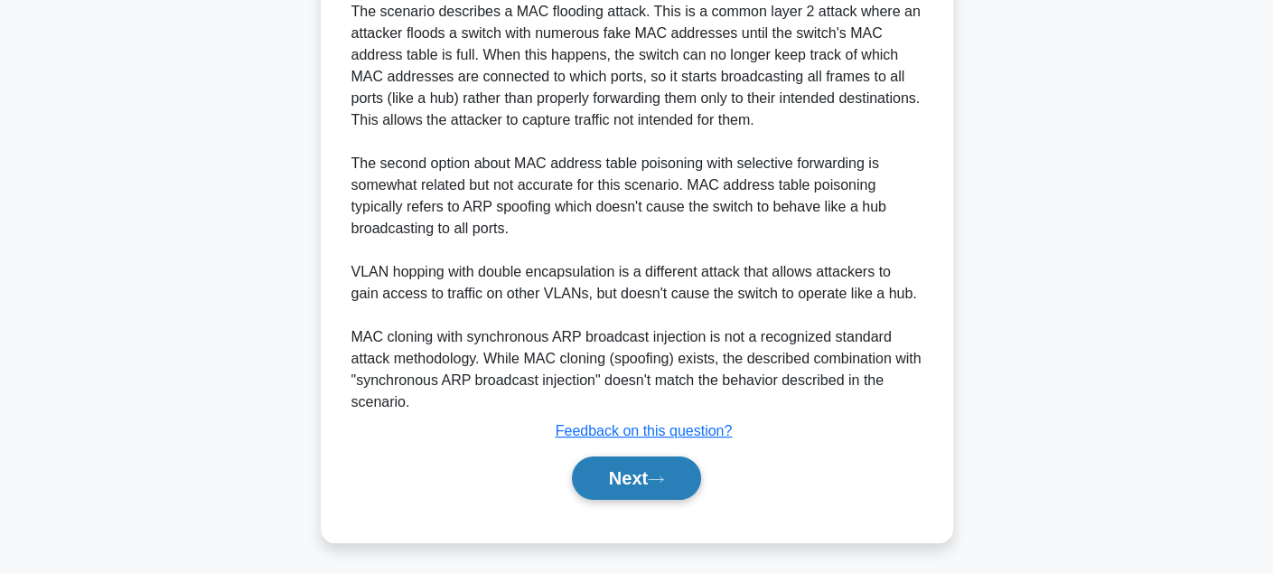
click at [650, 456] on button "Next" at bounding box center [636, 477] width 129 height 43
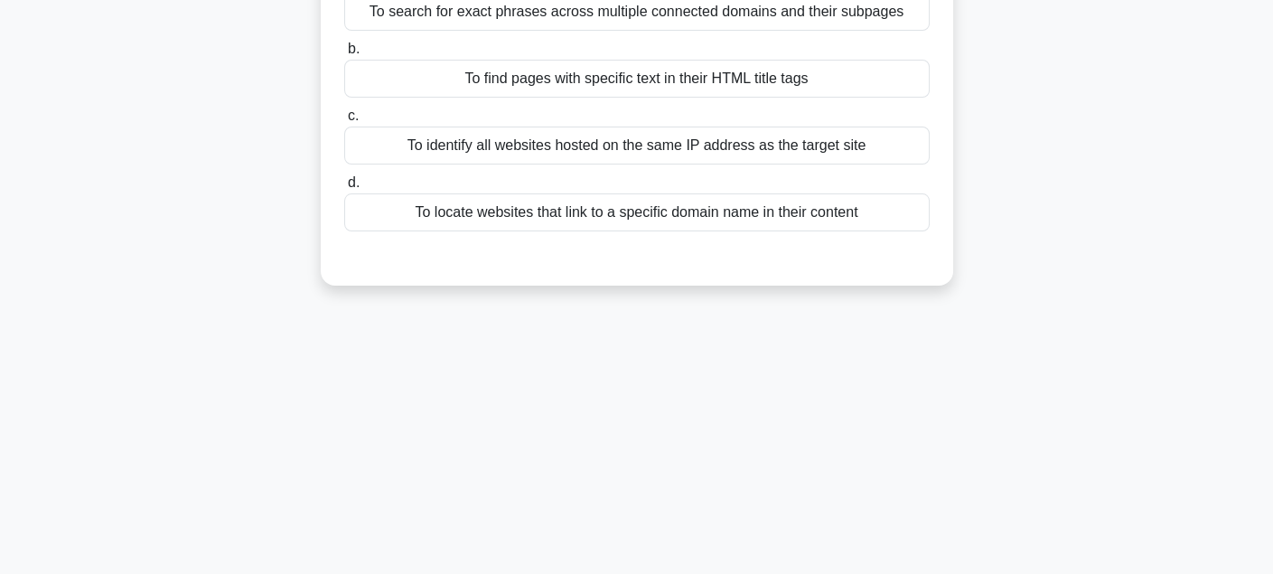
scroll to position [0, 0]
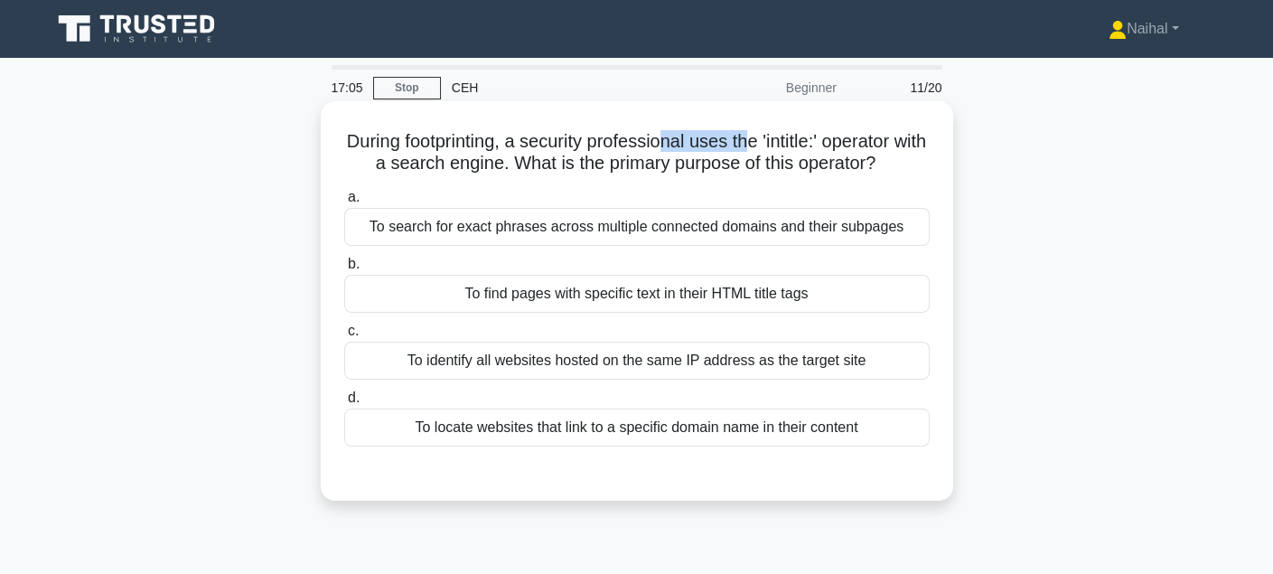
drag, startPoint x: 839, startPoint y: 130, endPoint x: 683, endPoint y: 137, distance: 156.4
click at [683, 137] on h5 "During footprinting, a security professional uses the 'intitle:' operator with …" at bounding box center [636, 152] width 589 height 45
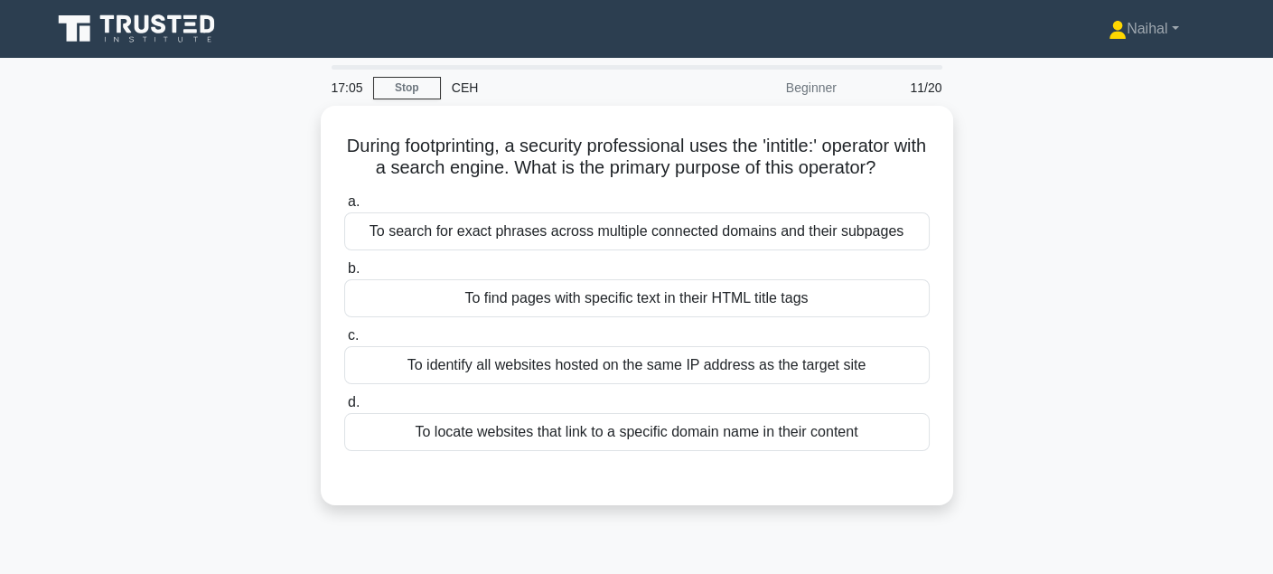
click at [983, 242] on div "During footprinting, a security professional uses the 'intitle:' operator with …" at bounding box center [637, 316] width 1192 height 421
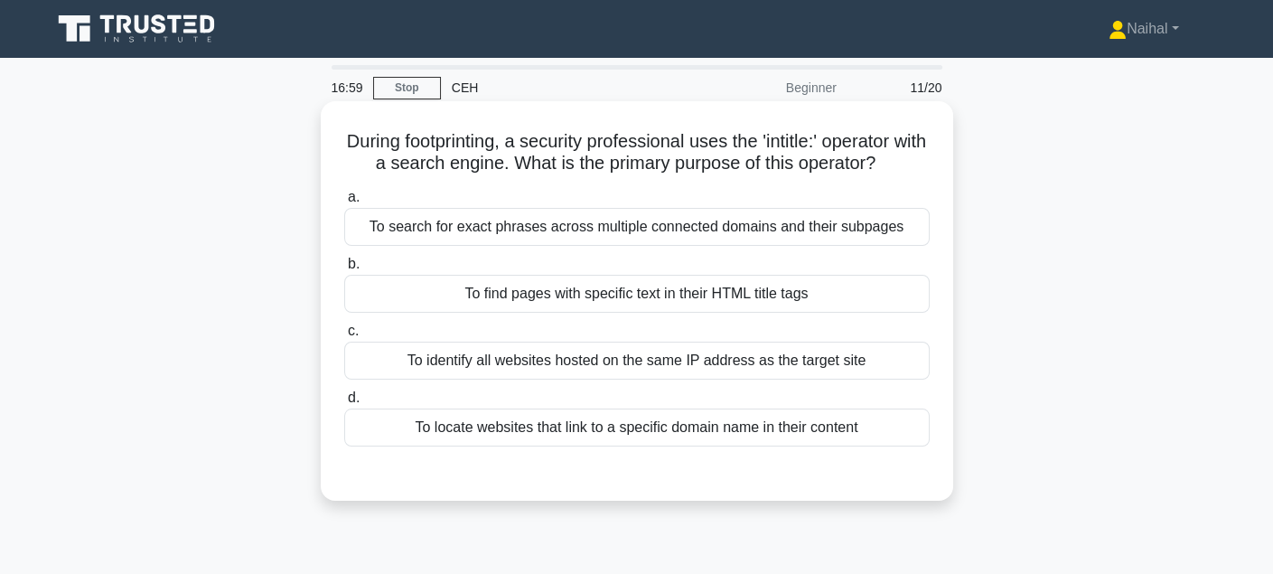
click at [837, 289] on div "To find pages with specific text in their HTML title tags" at bounding box center [636, 294] width 585 height 38
click at [344, 270] on input "b. To find pages with specific text in their HTML title tags" at bounding box center [344, 264] width 0 height 12
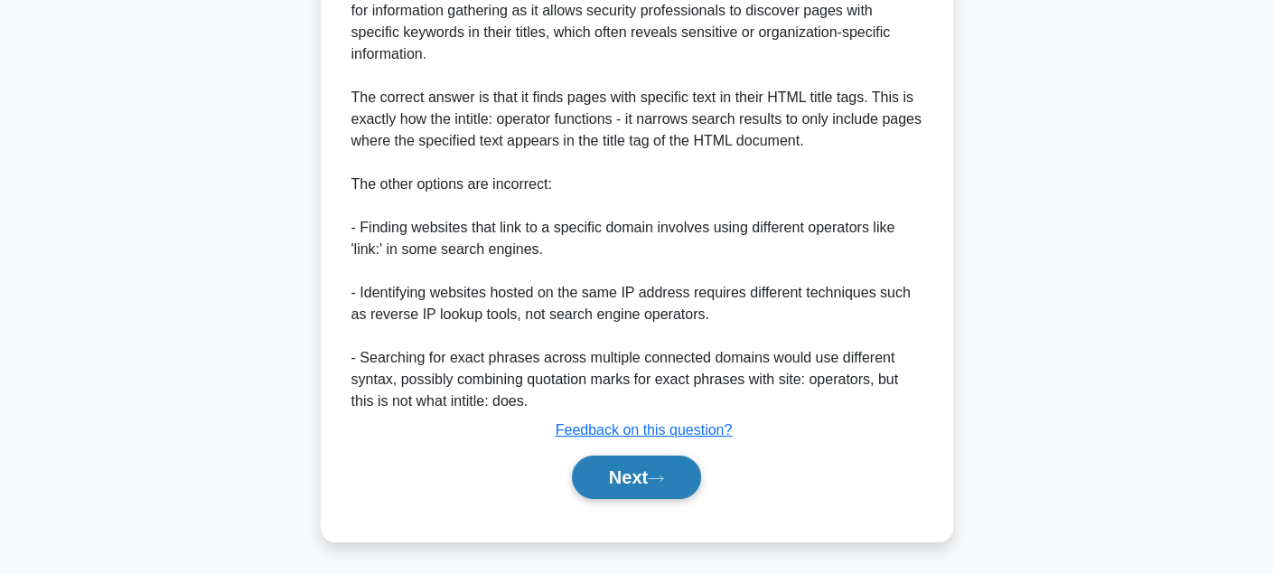
click at [652, 462] on button "Next" at bounding box center [636, 476] width 129 height 43
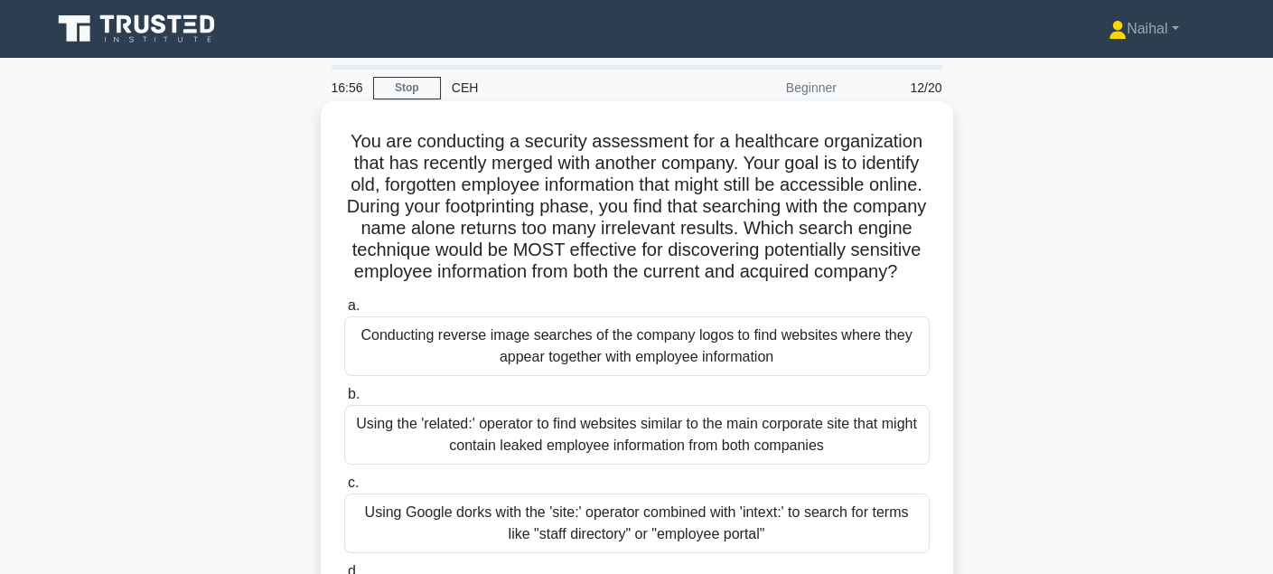
drag, startPoint x: 549, startPoint y: 203, endPoint x: 806, endPoint y: 198, distance: 256.6
click at [806, 198] on h5 "You are conducting a security assessment for a healthcare organization that has…" at bounding box center [636, 207] width 589 height 154
drag, startPoint x: 818, startPoint y: 143, endPoint x: 885, endPoint y: 144, distance: 66.8
click at [885, 144] on h5 "You are conducting a security assessment for a healthcare organization that has…" at bounding box center [636, 207] width 589 height 154
click at [522, 153] on h5 "You are conducting a security assessment for a healthcare organization that has…" at bounding box center [636, 207] width 589 height 154
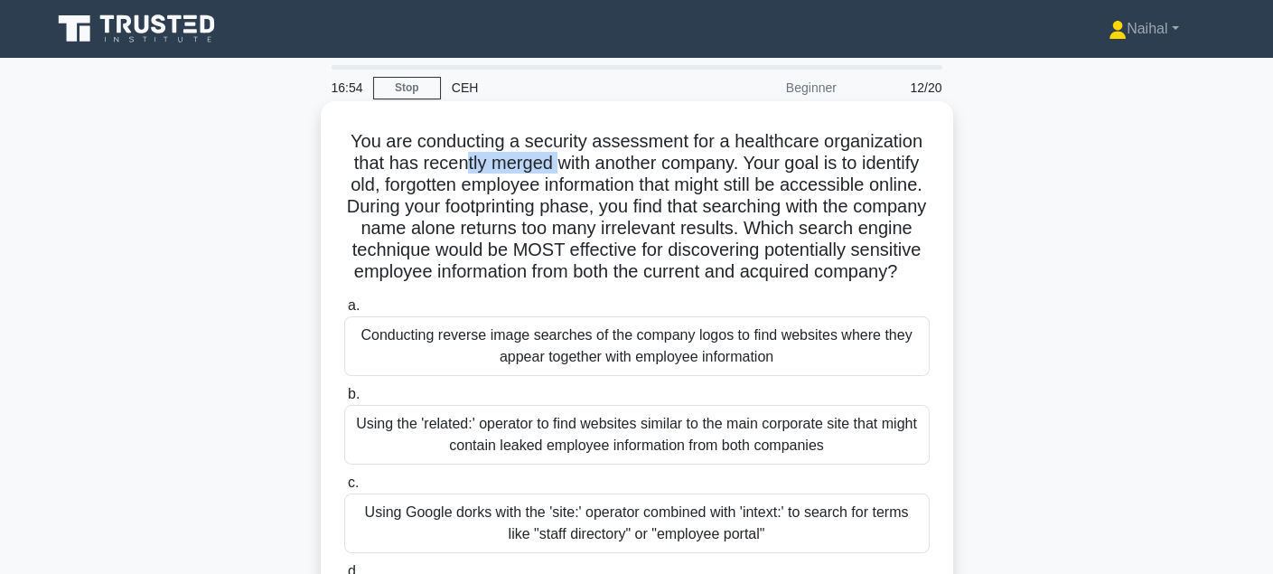
drag, startPoint x: 462, startPoint y: 154, endPoint x: 555, endPoint y: 160, distance: 93.3
click at [555, 160] on h5 "You are conducting a security assessment for a healthcare organization that has…" at bounding box center [636, 207] width 589 height 154
drag, startPoint x: 629, startPoint y: 158, endPoint x: 730, endPoint y: 161, distance: 101.2
click at [730, 161] on h5 "You are conducting a security assessment for a healthcare organization that has…" at bounding box center [636, 207] width 589 height 154
drag, startPoint x: 795, startPoint y: 163, endPoint x: 902, endPoint y: 169, distance: 107.6
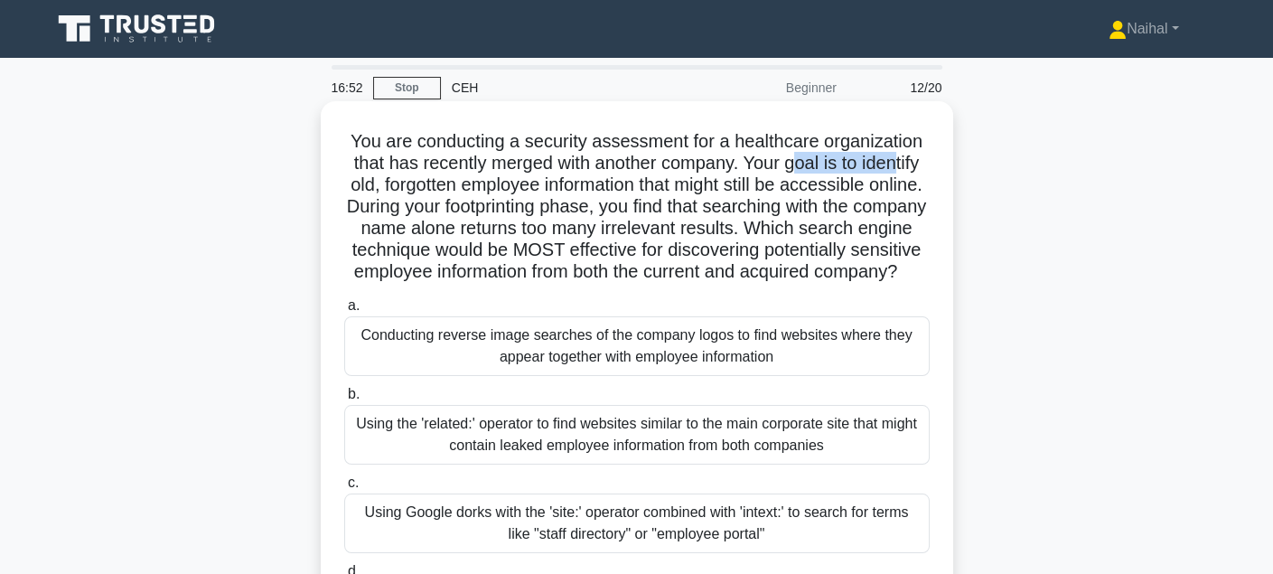
click at [902, 169] on h5 "You are conducting a security assessment for a healthcare organization that has…" at bounding box center [636, 207] width 589 height 154
click at [544, 199] on h5 "You are conducting a security assessment for a healthcare organization that has…" at bounding box center [636, 207] width 589 height 154
drag, startPoint x: 415, startPoint y: 194, endPoint x: 630, endPoint y: 191, distance: 214.1
click at [562, 195] on h5 "You are conducting a security assessment for a healthcare organization that has…" at bounding box center [636, 207] width 589 height 154
drag, startPoint x: 630, startPoint y: 191, endPoint x: 696, endPoint y: 191, distance: 65.9
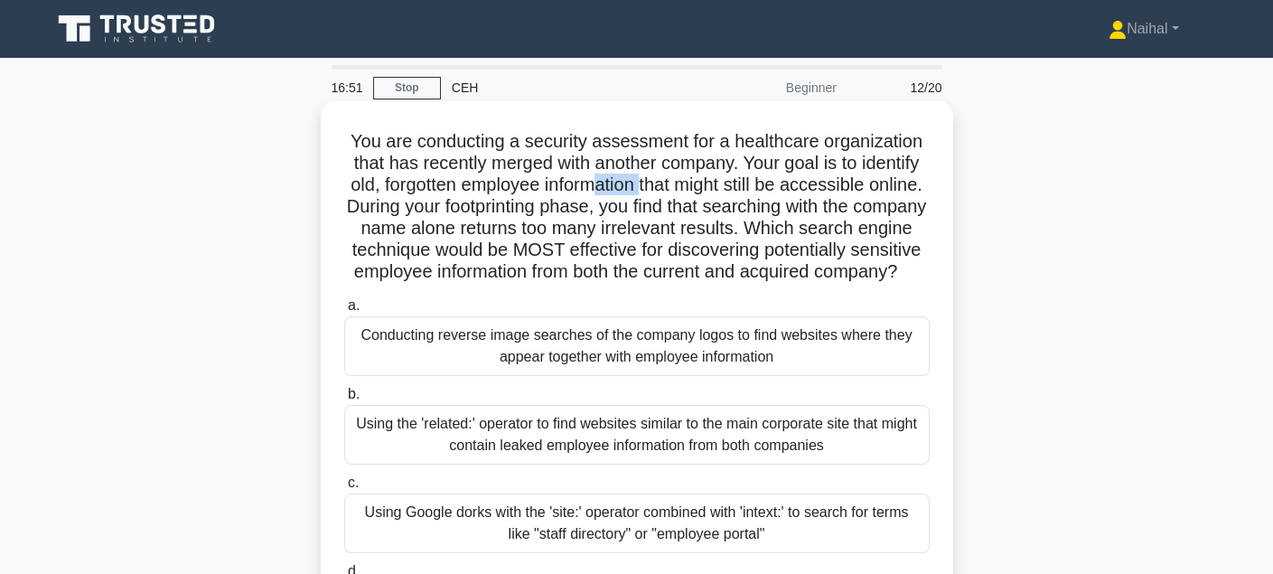
click at [694, 191] on h5 "You are conducting a security assessment for a healthcare organization that has…" at bounding box center [636, 207] width 589 height 154
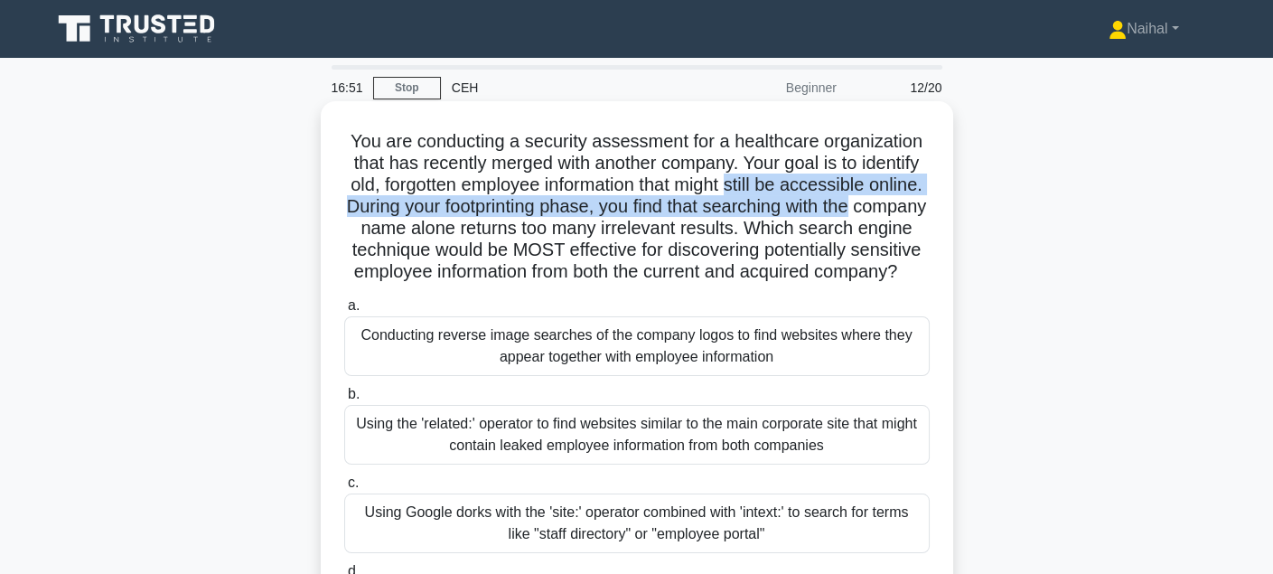
drag, startPoint x: 852, startPoint y: 196, endPoint x: 932, endPoint y: 200, distance: 80.5
click at [932, 200] on div "You are conducting a security assessment for a healthcare organization that has…" at bounding box center [637, 409] width 618 height 602
click at [659, 209] on h5 "You are conducting a security assessment for a healthcare organization that has…" at bounding box center [636, 207] width 589 height 154
click at [472, 215] on h5 "You are conducting a security assessment for a healthcare organization that has…" at bounding box center [636, 207] width 589 height 154
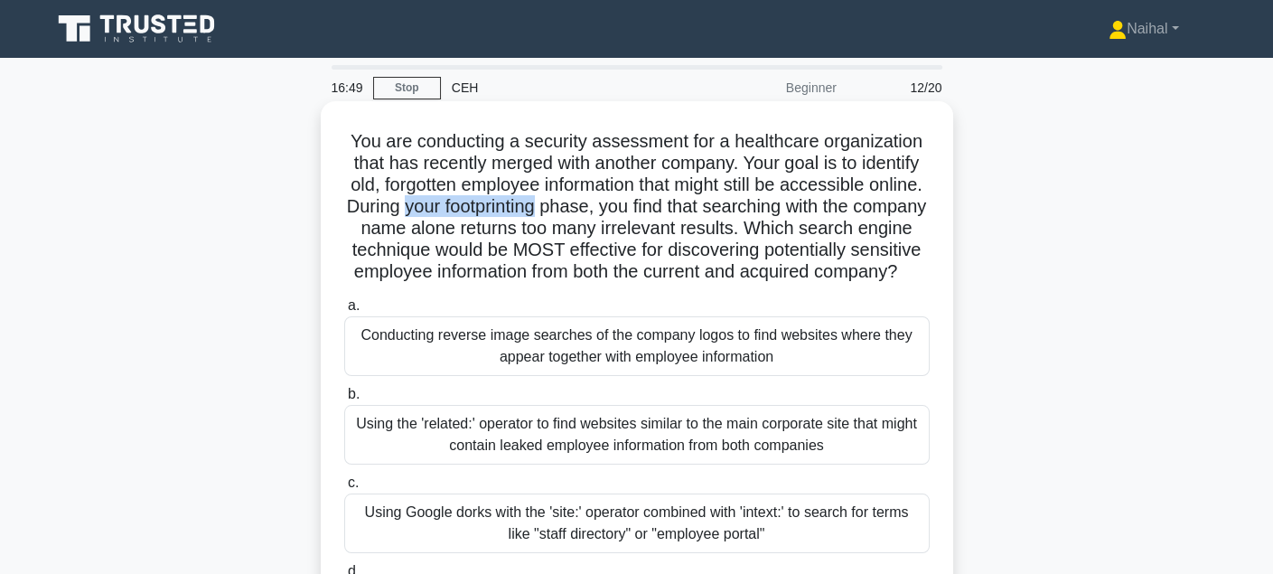
drag, startPoint x: 472, startPoint y: 215, endPoint x: 655, endPoint y: 197, distance: 184.2
click at [591, 202] on h5 "You are conducting a security assessment for a healthcare organization that has…" at bounding box center [636, 207] width 589 height 154
drag, startPoint x: 686, startPoint y: 193, endPoint x: 826, endPoint y: 207, distance: 140.7
click at [833, 197] on h5 "You are conducting a security assessment for a healthcare organization that has…" at bounding box center [636, 207] width 589 height 154
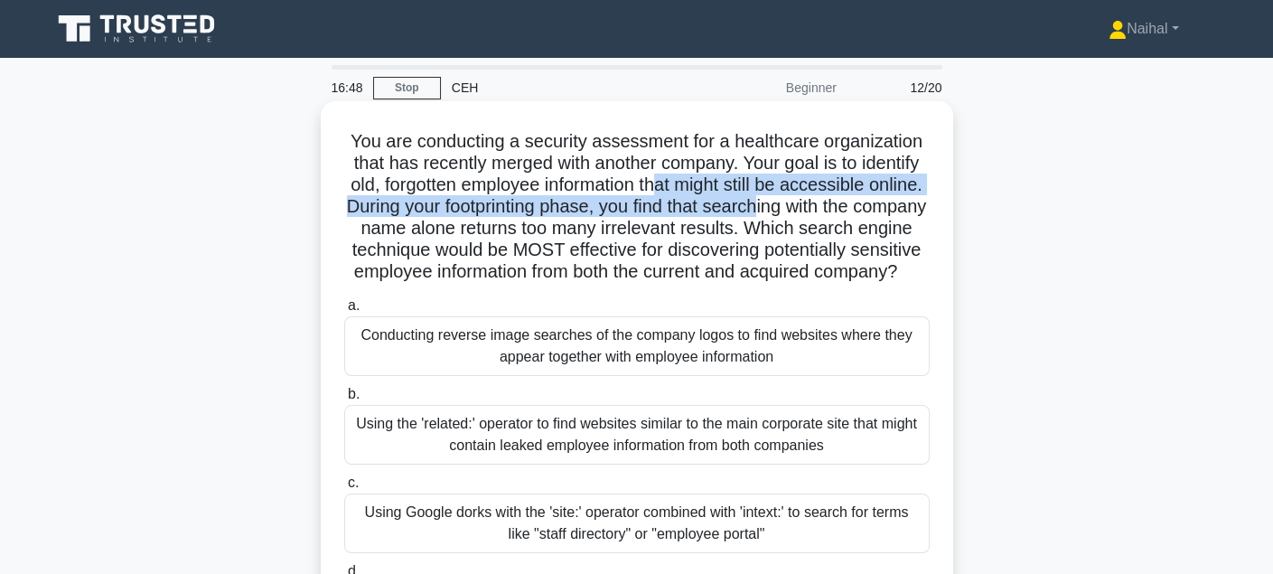
click at [803, 218] on h5 "You are conducting a security assessment for a healthcare organization that has…" at bounding box center [636, 207] width 589 height 154
drag, startPoint x: 812, startPoint y: 208, endPoint x: 738, endPoint y: 282, distance: 104.7
click at [692, 284] on h5 "You are conducting a security assessment for a healthcare organization that has…" at bounding box center [636, 207] width 589 height 154
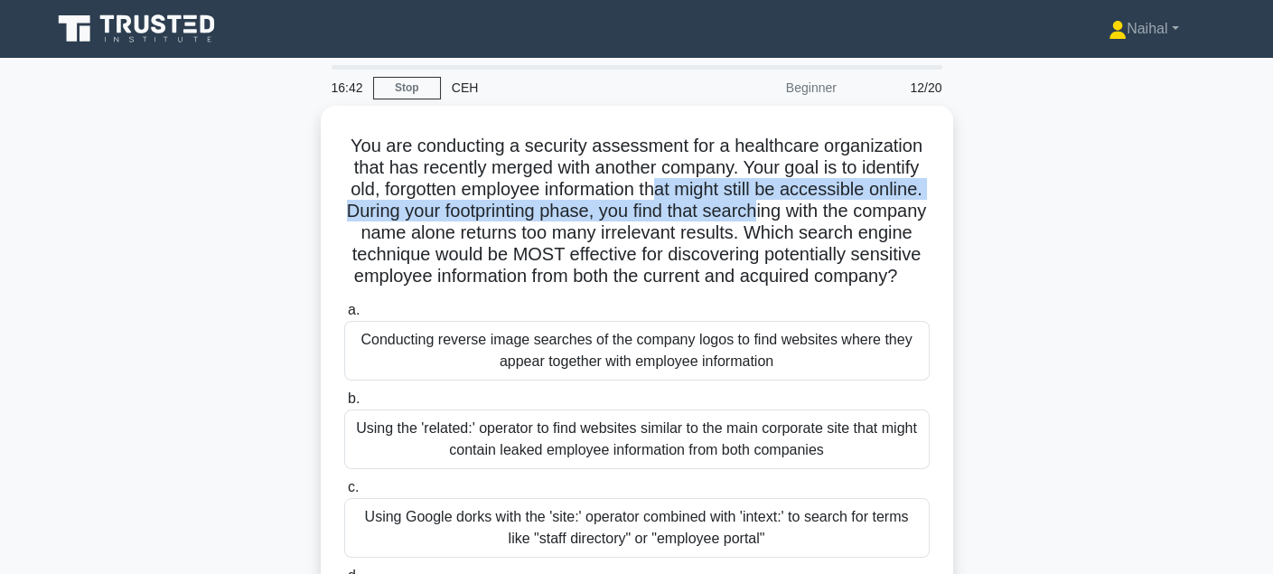
drag, startPoint x: 1032, startPoint y: 285, endPoint x: 1088, endPoint y: 299, distance: 58.5
click at [1032, 286] on div "You are conducting a security assessment for a healthcare organization that has…" at bounding box center [637, 425] width 1192 height 638
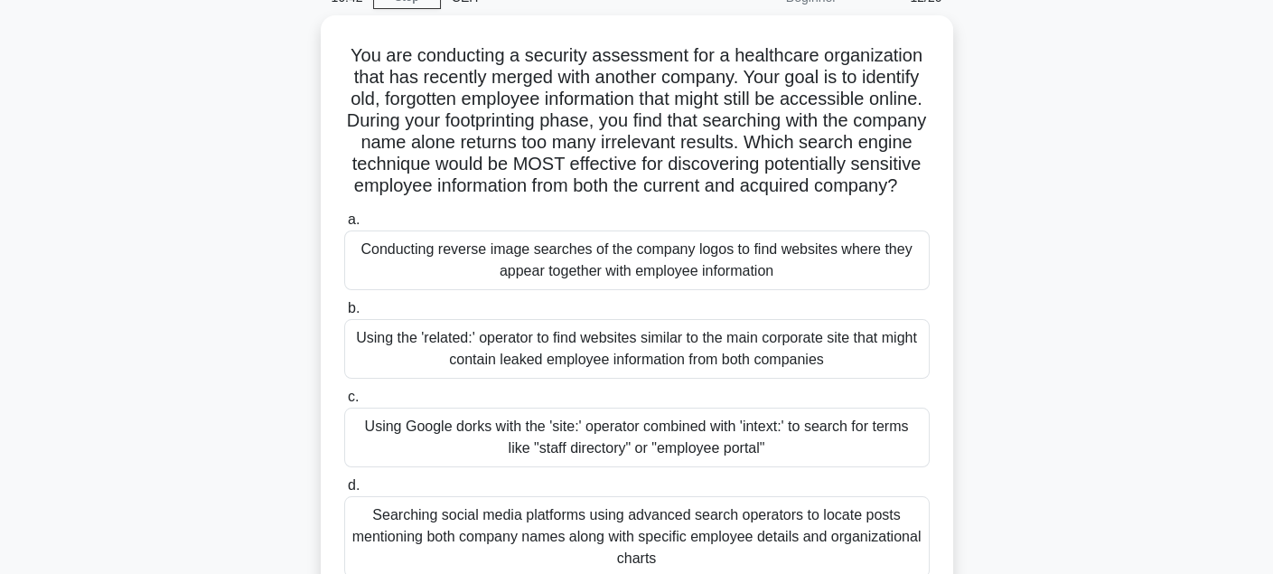
click at [1154, 333] on div "You are conducting a security assessment for a healthcare organization that has…" at bounding box center [637, 334] width 1192 height 638
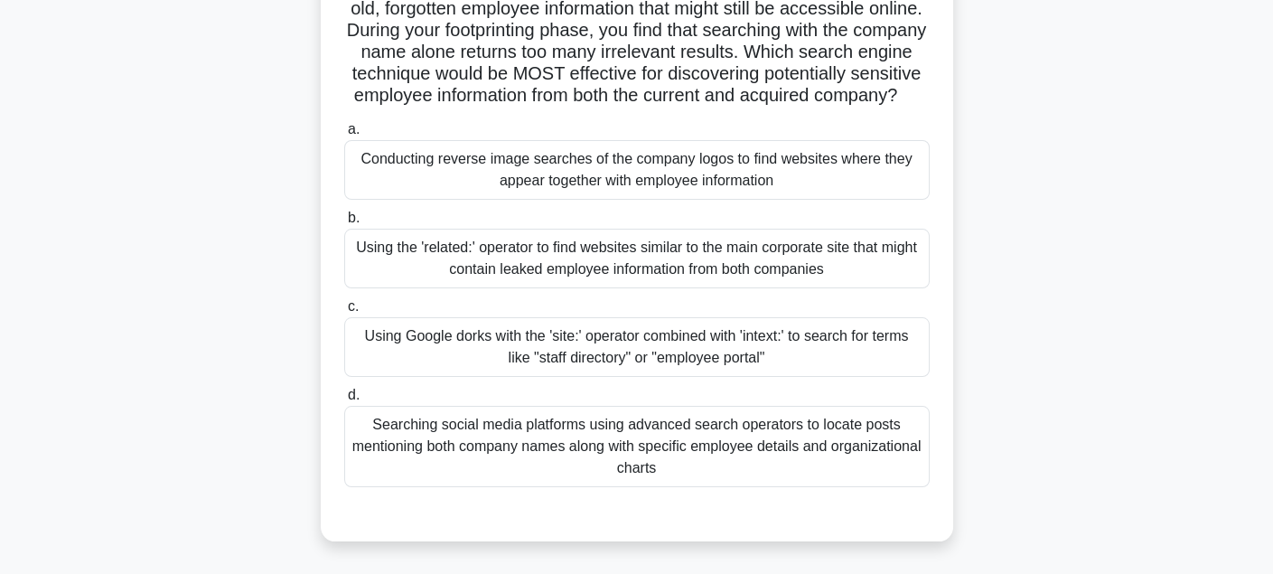
scroll to position [271, 0]
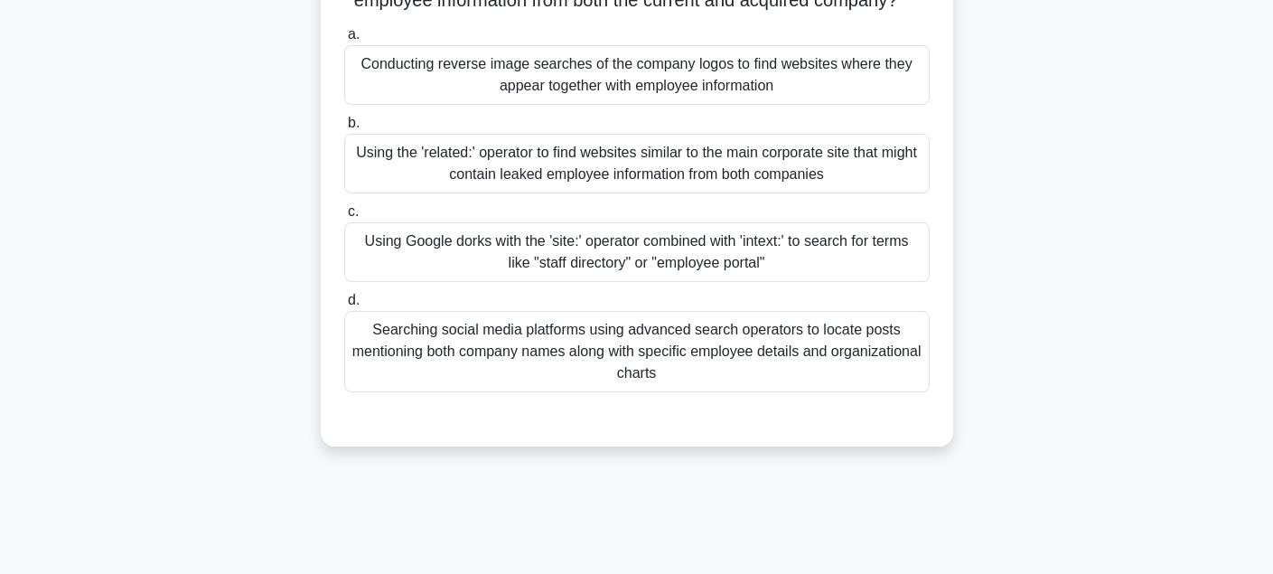
click at [674, 392] on div "Searching social media platforms using advanced search operators to locate post…" at bounding box center [636, 351] width 585 height 81
click at [344, 306] on input "d. Searching social media platforms using advanced search operators to locate p…" at bounding box center [344, 300] width 0 height 12
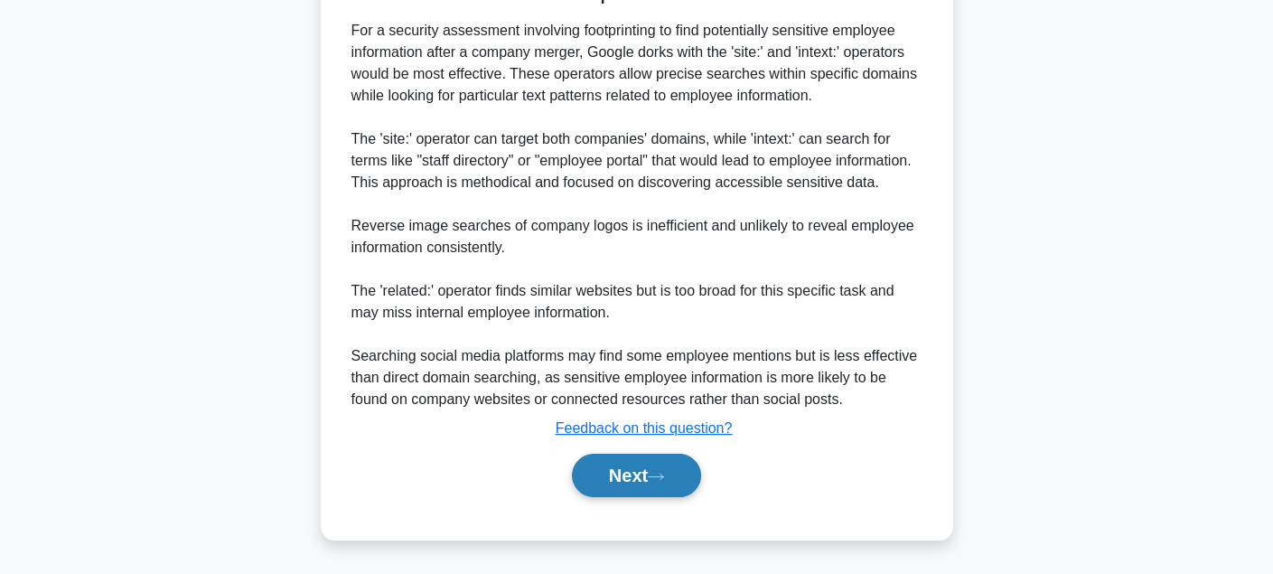
click at [676, 488] on button "Next" at bounding box center [636, 474] width 129 height 43
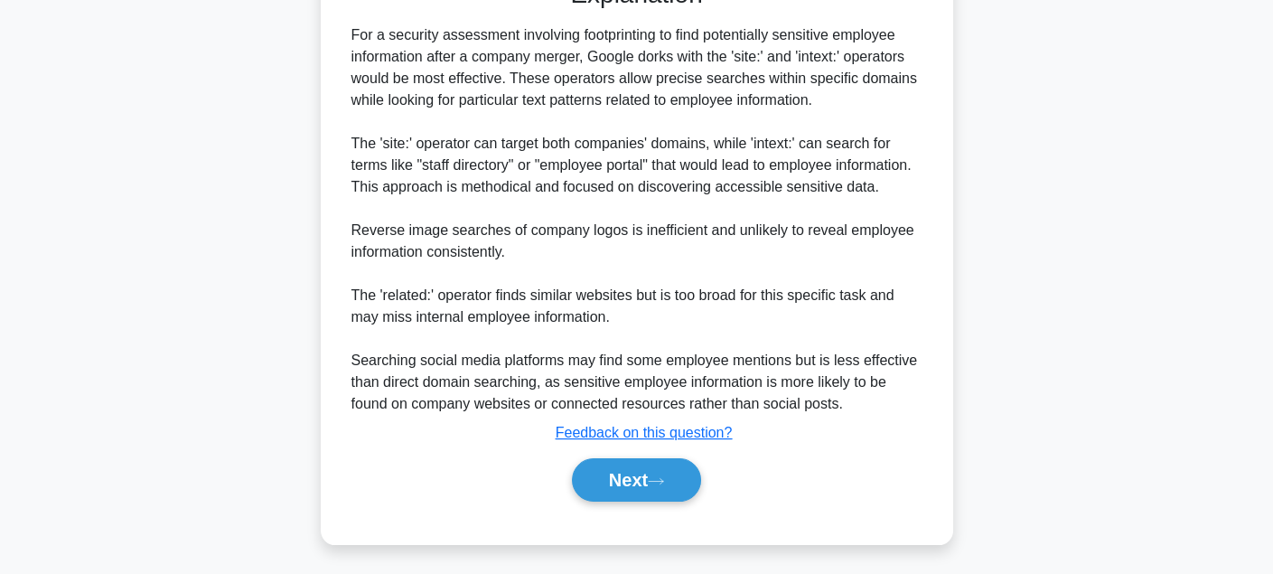
scroll to position [41, 0]
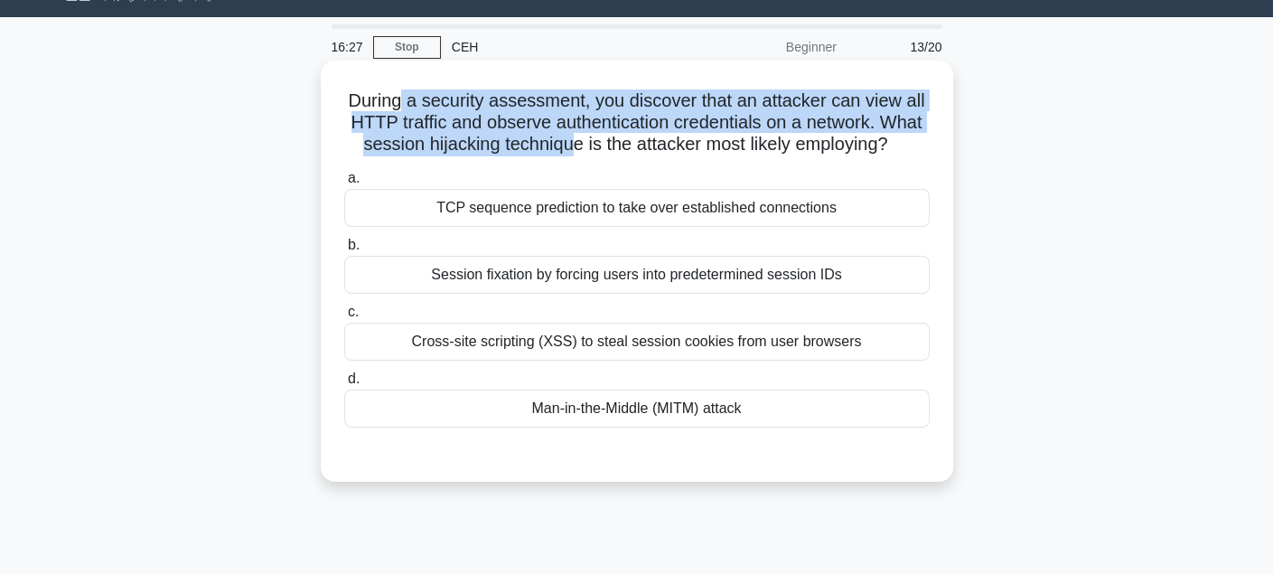
drag, startPoint x: 410, startPoint y: 112, endPoint x: 612, endPoint y: 149, distance: 204.8
click at [573, 147] on h5 "During a security assessment, you discover that an attacker can view all HTTP t…" at bounding box center [636, 122] width 589 height 67
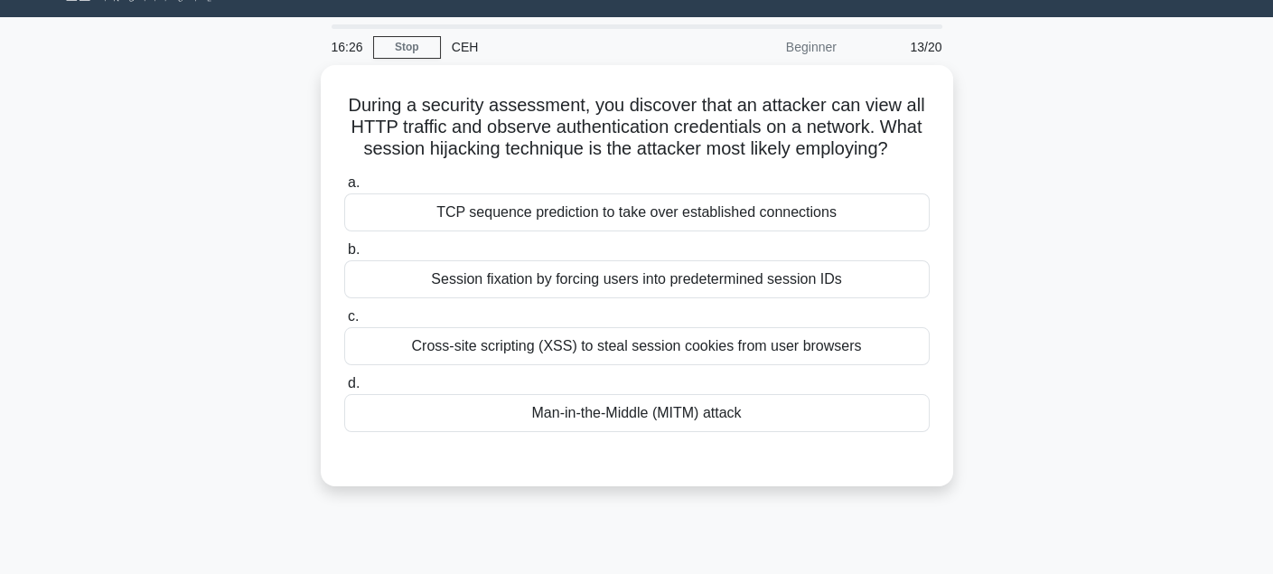
click at [1093, 163] on div "During a security assessment, you discover that an attacker can view all HTTP t…" at bounding box center [637, 286] width 1192 height 443
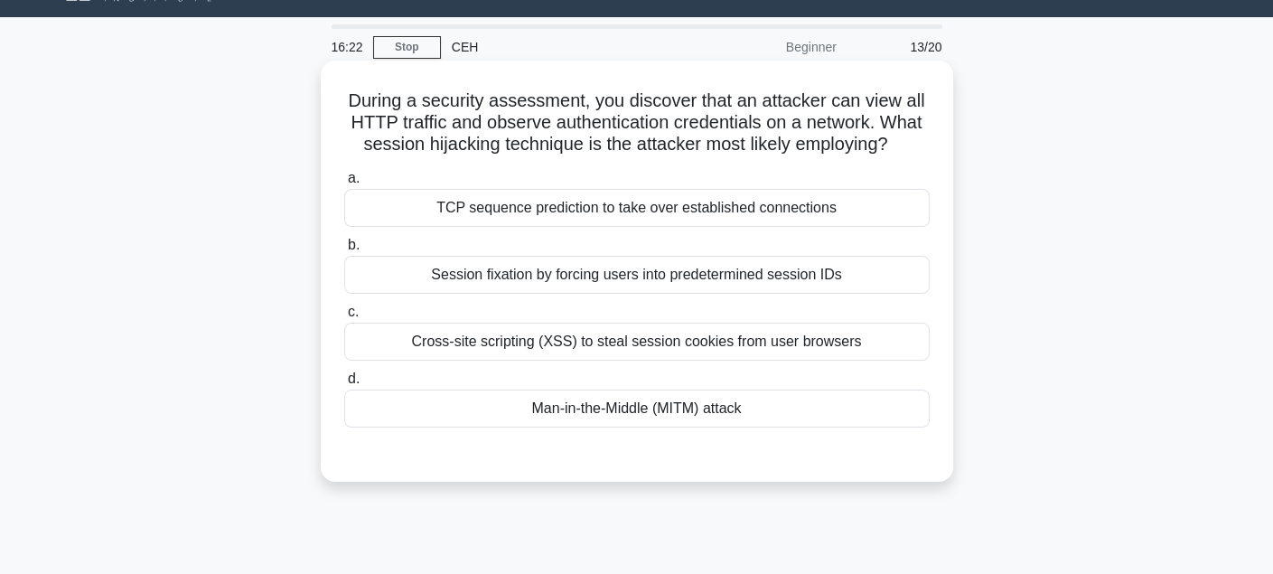
click at [825, 219] on div "TCP sequence prediction to take over established connections" at bounding box center [636, 208] width 585 height 38
click at [344, 184] on input "a. TCP sequence prediction to take over established connections" at bounding box center [344, 179] width 0 height 12
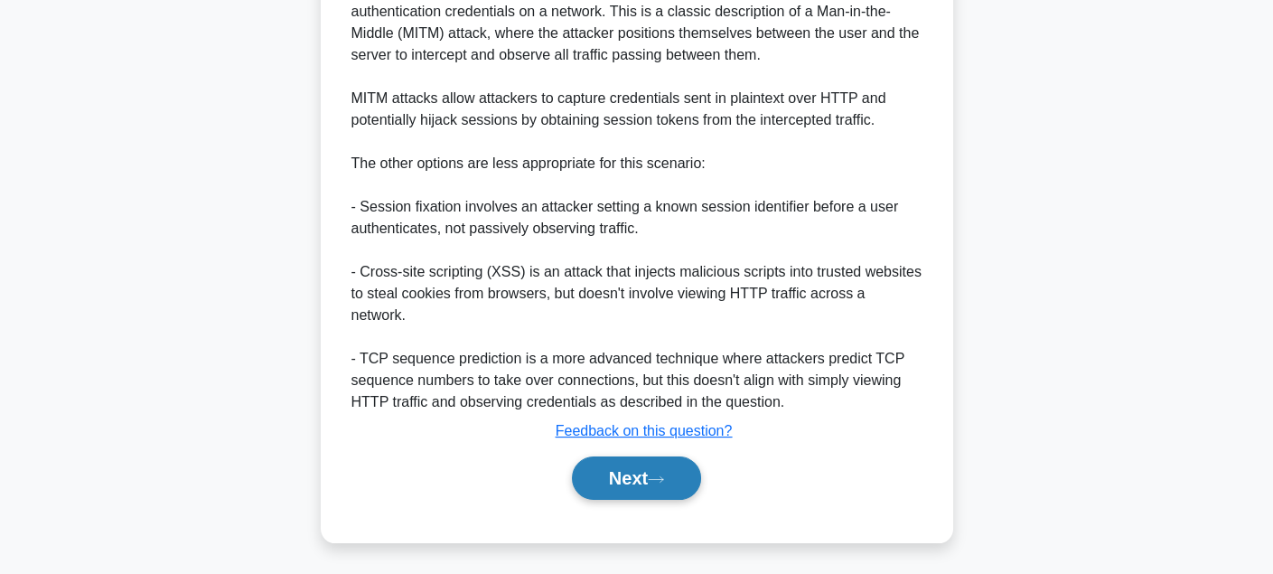
click at [588, 460] on button "Next" at bounding box center [636, 477] width 129 height 43
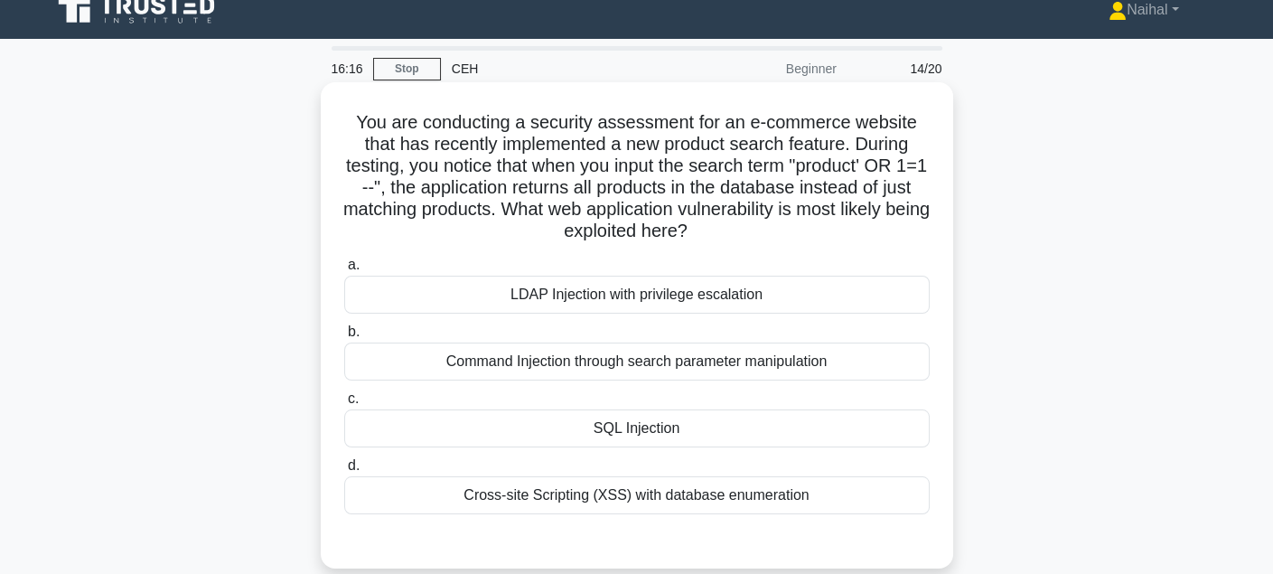
scroll to position [109, 0]
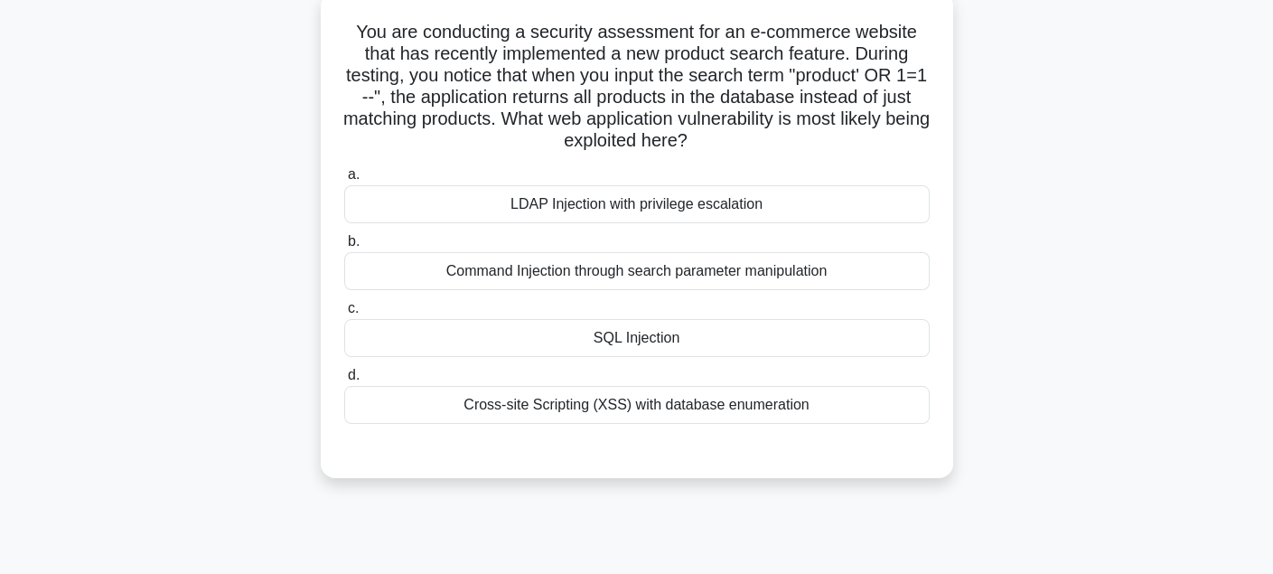
click at [693, 331] on div "SQL Injection" at bounding box center [636, 338] width 585 height 38
click at [344, 314] on input "c. SQL Injection" at bounding box center [344, 309] width 0 height 12
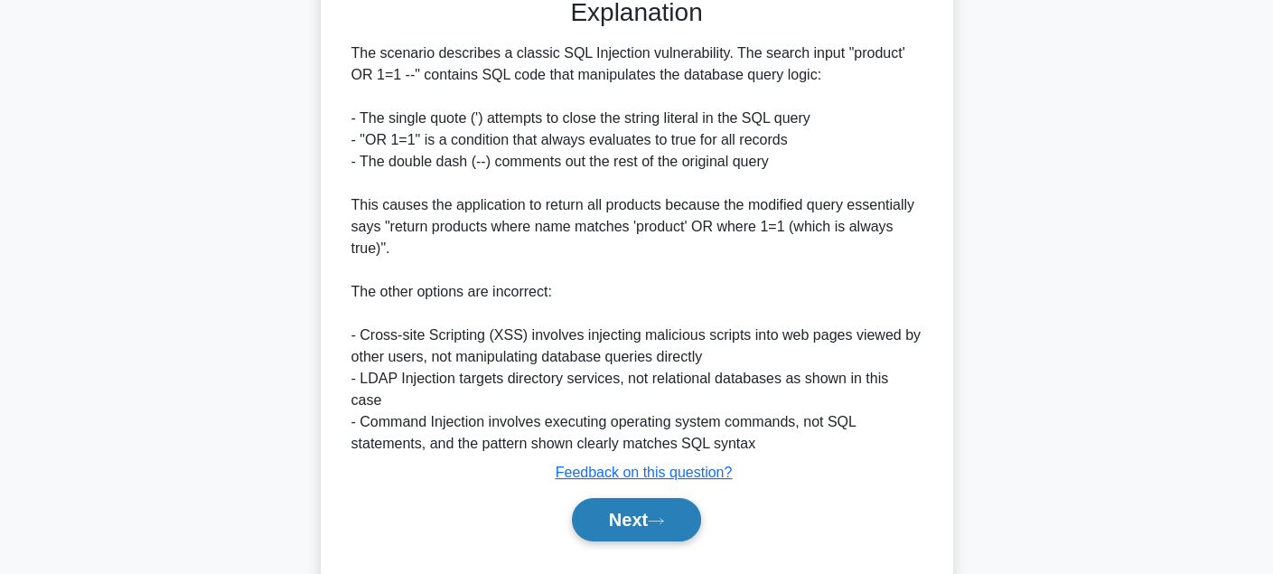
click at [664, 507] on button "Next" at bounding box center [636, 519] width 129 height 43
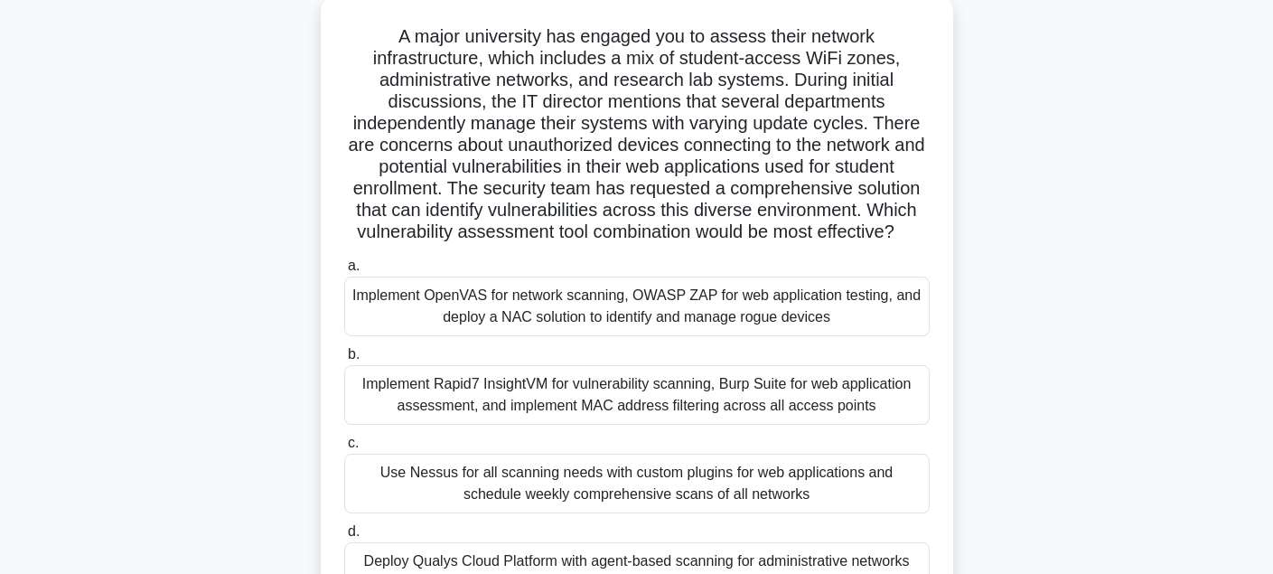
scroll to position [19, 0]
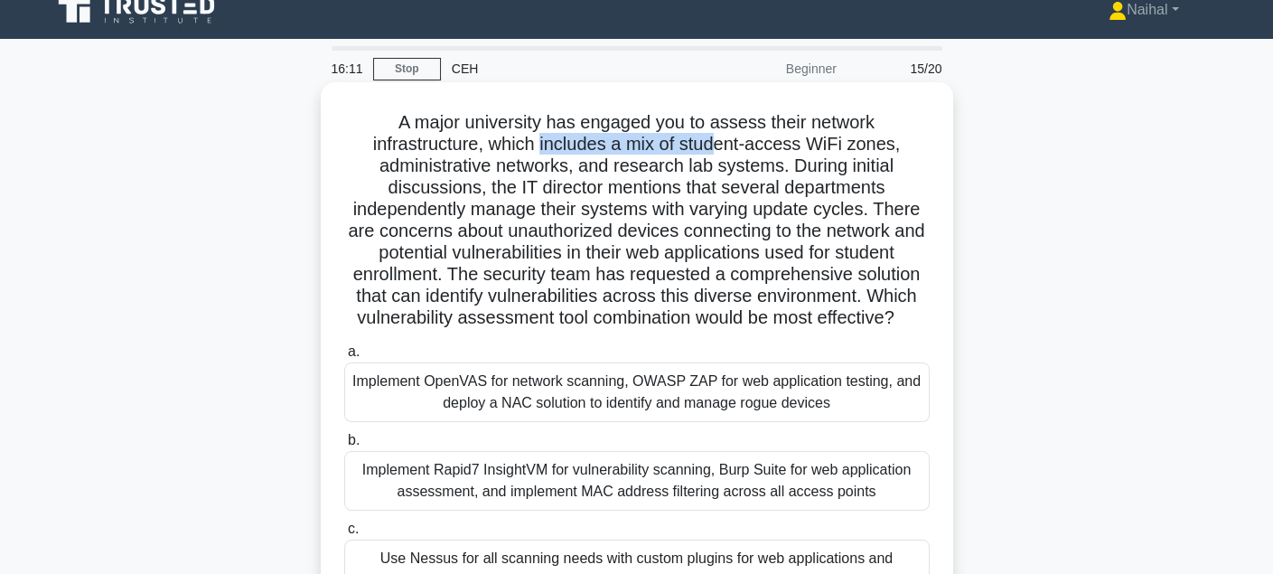
drag, startPoint x: 555, startPoint y: 154, endPoint x: 722, endPoint y: 152, distance: 167.1
click at [722, 152] on h5 "A major university has engaged you to assess their network infrastructure, whic…" at bounding box center [636, 220] width 589 height 219
drag, startPoint x: 864, startPoint y: 125, endPoint x: 774, endPoint y: 130, distance: 89.6
click at [873, 125] on h5 "A major university has engaged you to assess their network infrastructure, whic…" at bounding box center [636, 220] width 589 height 219
drag, startPoint x: 629, startPoint y: 136, endPoint x: 435, endPoint y: 141, distance: 193.4
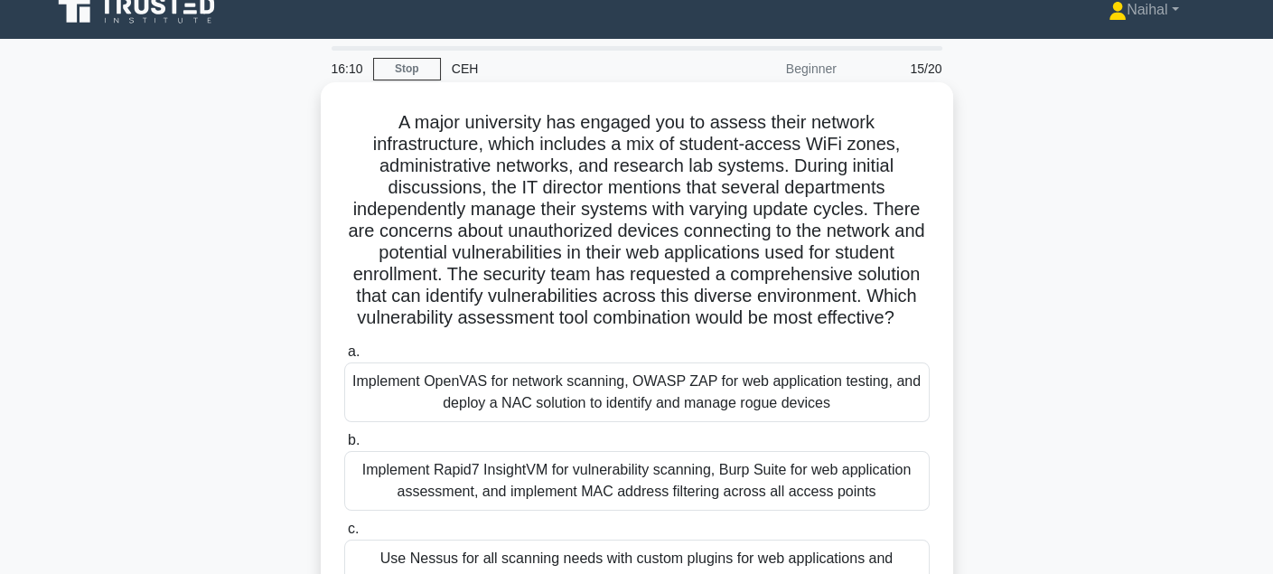
click at [624, 137] on h5 "A major university has engaged you to assess their network infrastructure, whic…" at bounding box center [636, 220] width 589 height 219
drag, startPoint x: 393, startPoint y: 137, endPoint x: 558, endPoint y: 138, distance: 165.3
click at [498, 138] on h5 "A major university has engaged you to assess their network infrastructure, whic…" at bounding box center [636, 220] width 589 height 219
drag, startPoint x: 583, startPoint y: 139, endPoint x: 658, endPoint y: 138, distance: 75.0
click at [642, 139] on h5 "A major university has engaged you to assess their network infrastructure, whic…" at bounding box center [636, 220] width 589 height 219
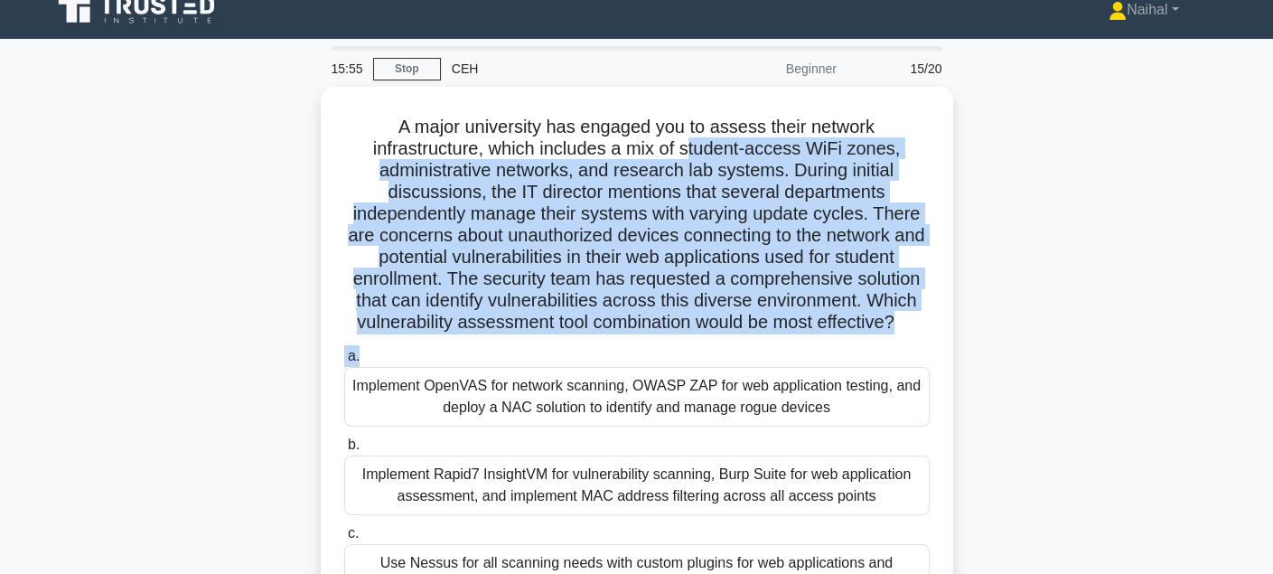
drag, startPoint x: 717, startPoint y: 141, endPoint x: 988, endPoint y: 333, distance: 332.3
click at [854, 334] on div "A major university has engaged you to assess their network infrastructure, whic…" at bounding box center [637, 427] width 618 height 667
click at [1117, 334] on div "A major university has engaged you to assess their network infrastructure, whic…" at bounding box center [637, 438] width 1192 height 703
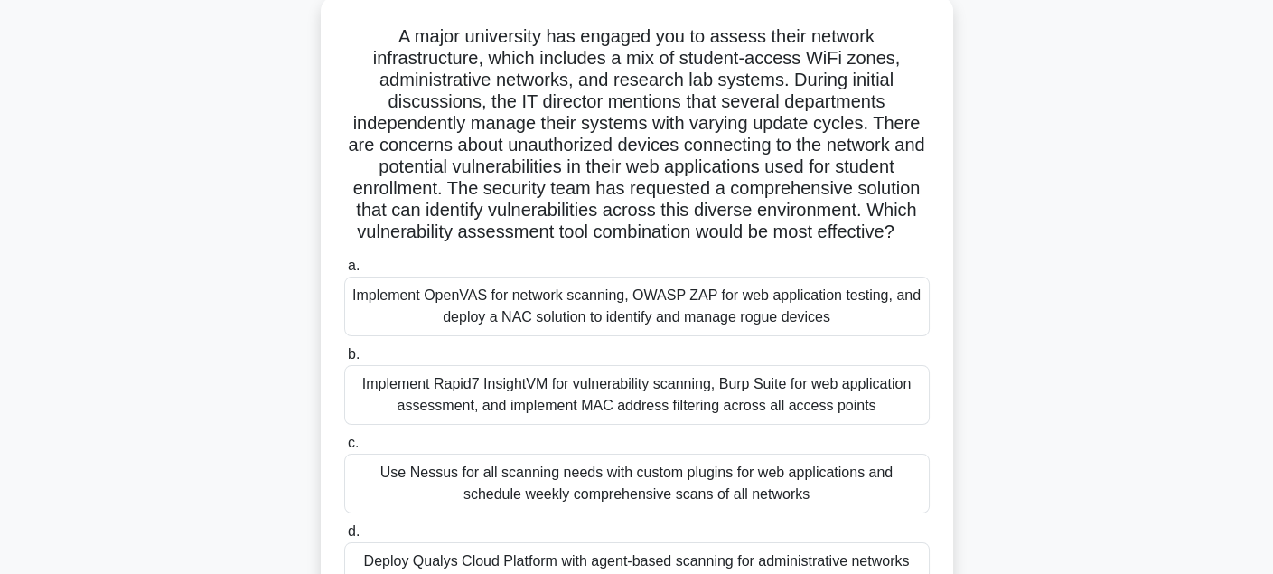
scroll to position [200, 0]
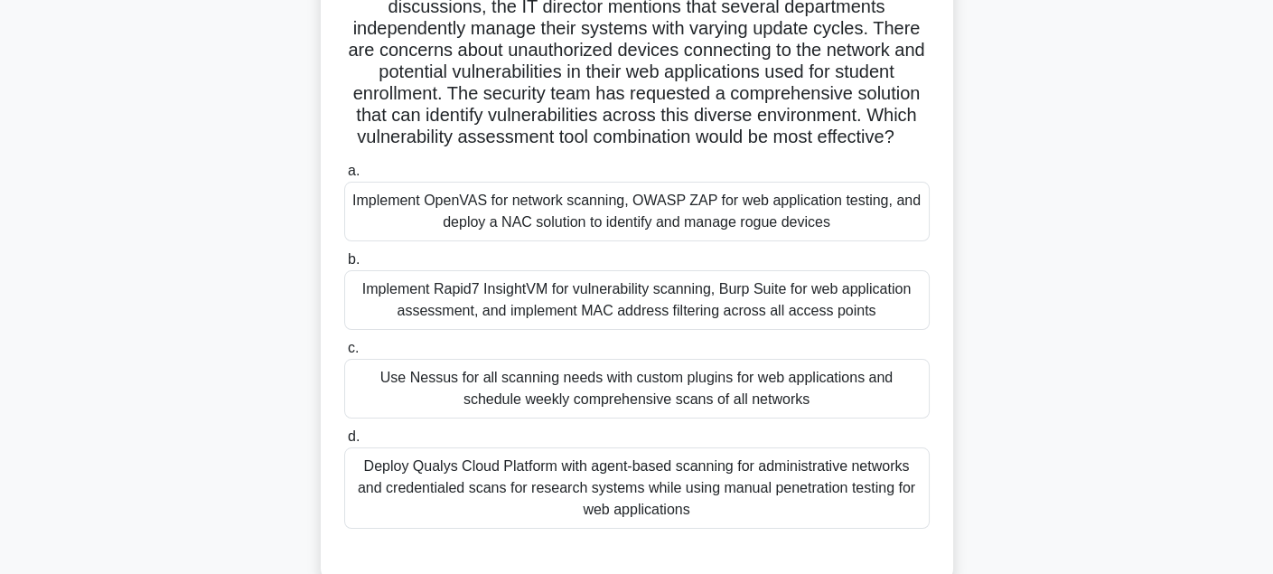
click at [733, 380] on div "Use Nessus for all scanning needs with custom plugins for web applications and …" at bounding box center [636, 389] width 585 height 60
click at [344, 354] on input "c. Use Nessus for all scanning needs with custom plugins for web applications a…" at bounding box center [344, 348] width 0 height 12
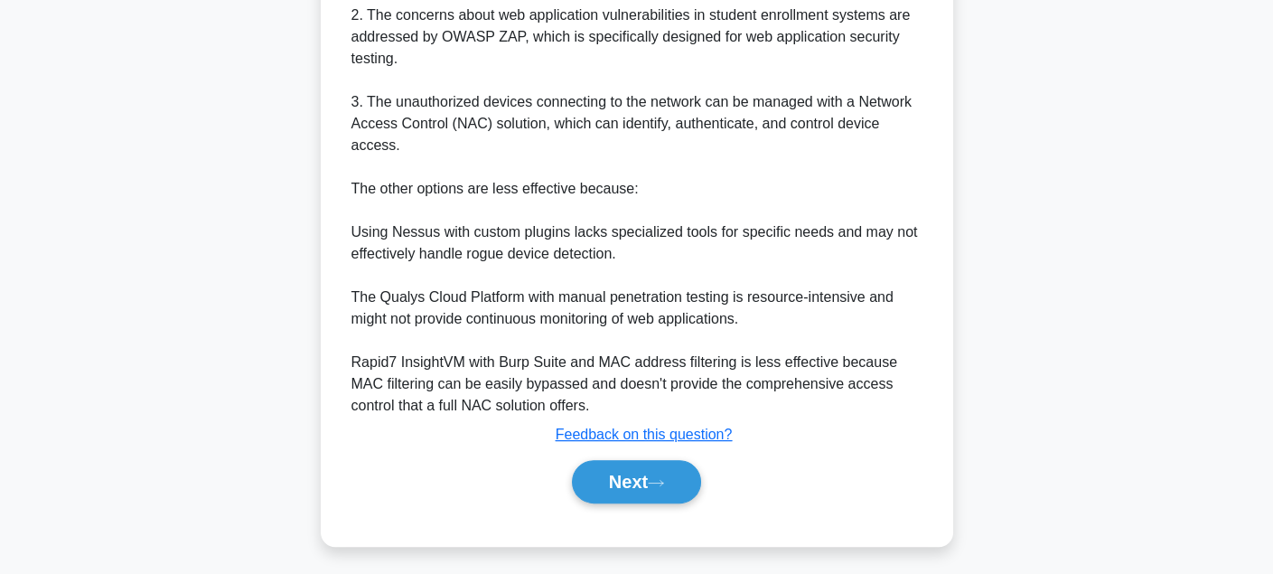
click at [653, 469] on button "Next" at bounding box center [636, 481] width 129 height 43
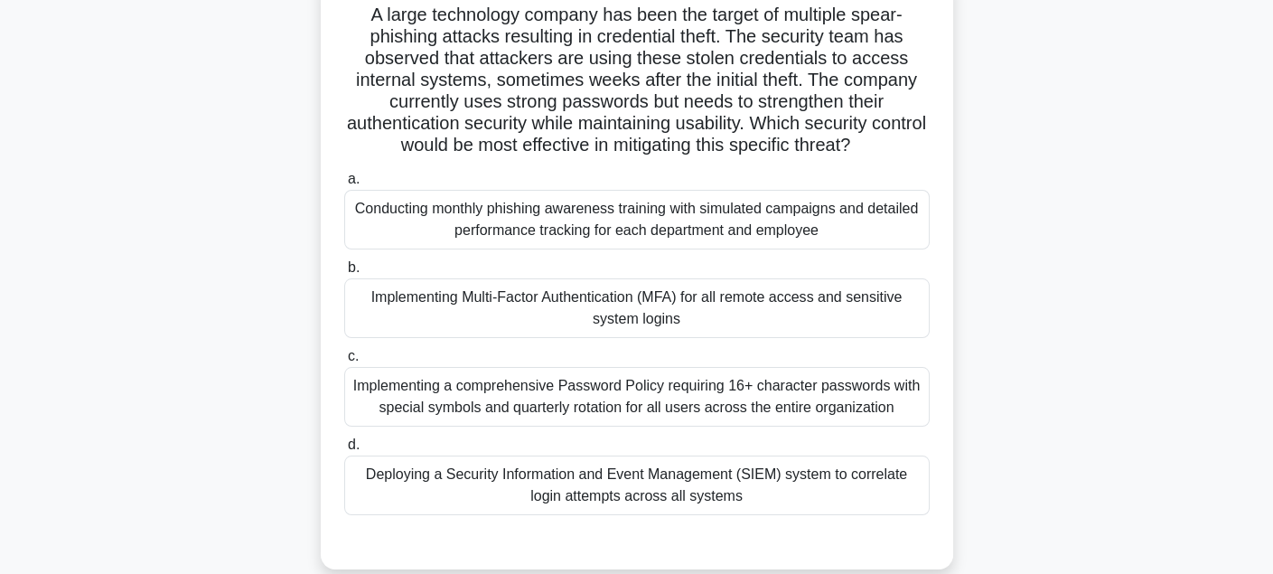
scroll to position [0, 0]
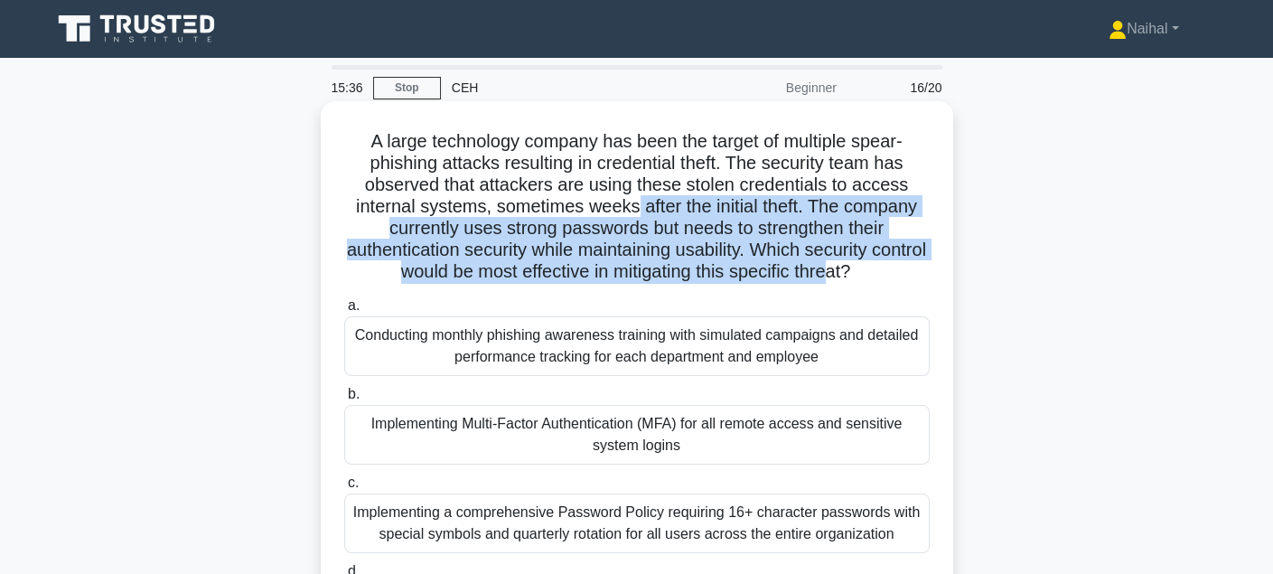
drag, startPoint x: 640, startPoint y: 199, endPoint x: 862, endPoint y: 276, distance: 235.4
click at [862, 276] on h5 "A large technology company has been the target of multiple spear-phishing attac…" at bounding box center [636, 207] width 589 height 154
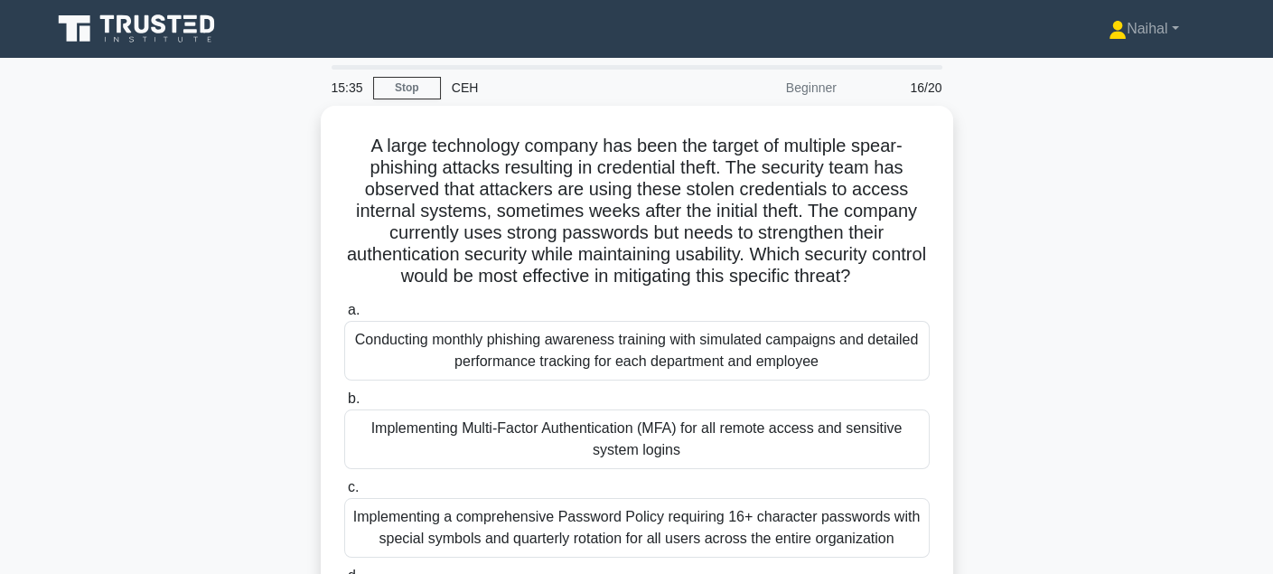
click at [1151, 279] on div "A large technology company has been the target of multiple spear-phishing attac…" at bounding box center [637, 414] width 1192 height 616
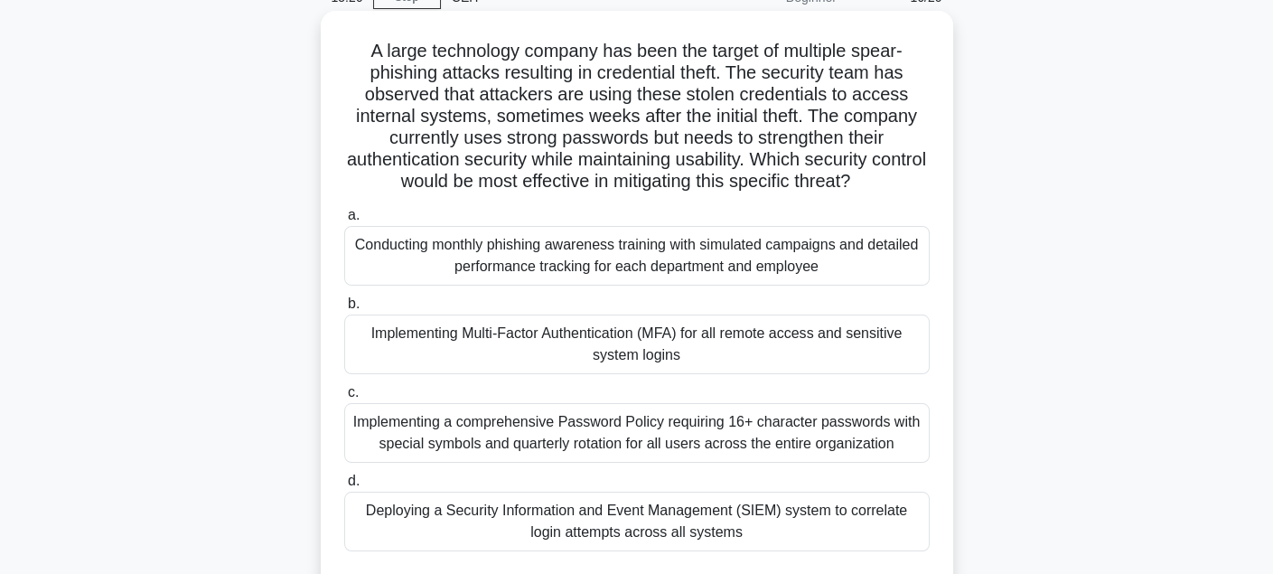
click at [792, 518] on div "Deploying a Security Information and Event Management (SIEM) system to correlat…" at bounding box center [636, 521] width 585 height 60
click at [344, 487] on input "d. Deploying a Security Information and Event Management (SIEM) system to corre…" at bounding box center [344, 481] width 0 height 12
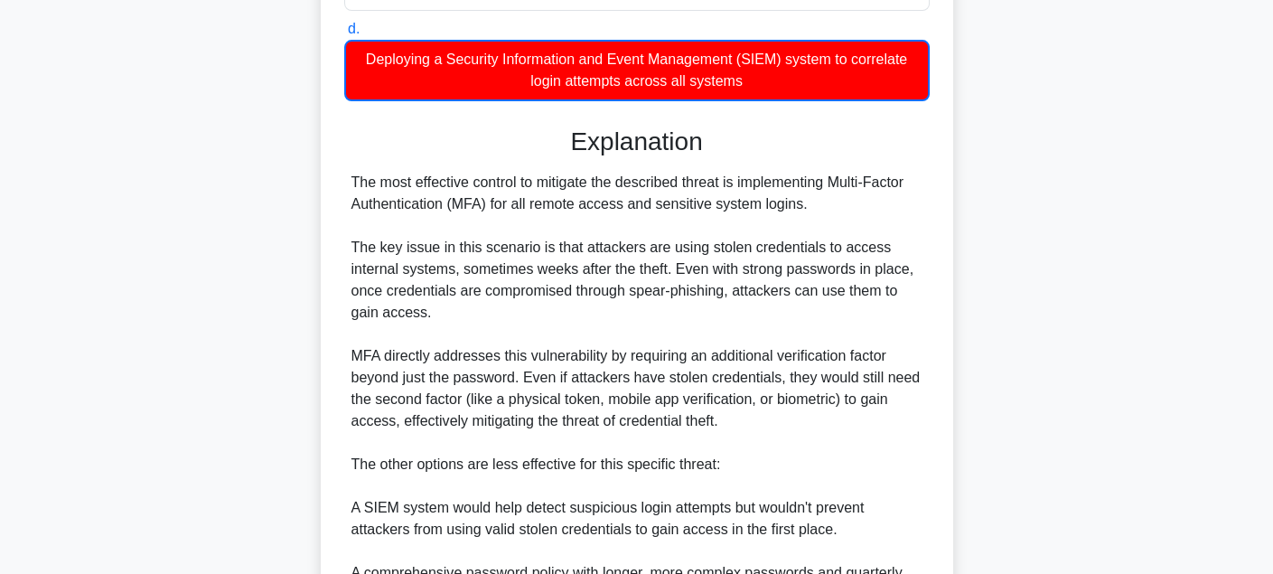
scroll to position [813, 0]
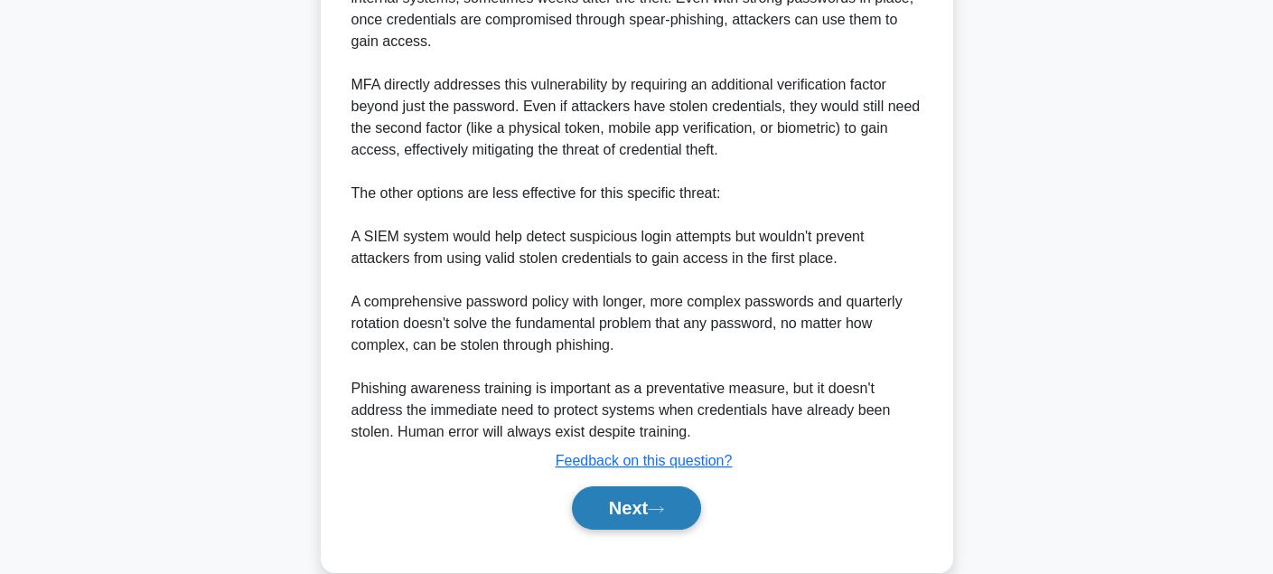
click at [658, 512] on button "Next" at bounding box center [636, 507] width 129 height 43
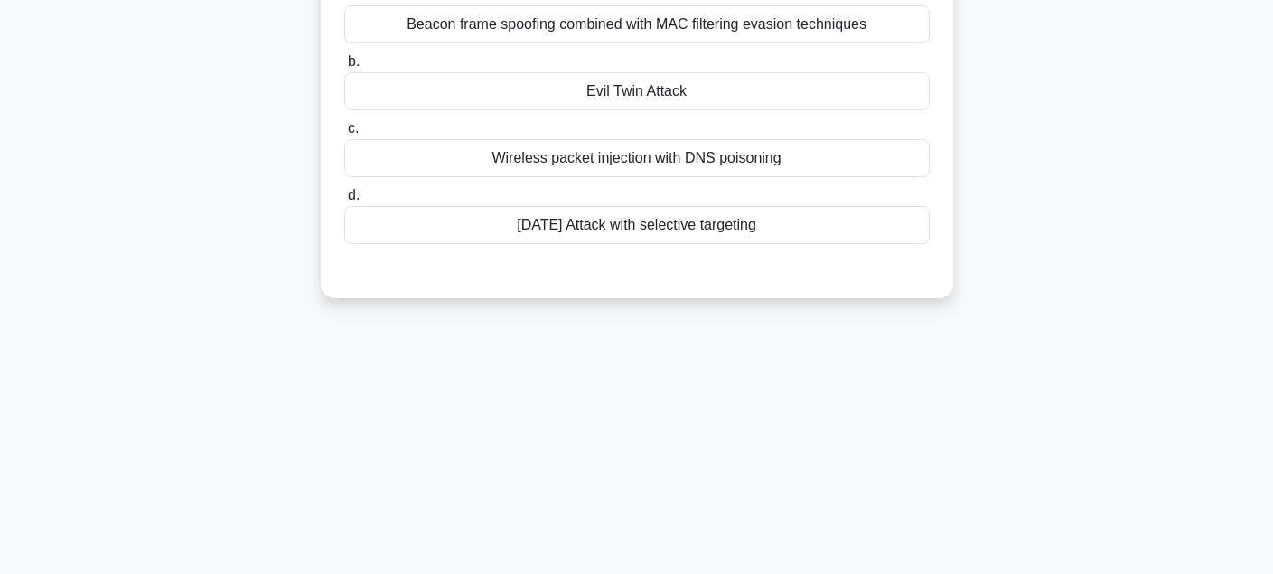
scroll to position [221, 0]
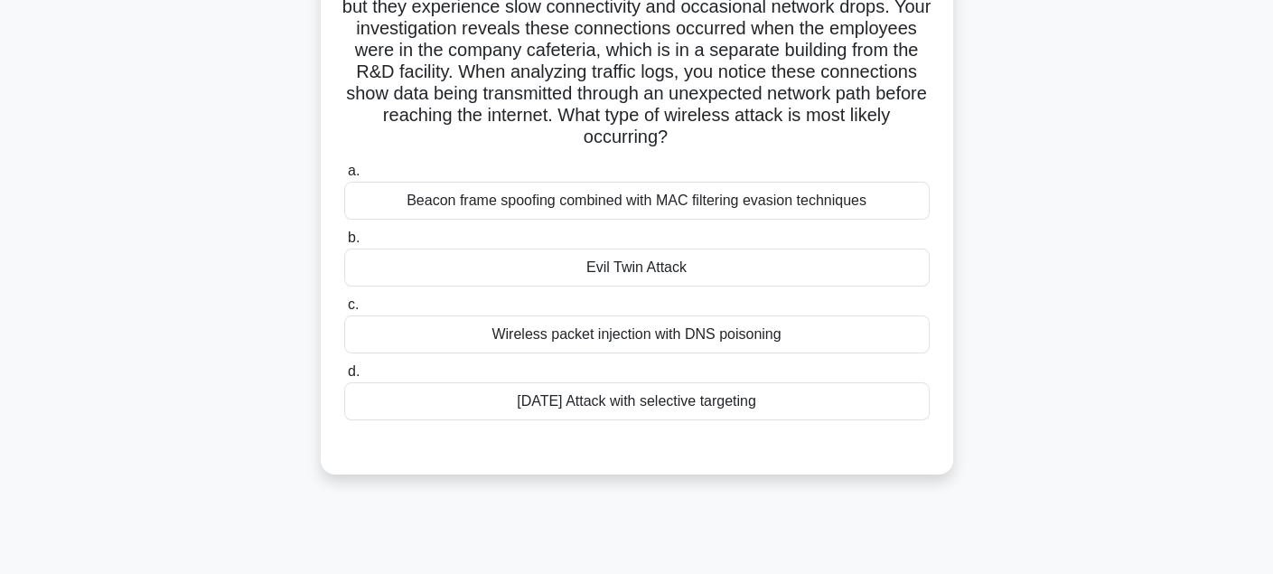
click at [801, 299] on label "c. Wireless packet injection with DNS poisoning" at bounding box center [636, 324] width 585 height 60
click at [344, 299] on input "c. Wireless packet injection with DNS poisoning" at bounding box center [344, 305] width 0 height 12
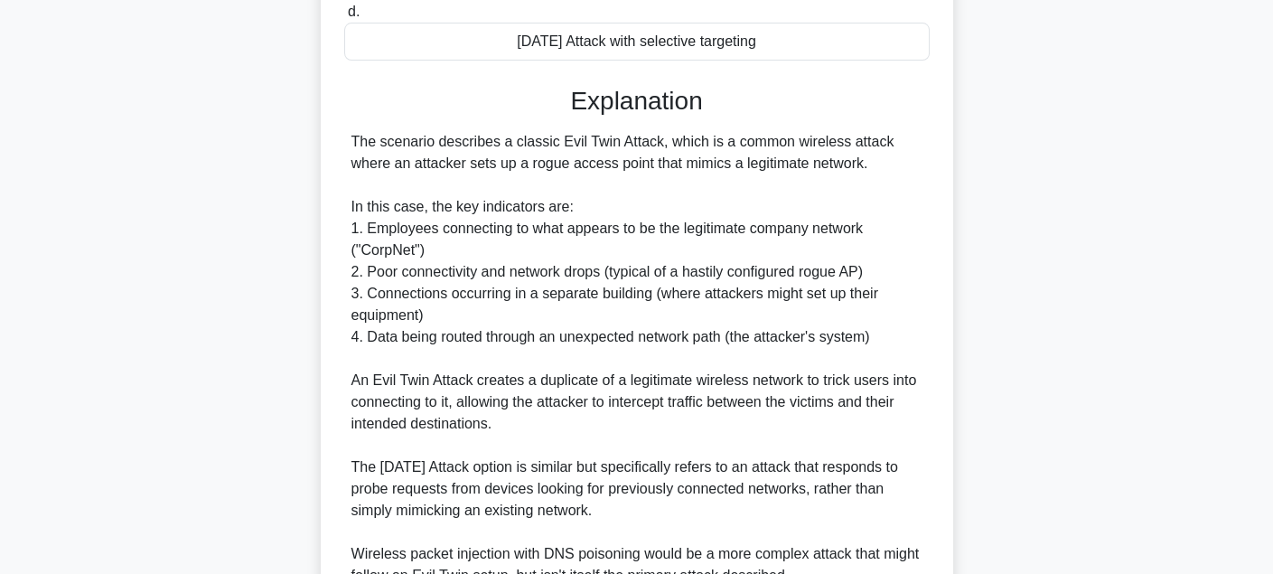
scroll to position [843, 0]
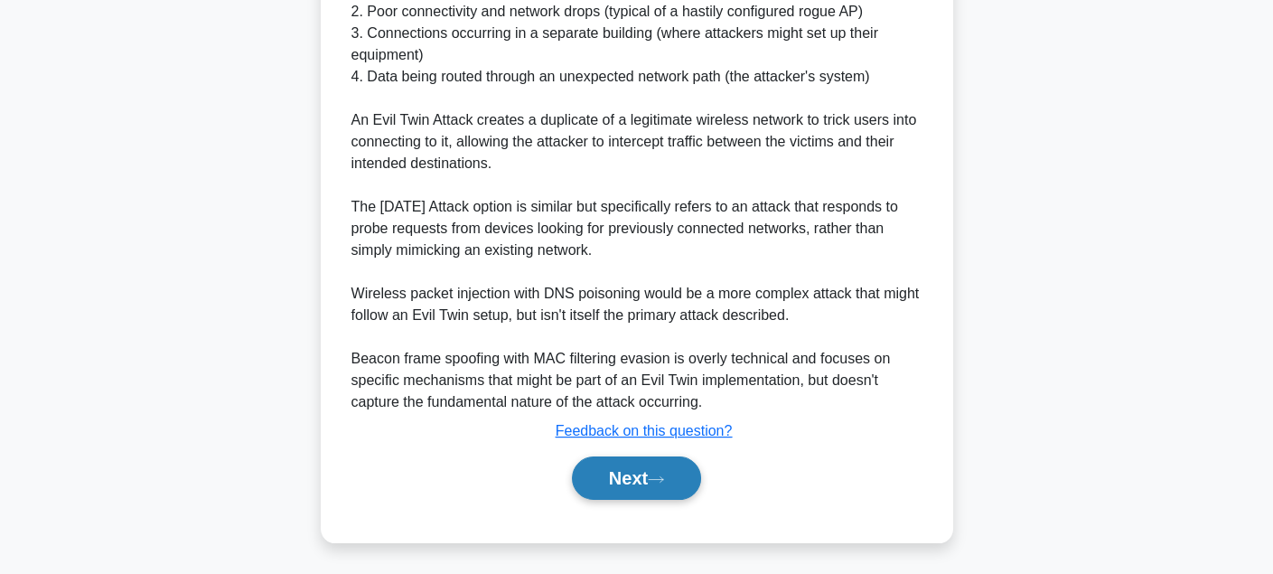
click at [572, 489] on button "Next" at bounding box center [636, 477] width 129 height 43
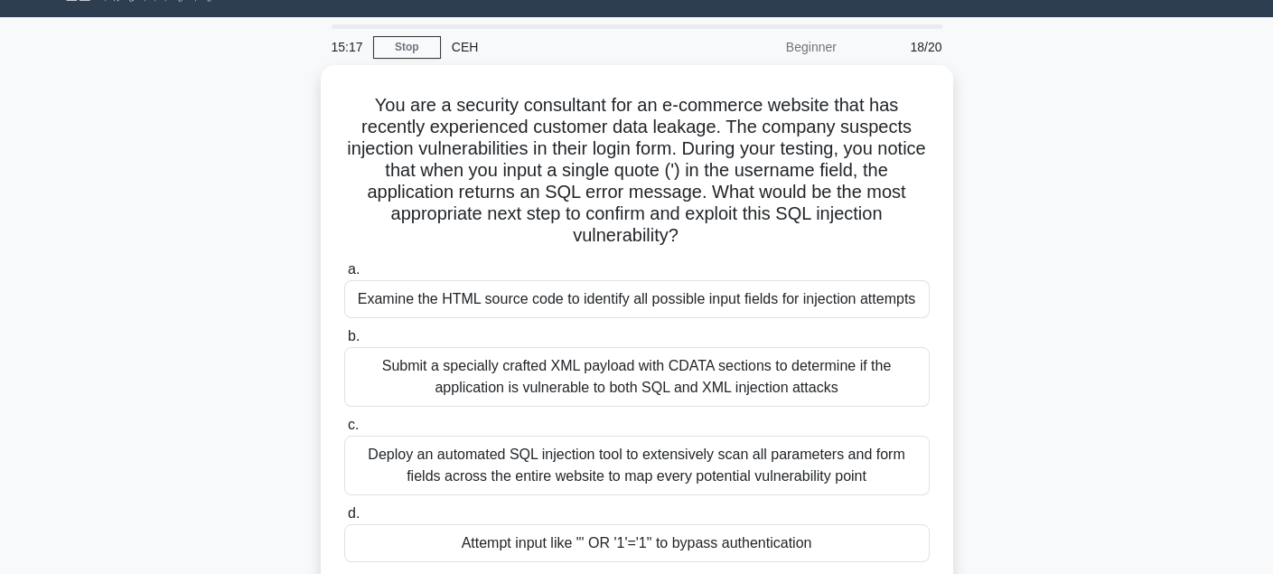
scroll to position [131, 0]
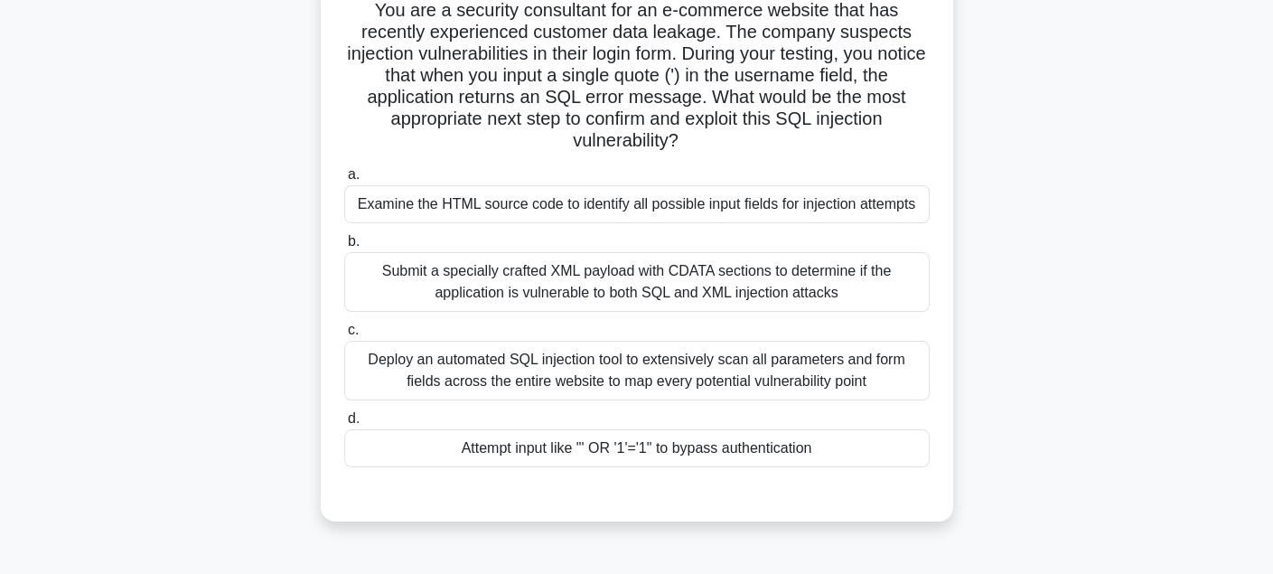
click at [696, 213] on div "Examine the HTML source code to identify all possible input fields for injectio…" at bounding box center [636, 204] width 585 height 38
click at [344, 181] on input "a. Examine the HTML source code to identify all possible input fields for injec…" at bounding box center [344, 175] width 0 height 12
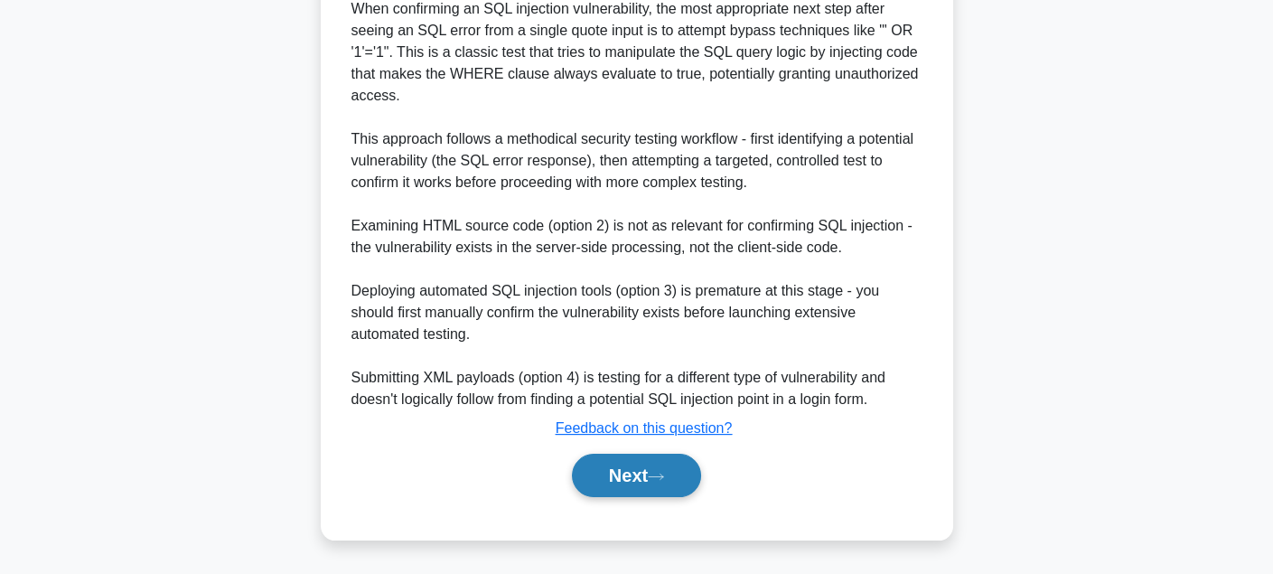
click at [626, 472] on button "Next" at bounding box center [636, 474] width 129 height 43
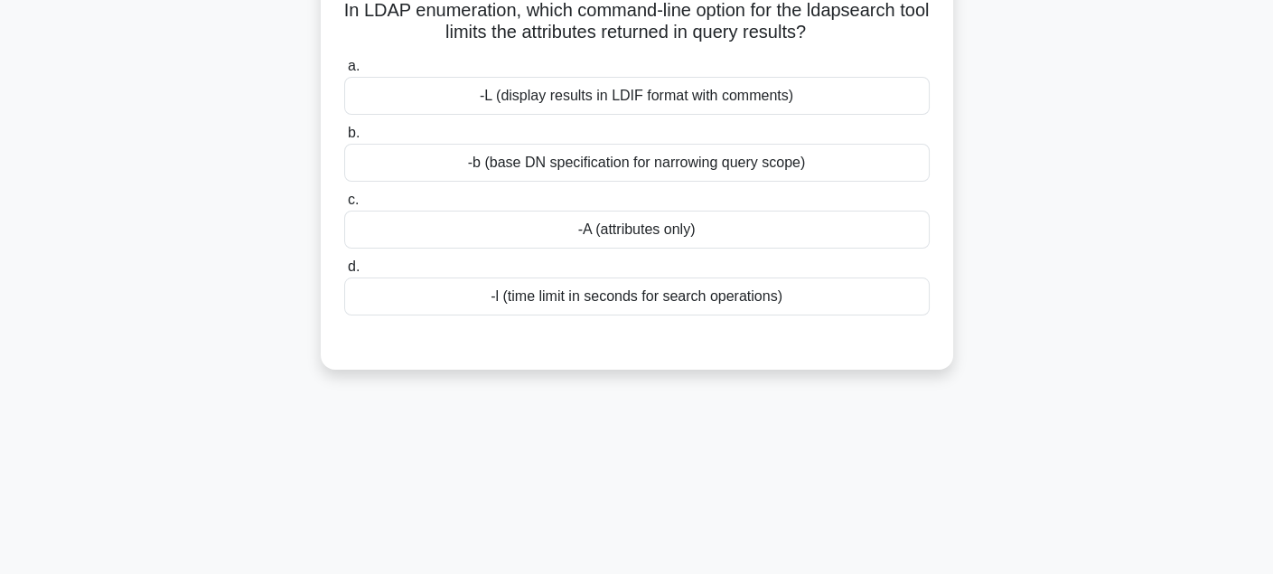
scroll to position [41, 0]
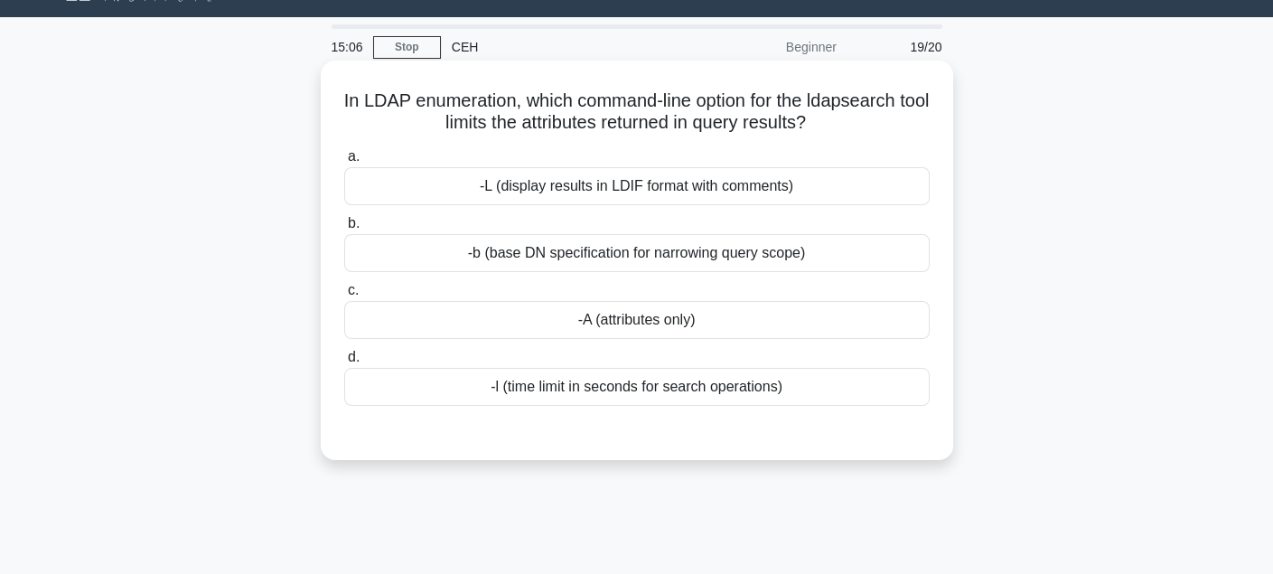
click at [560, 185] on div "-L (display results in LDIF format with comments)" at bounding box center [636, 186] width 585 height 38
click at [344, 163] on input "a. -L (display results in LDIF format with comments)" at bounding box center [344, 157] width 0 height 12
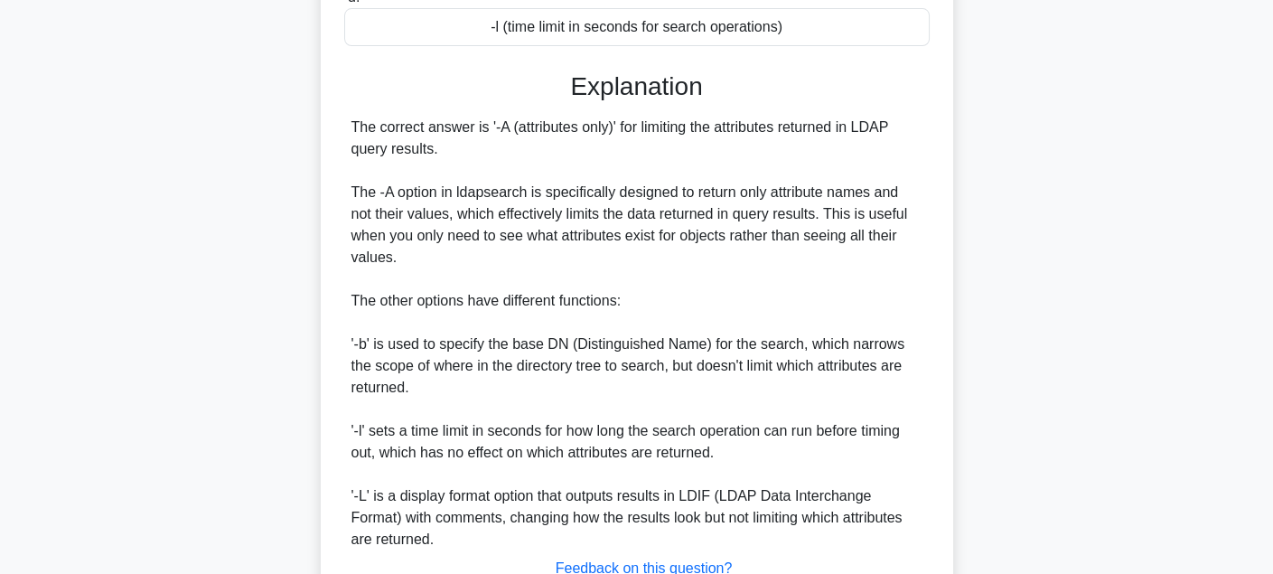
scroll to position [539, 0]
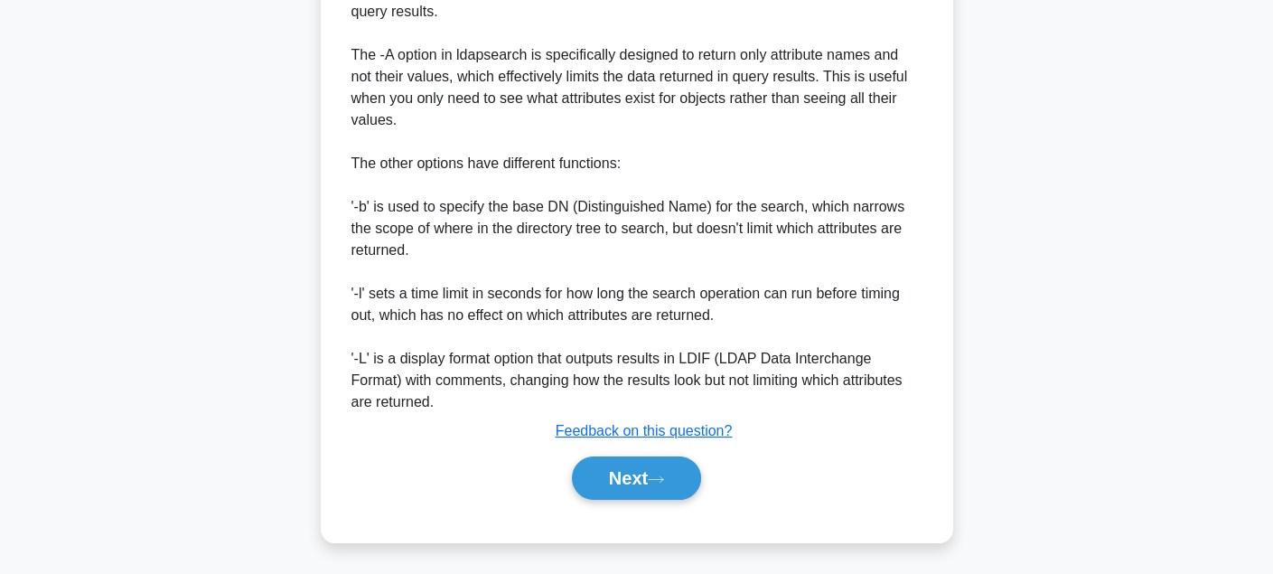
click at [609, 453] on div "Next" at bounding box center [636, 478] width 585 height 58
click at [609, 456] on div "Next" at bounding box center [637, 477] width 593 height 43
click at [609, 456] on button "Next" at bounding box center [636, 477] width 129 height 43
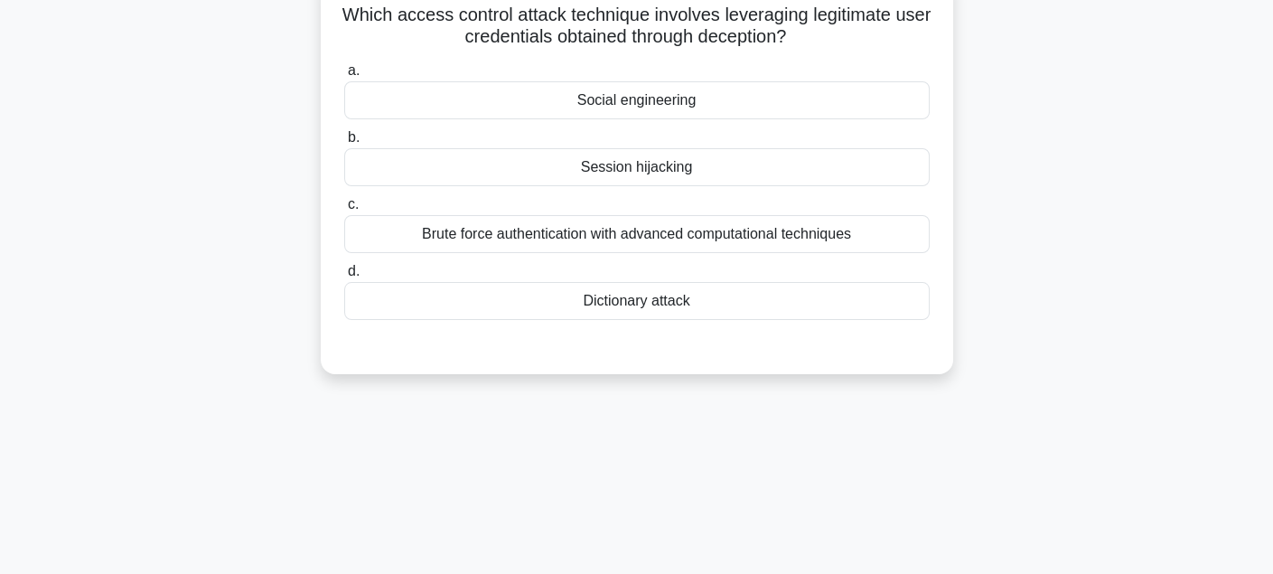
scroll to position [41, 0]
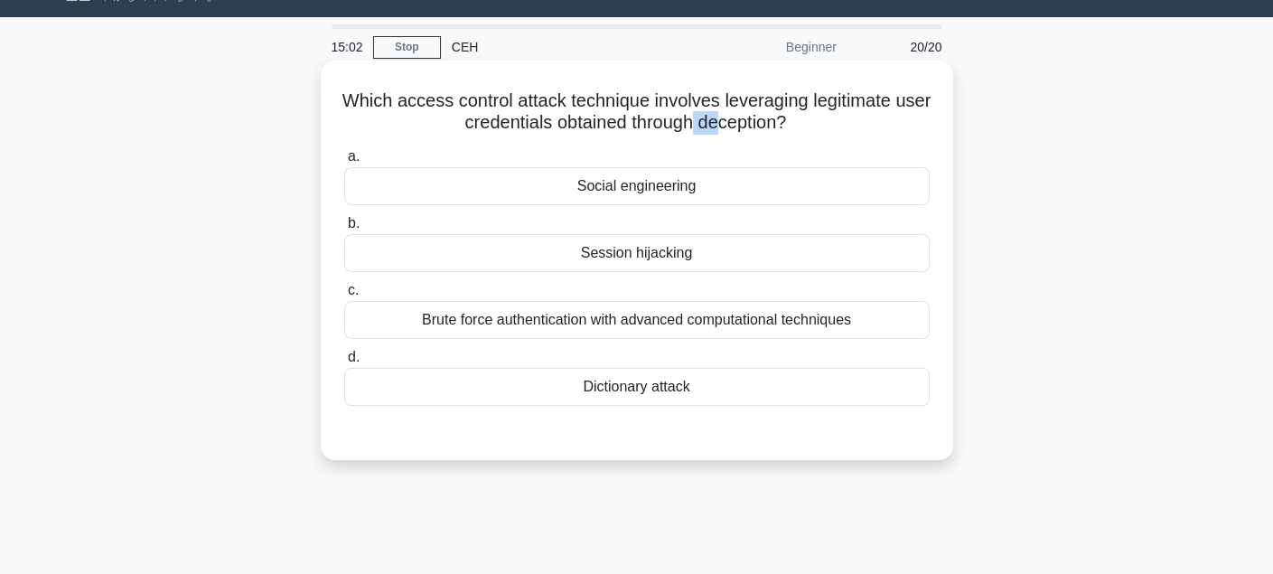
click at [738, 120] on h5 "Which access control attack technique involves leveraging legitimate user crede…" at bounding box center [636, 111] width 589 height 45
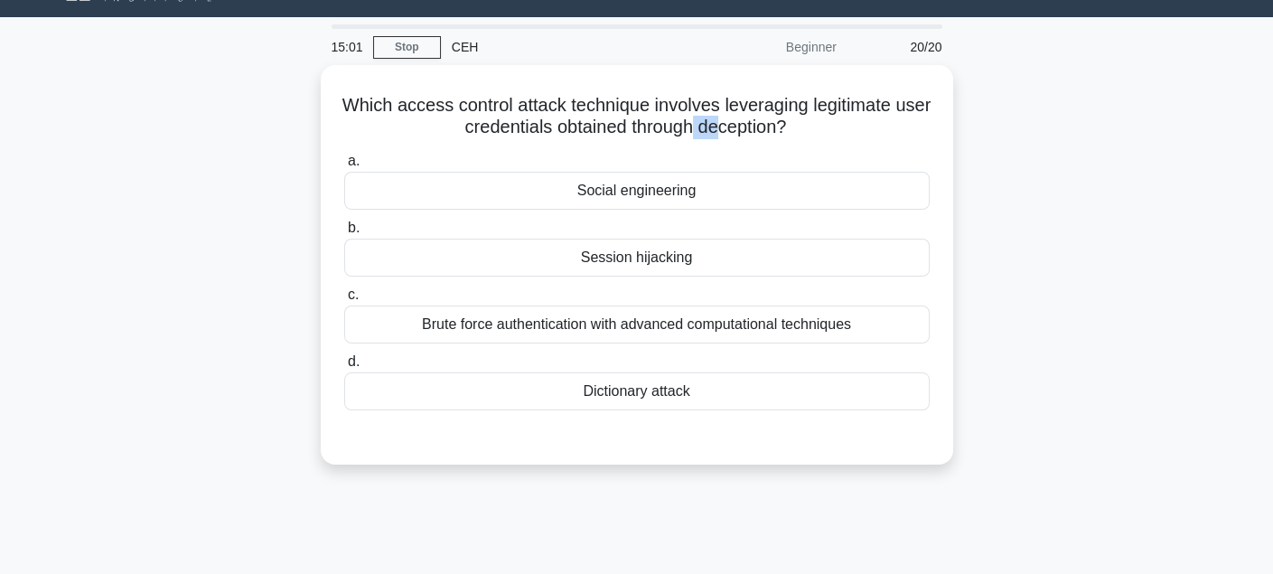
drag, startPoint x: 670, startPoint y: 130, endPoint x: 1000, endPoint y: 154, distance: 330.5
click at [916, 135] on div "Which access control attack technique involves leveraging legitimate user crede…" at bounding box center [637, 264] width 618 height 385
click at [1052, 180] on div "Which access control attack technique involves leveraging legitimate user crede…" at bounding box center [637, 275] width 1192 height 421
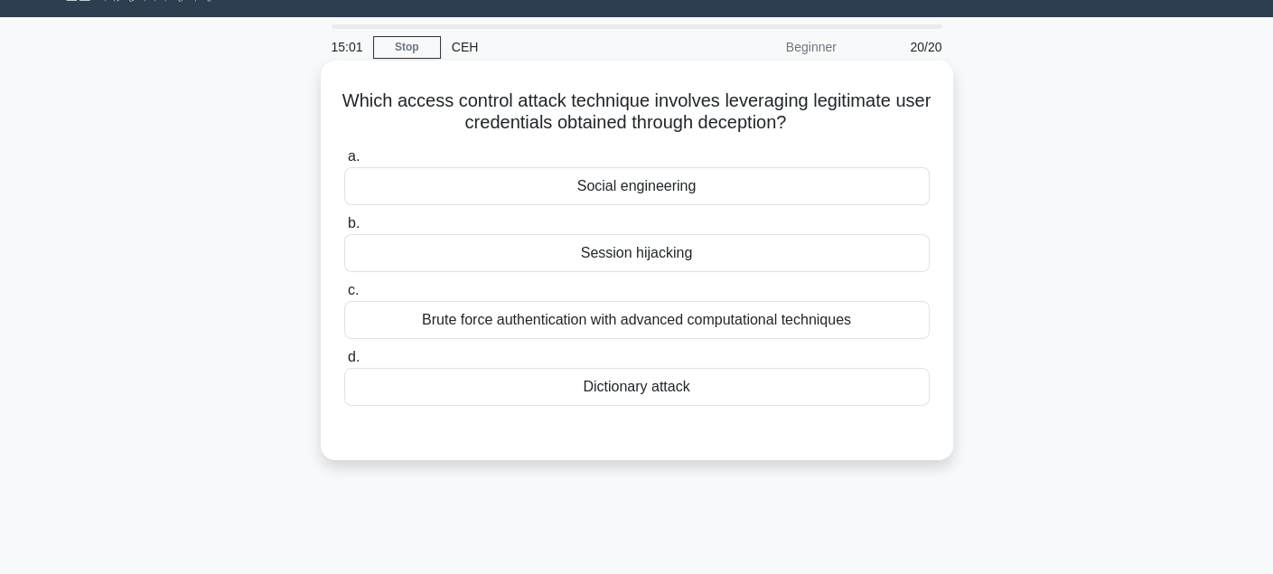
click at [777, 200] on div "Social engineering" at bounding box center [636, 186] width 585 height 38
click at [344, 163] on input "a. Social engineering" at bounding box center [344, 157] width 0 height 12
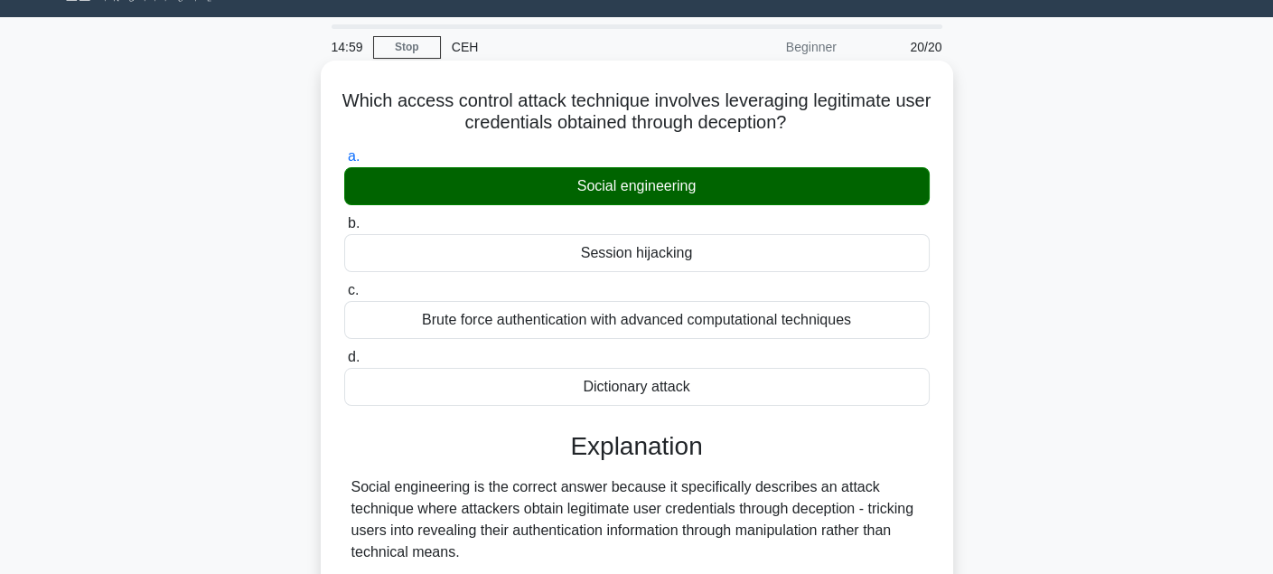
scroll to position [402, 0]
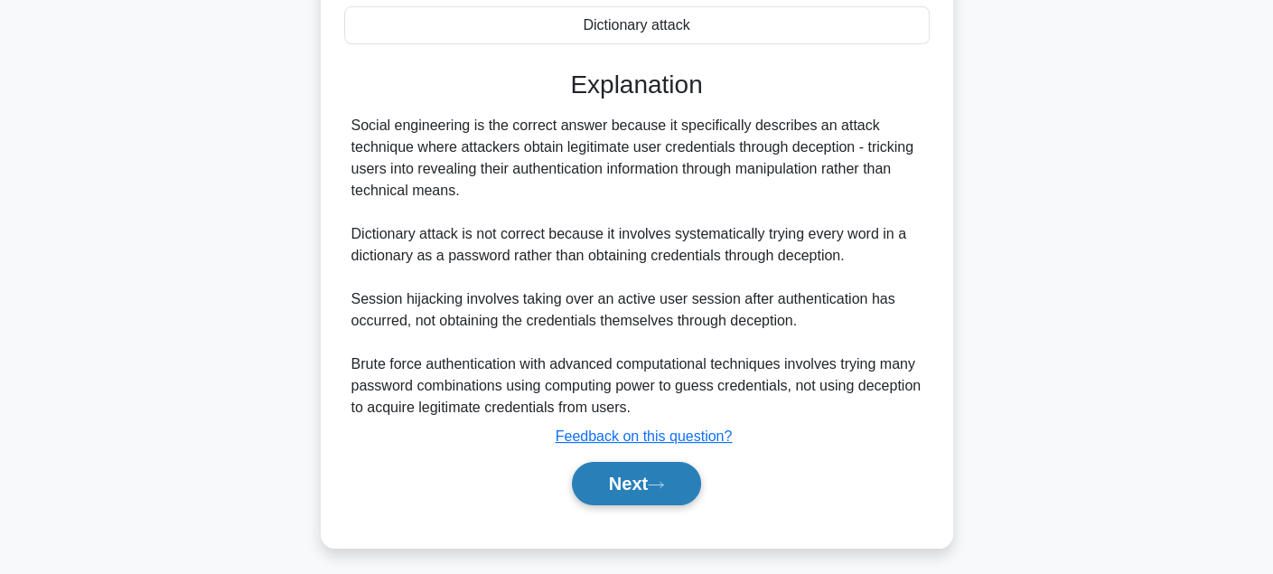
click at [616, 479] on button "Next" at bounding box center [636, 483] width 129 height 43
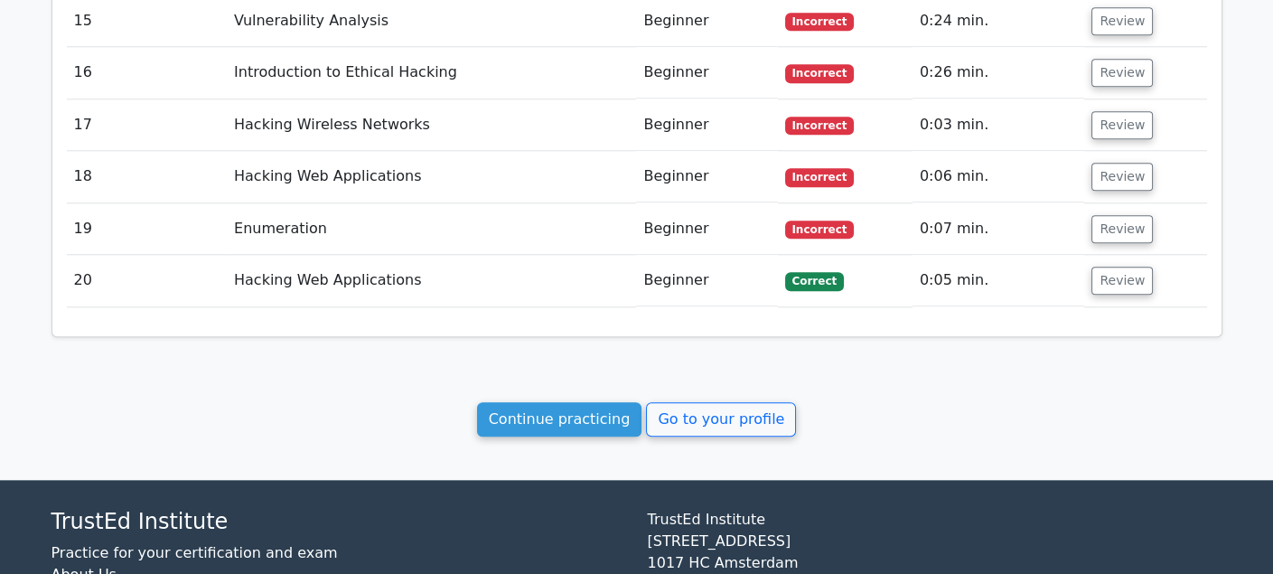
scroll to position [3203, 0]
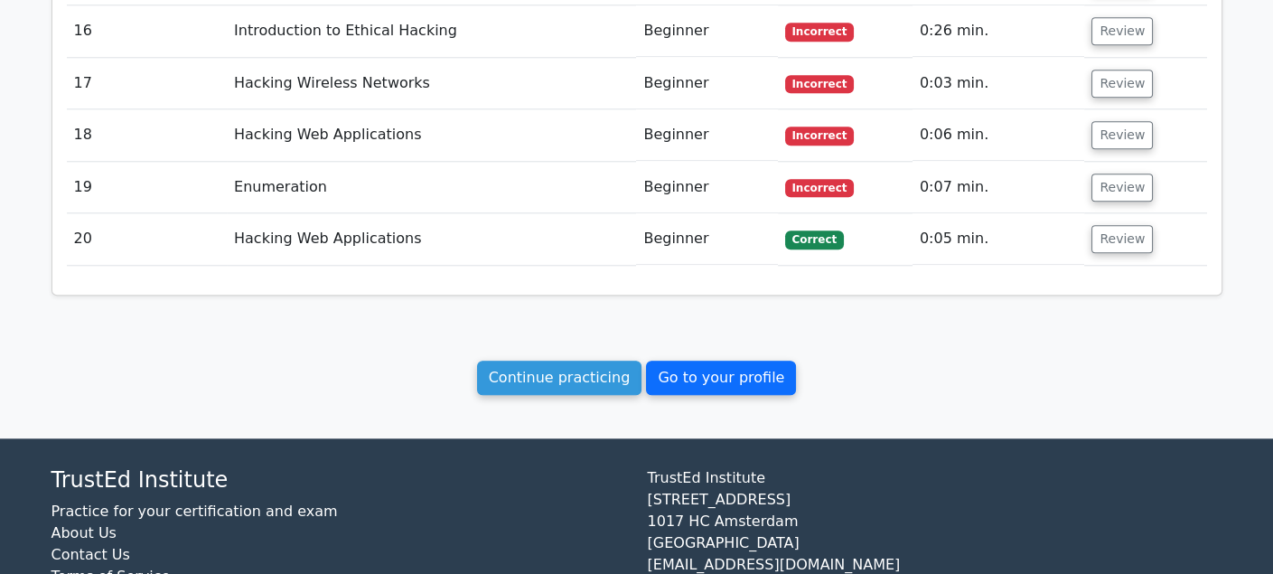
click at [660, 360] on link "Go to your profile" at bounding box center [721, 377] width 150 height 34
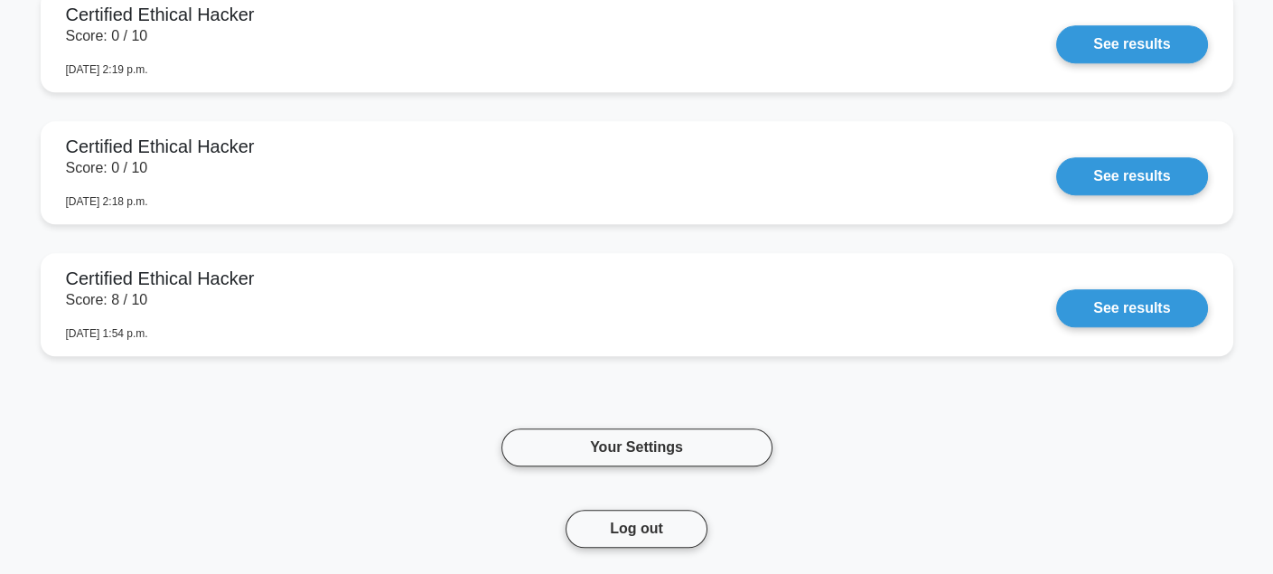
scroll to position [2981, 0]
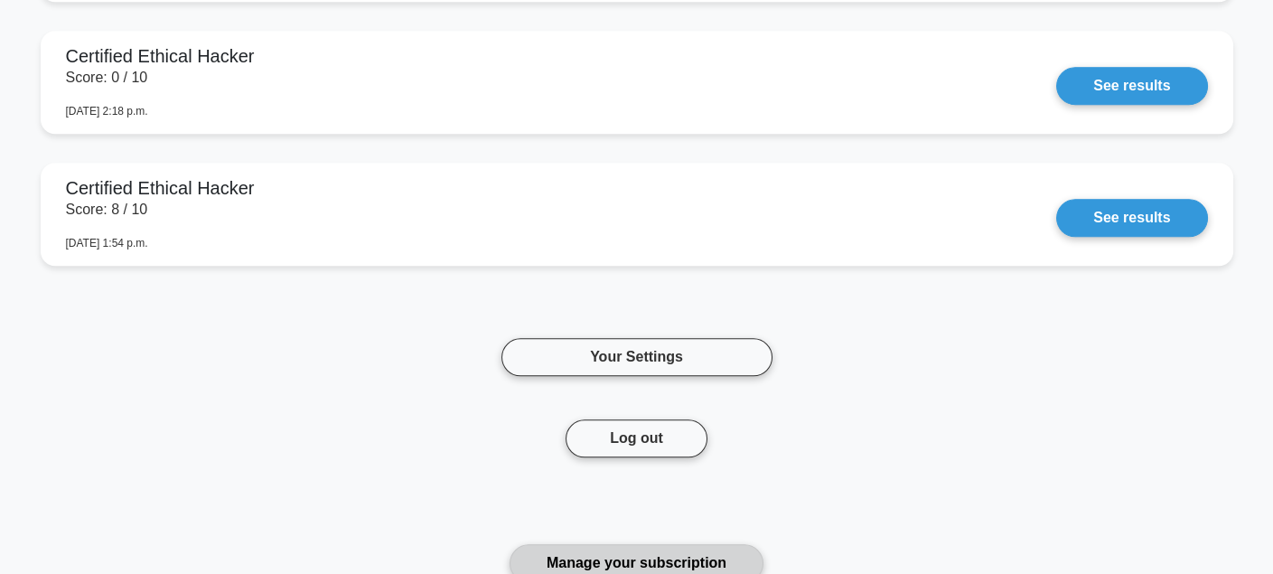
click at [620, 548] on link "Manage your subscription" at bounding box center [636, 563] width 254 height 38
